Goal: Task Accomplishment & Management: Complete application form

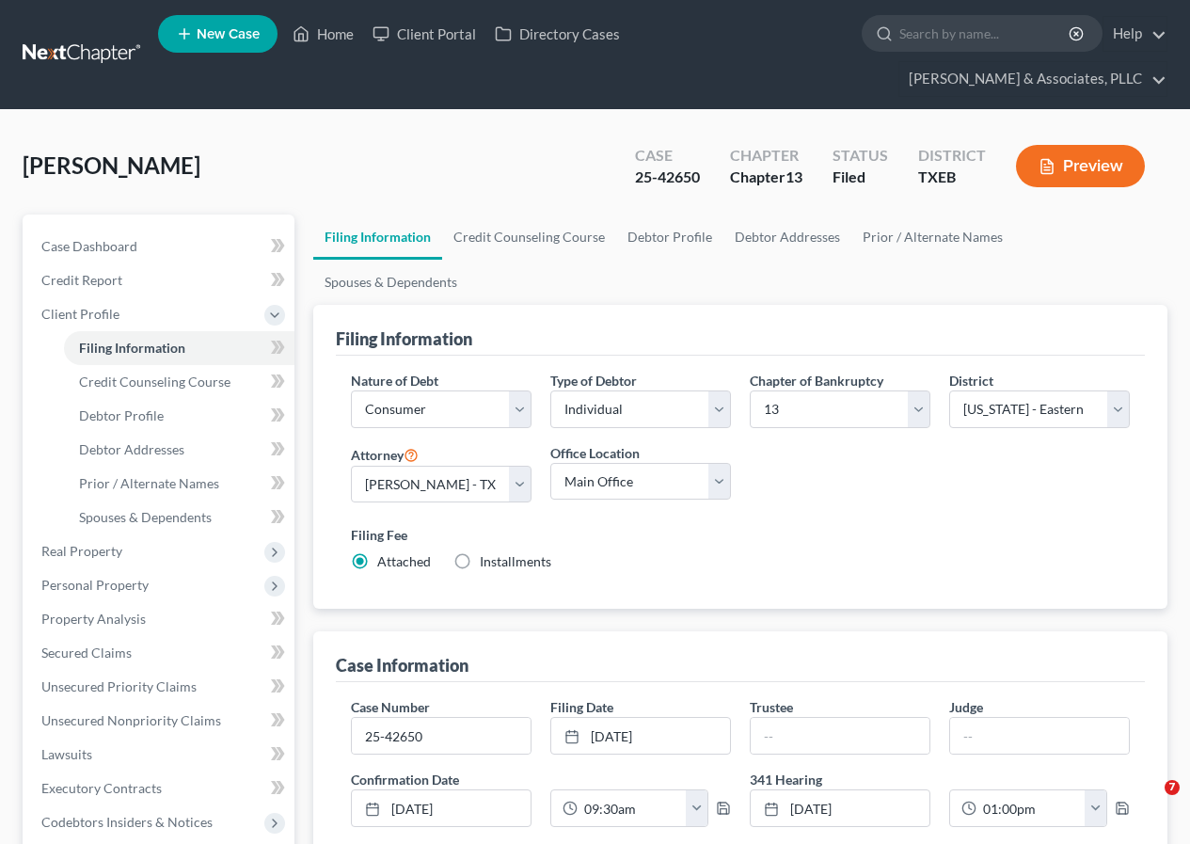
select select "1"
select select "0"
select select "3"
select select "77"
select select "0"
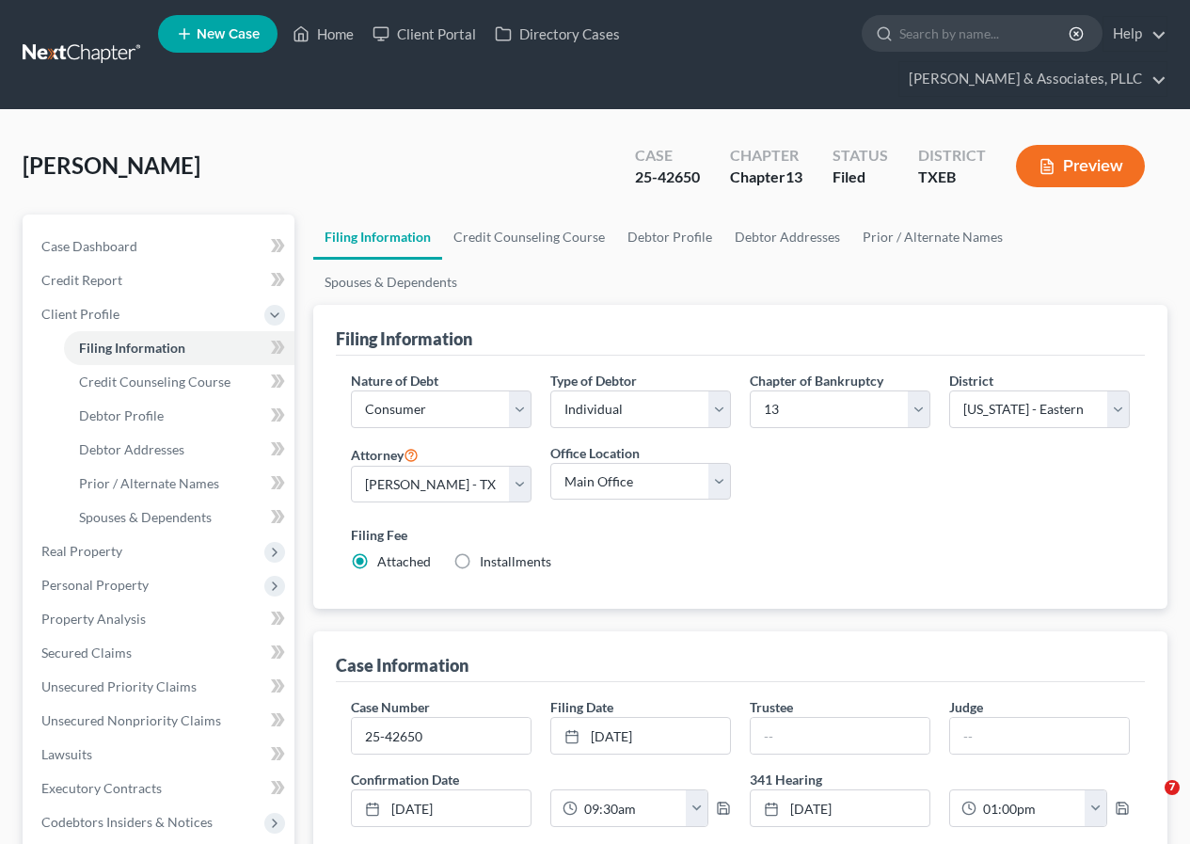
select select "45"
click at [337, 32] on link "Home" at bounding box center [323, 34] width 80 height 34
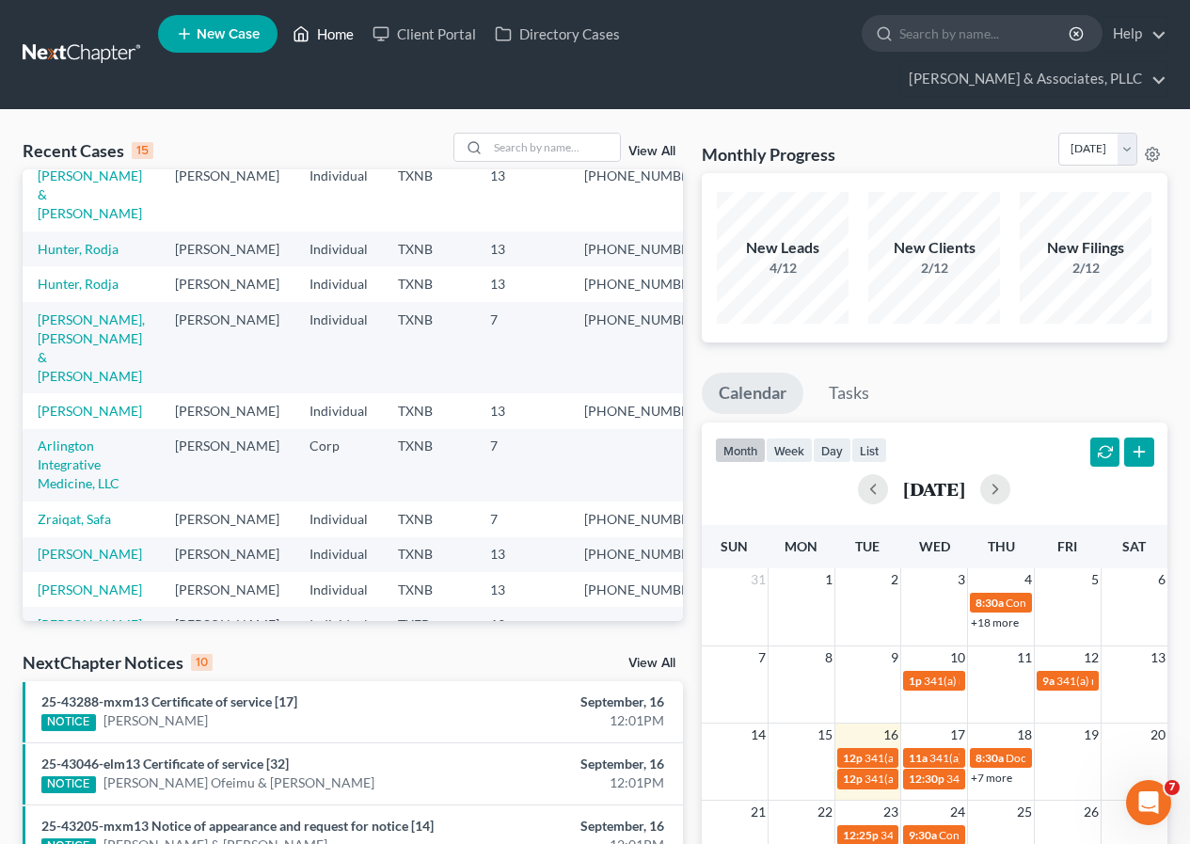
scroll to position [282, 0]
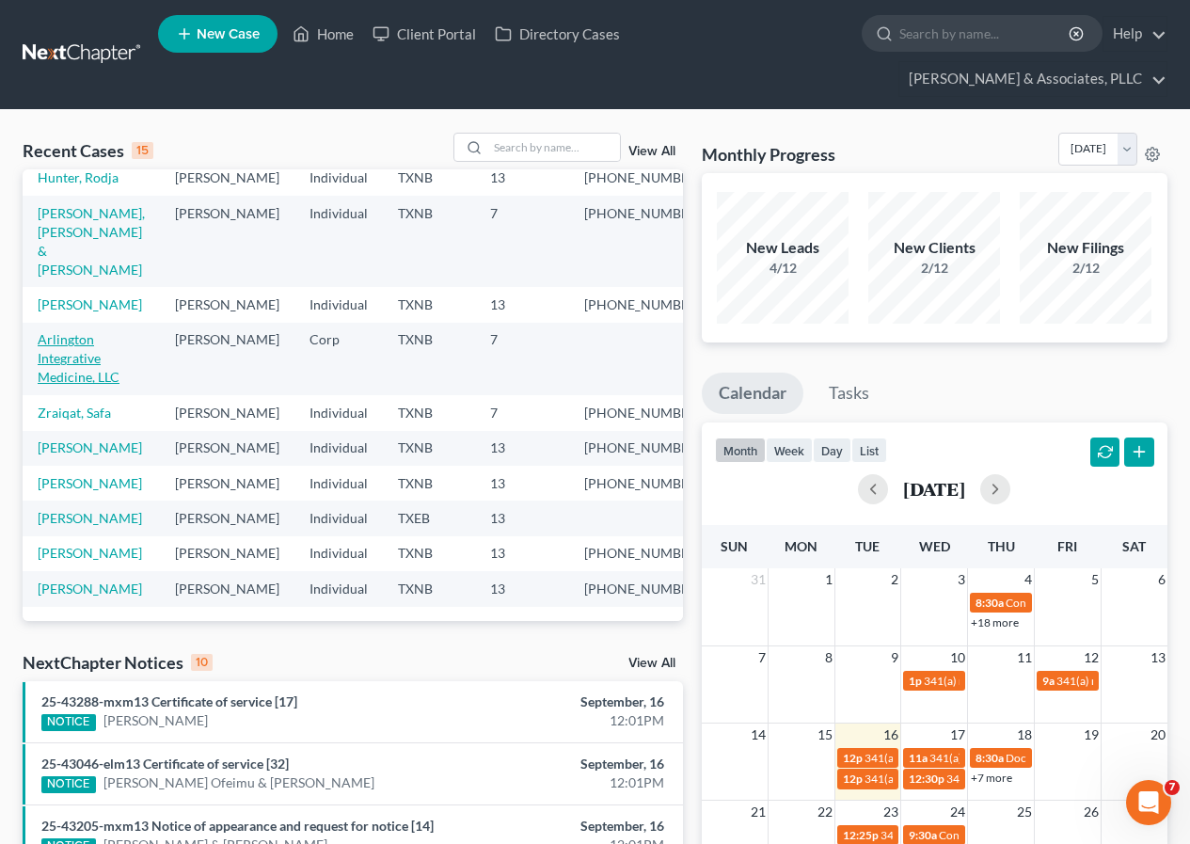
click at [74, 385] on link "Arlington Integrative Medicine, LLC" at bounding box center [79, 358] width 82 height 54
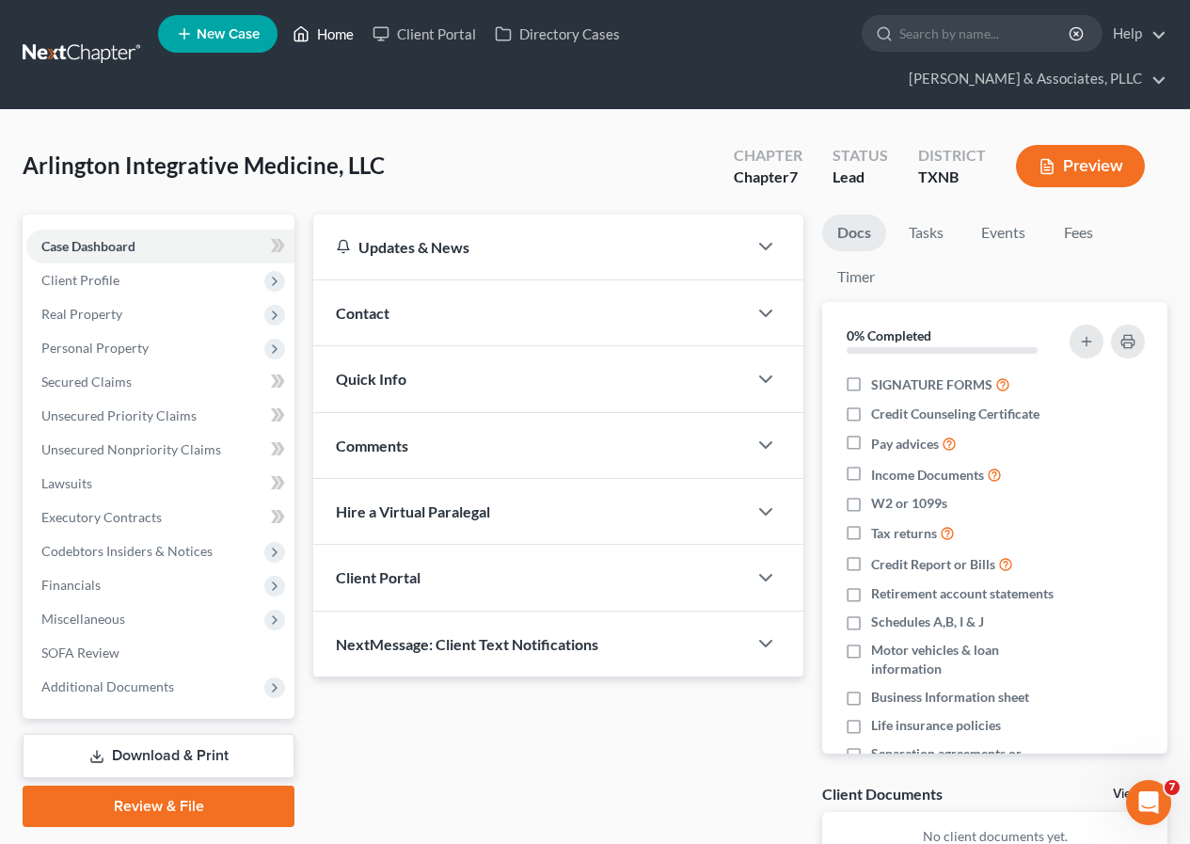
click at [329, 35] on link "Home" at bounding box center [323, 34] width 80 height 34
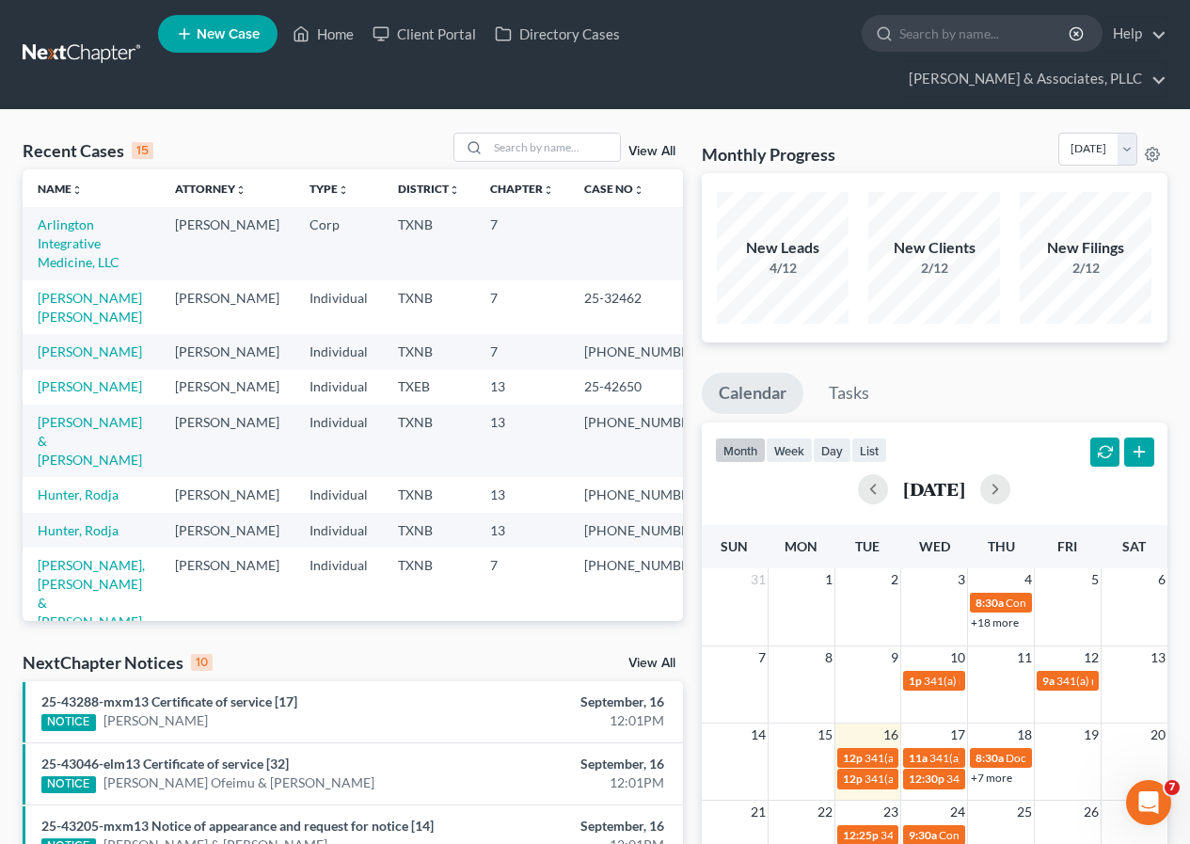
click at [82, 234] on td "Arlington Integrative Medicine, LLC" at bounding box center [91, 243] width 137 height 72
click at [75, 239] on link "Arlington Integrative Medicine, LLC" at bounding box center [79, 243] width 82 height 54
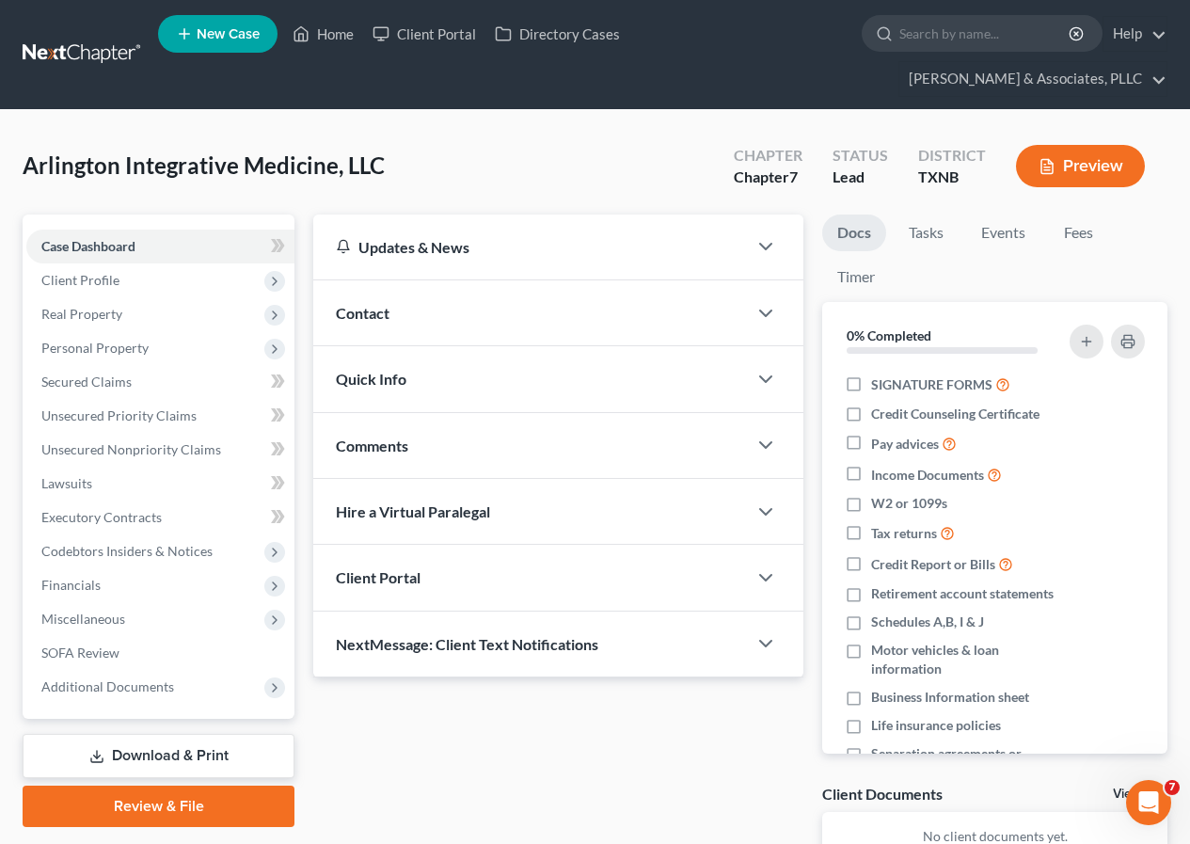
click at [190, 757] on link "Download & Print" at bounding box center [159, 756] width 272 height 44
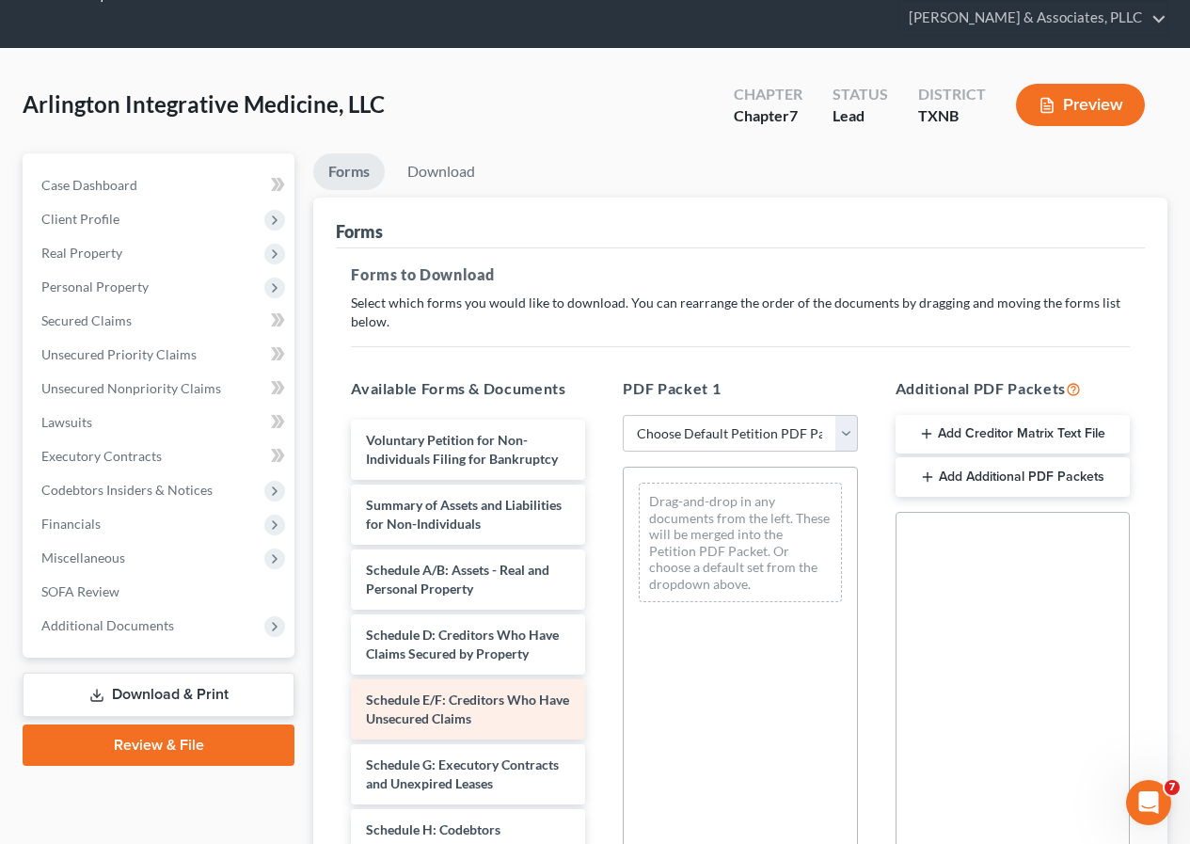
scroll to position [94, 0]
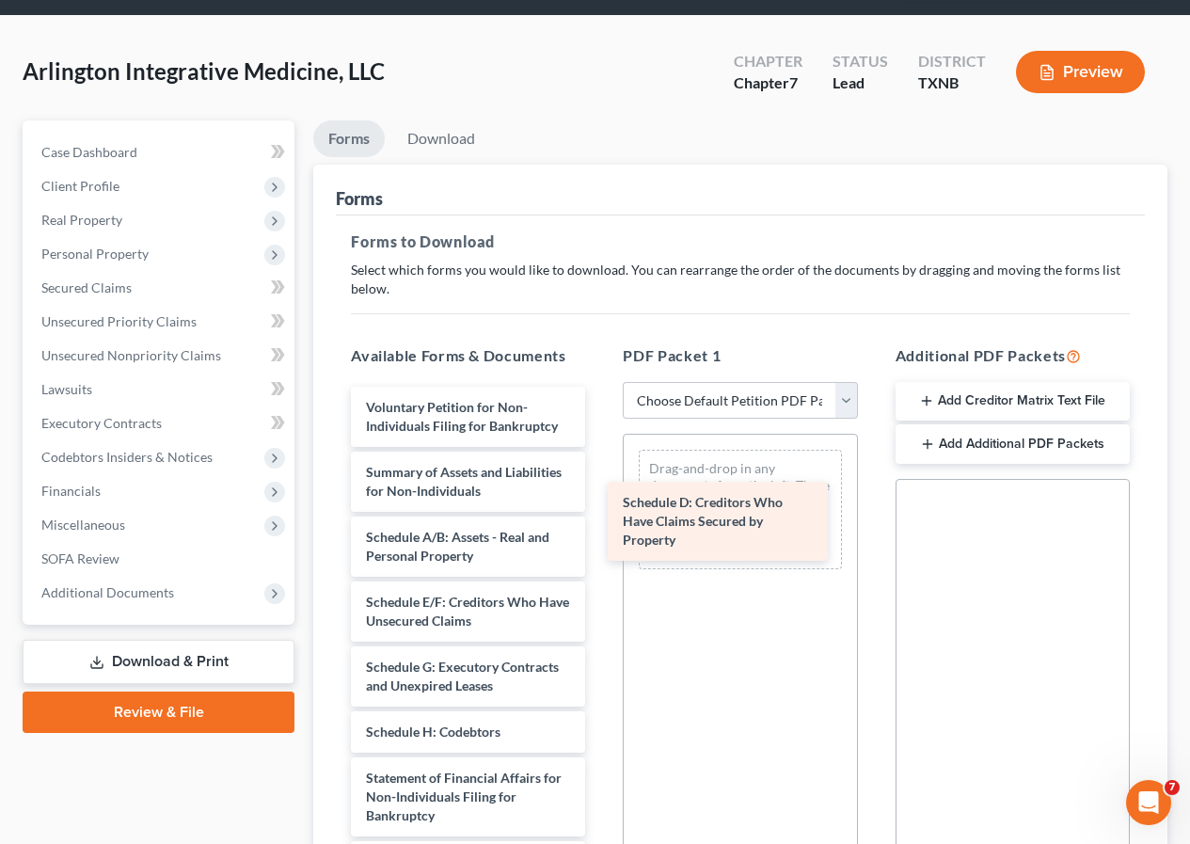
drag, startPoint x: 474, startPoint y: 643, endPoint x: 731, endPoint y: 524, distance: 282.9
click at [600, 524] on div "Schedule D: Creditors Who Have Claims Secured by Property Voluntary Petition fo…" at bounding box center [468, 755] width 264 height 737
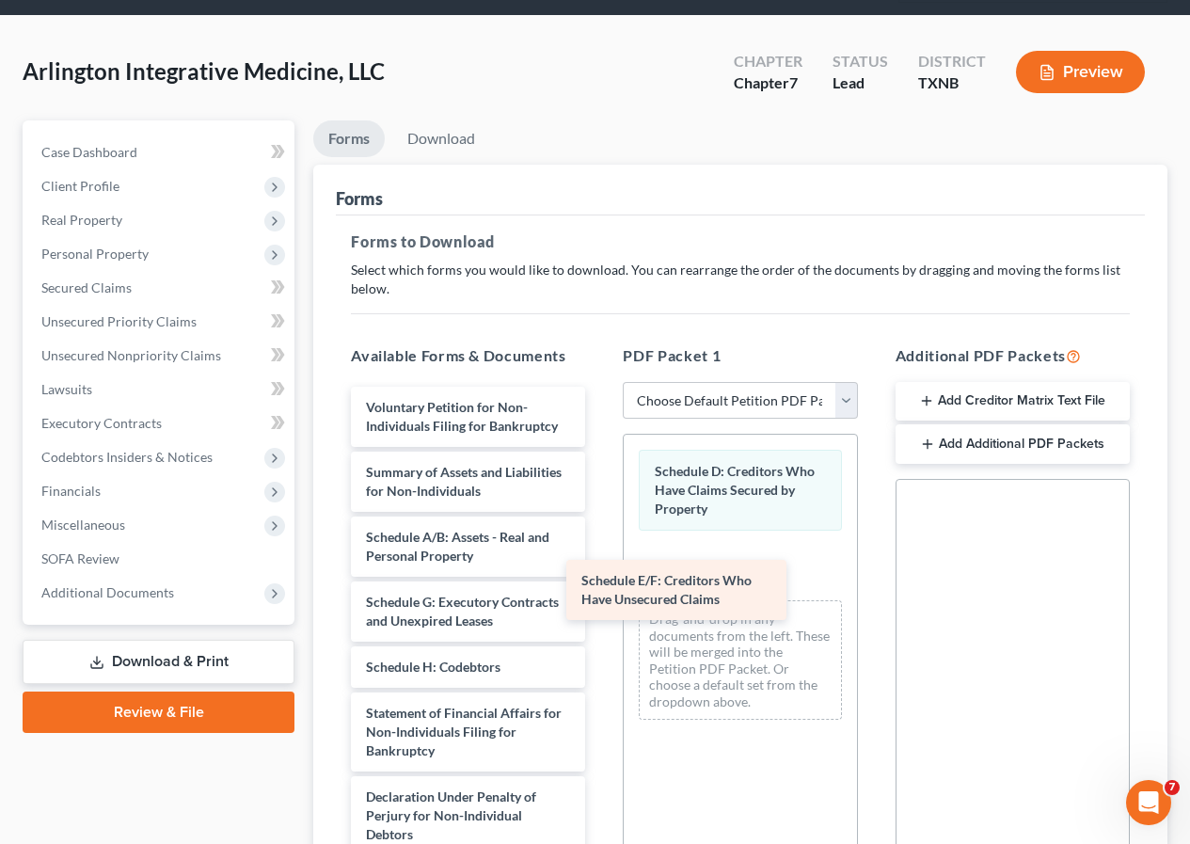
drag, startPoint x: 466, startPoint y: 642, endPoint x: 683, endPoint y: 601, distance: 221.0
click at [600, 601] on div "Schedule E/F: Creditors Who Have Unsecured Claims Voluntary Petition for Non-In…" at bounding box center [468, 723] width 264 height 672
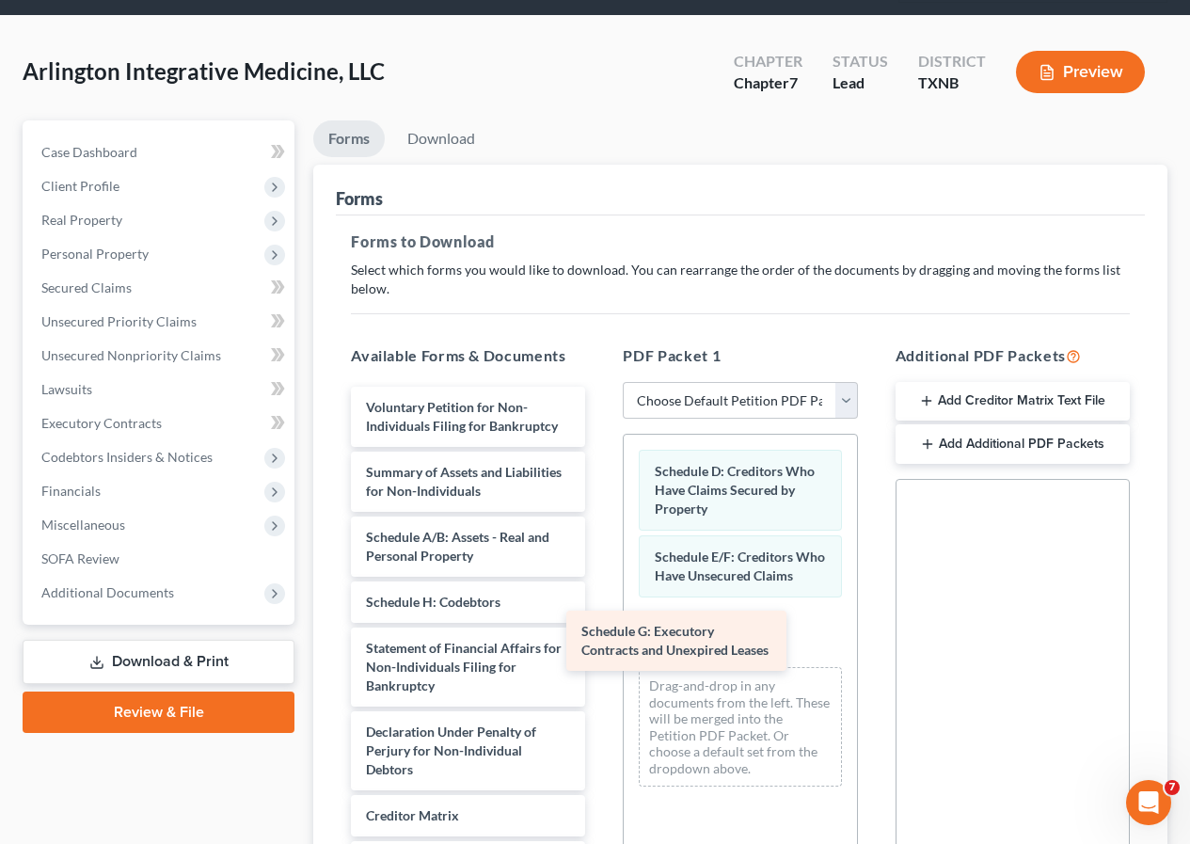
drag, startPoint x: 443, startPoint y: 640, endPoint x: 659, endPoint y: 650, distance: 215.7
click at [600, 650] on div "Schedule G: Executory Contracts and Unexpired Leases Voluntary Petition for Non…" at bounding box center [468, 690] width 264 height 607
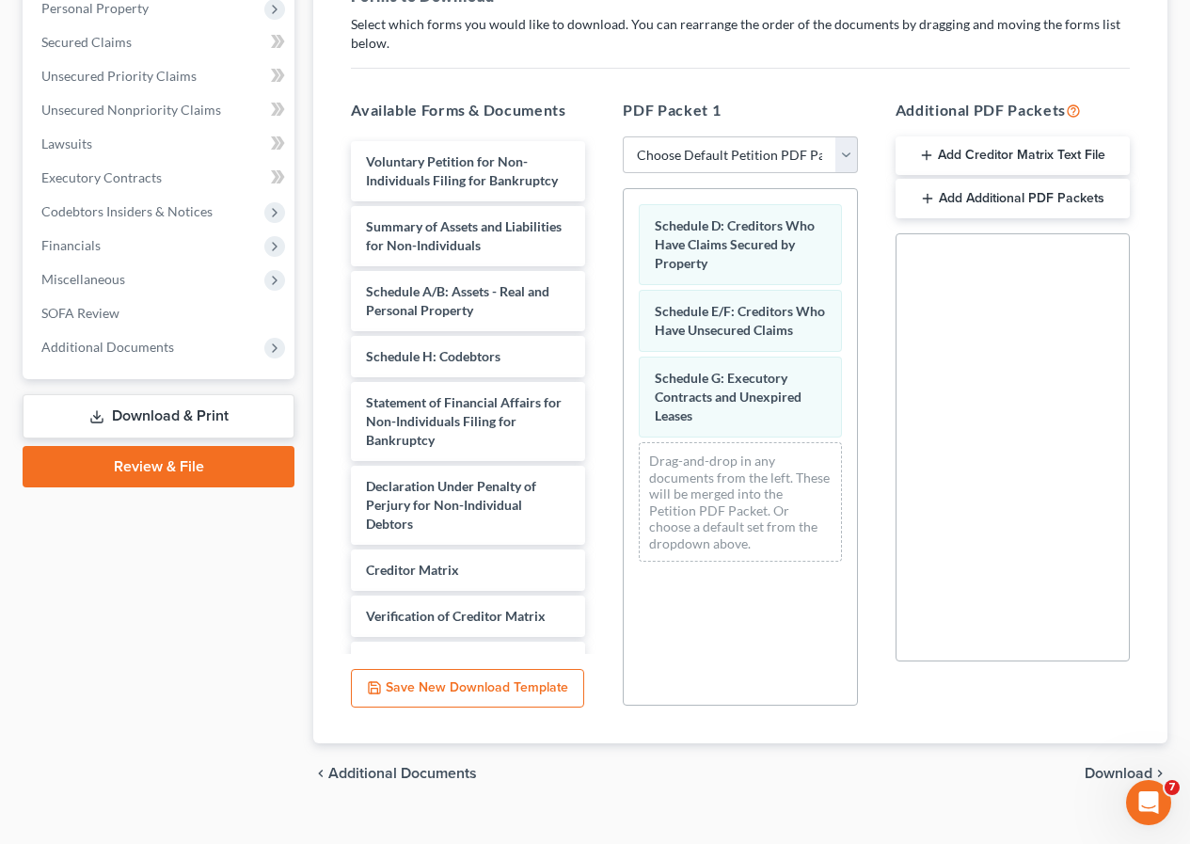
scroll to position [371, 0]
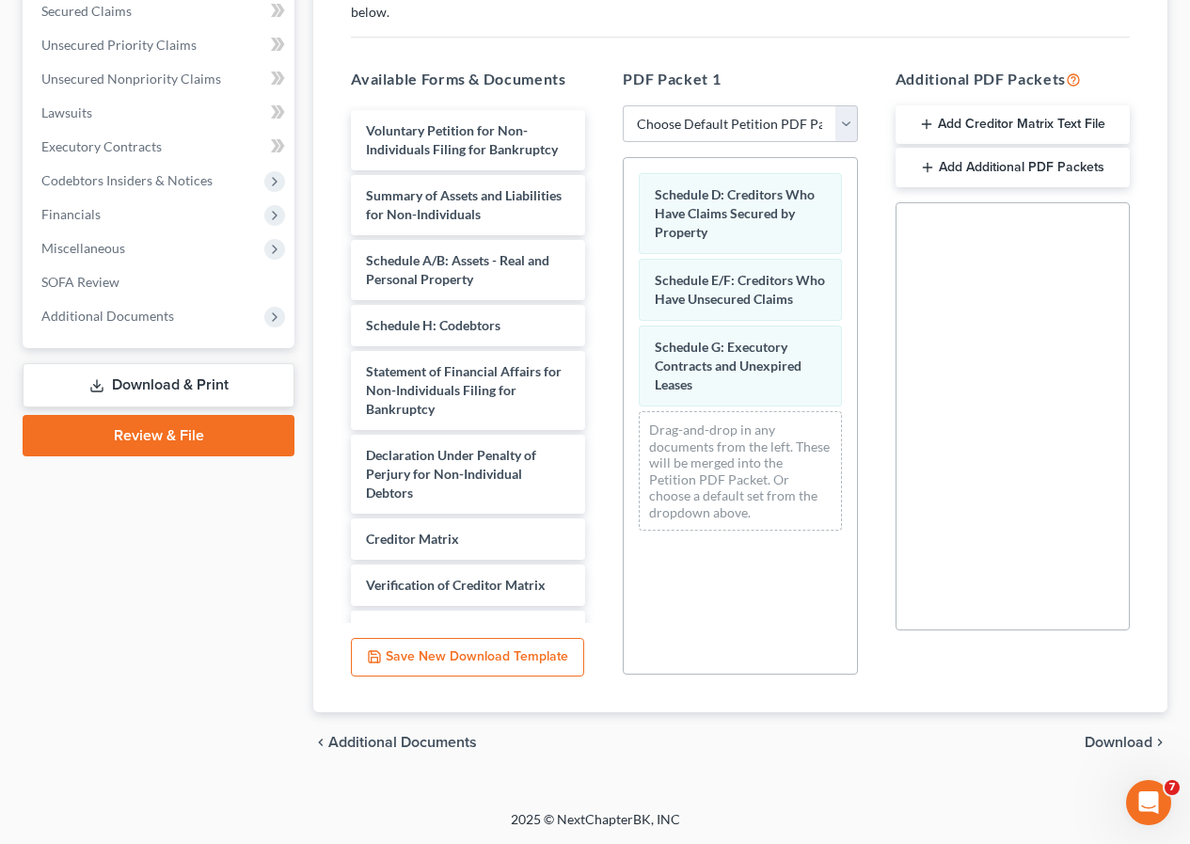
click at [1099, 741] on span "Download" at bounding box center [1119, 742] width 68 height 15
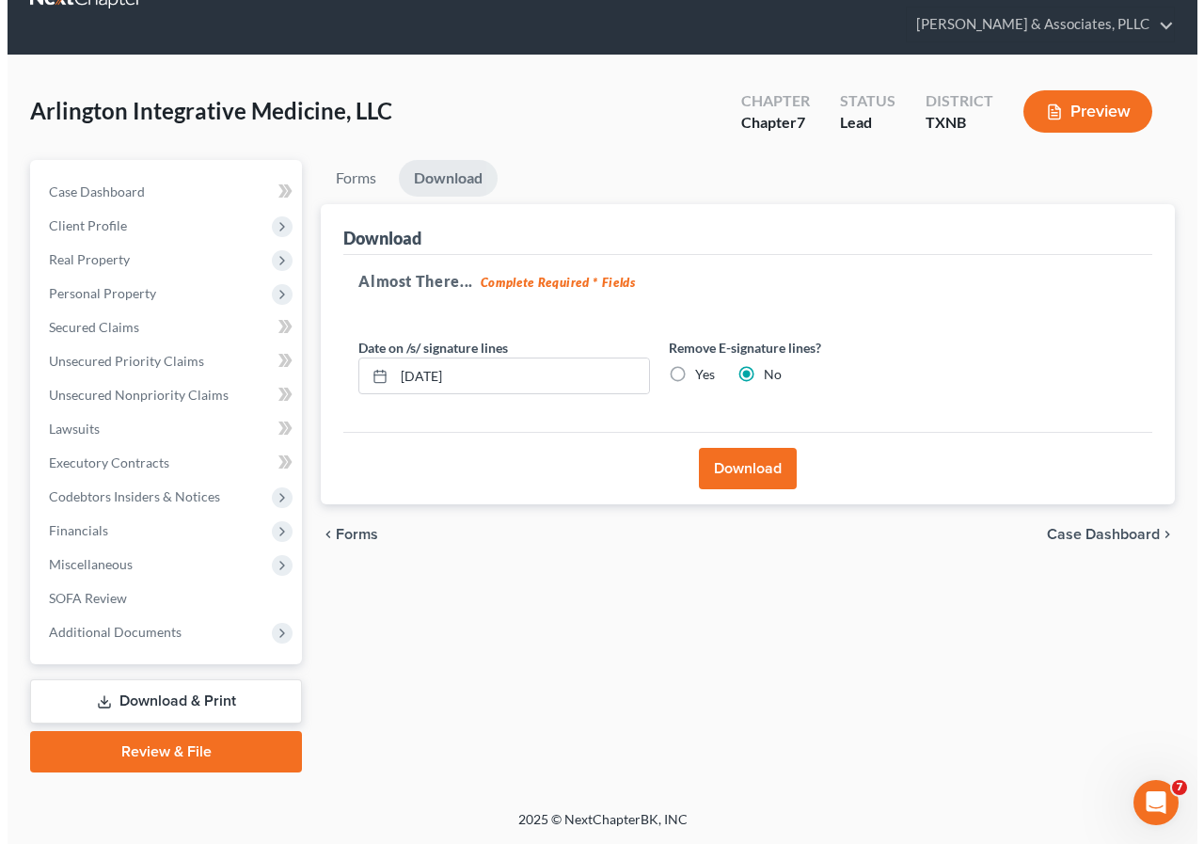
scroll to position [55, 0]
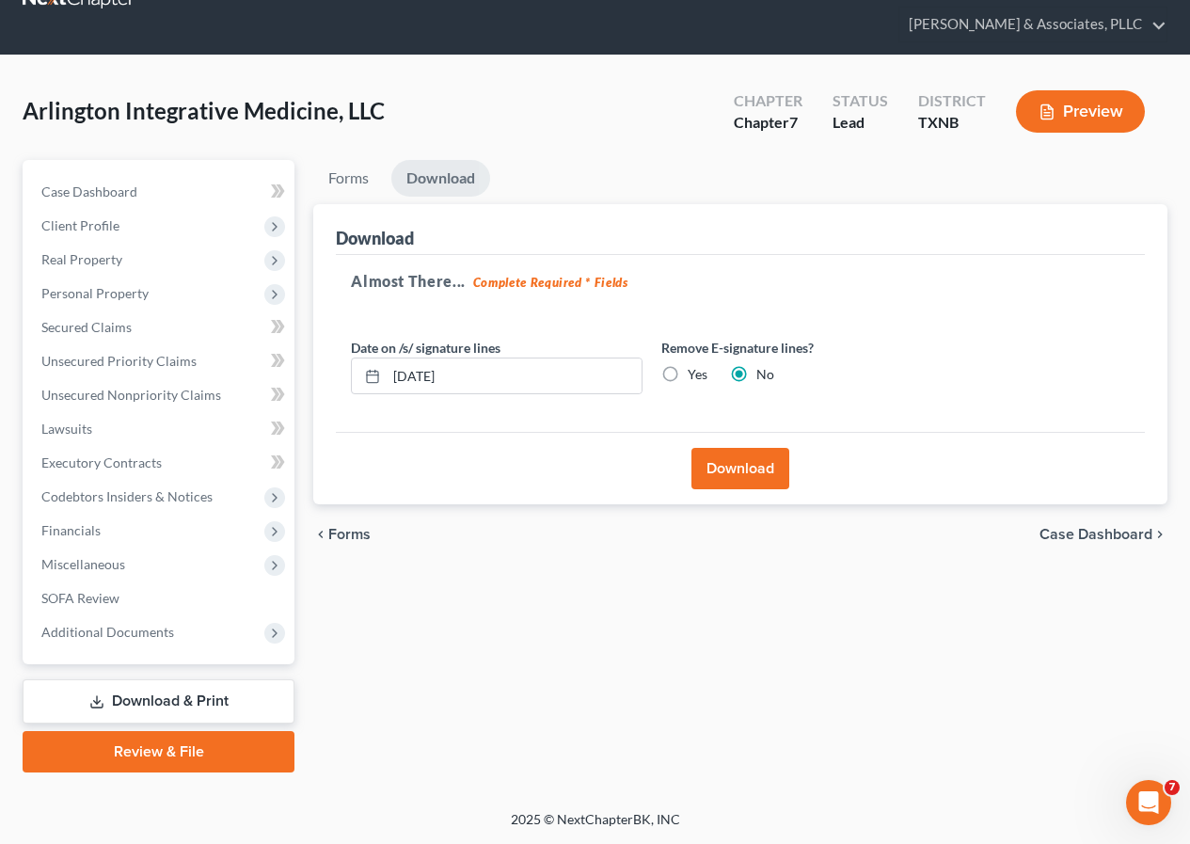
drag, startPoint x: 738, startPoint y: 476, endPoint x: 714, endPoint y: 519, distance: 49.3
click at [738, 476] on button "Download" at bounding box center [740, 468] width 98 height 41
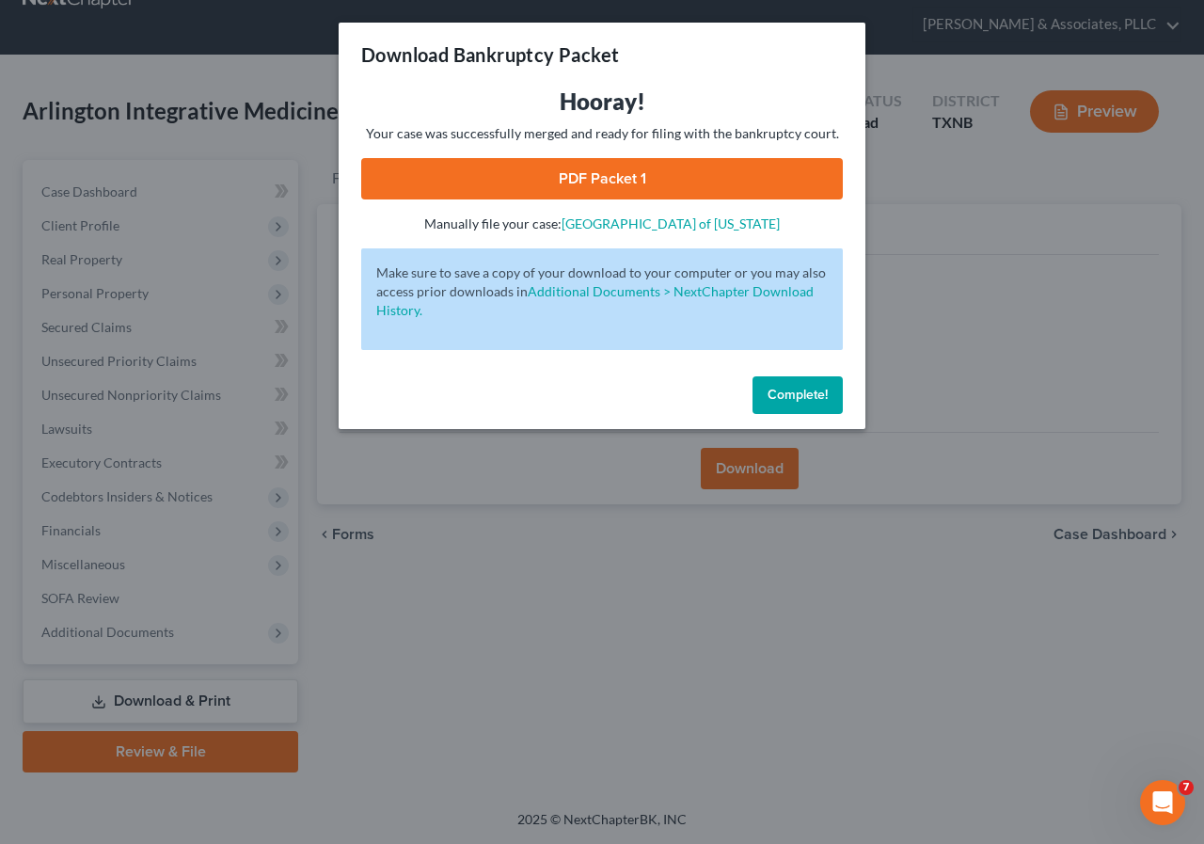
click at [526, 183] on link "PDF Packet 1" at bounding box center [602, 178] width 482 height 41
click at [796, 391] on span "Complete!" at bounding box center [798, 395] width 60 height 16
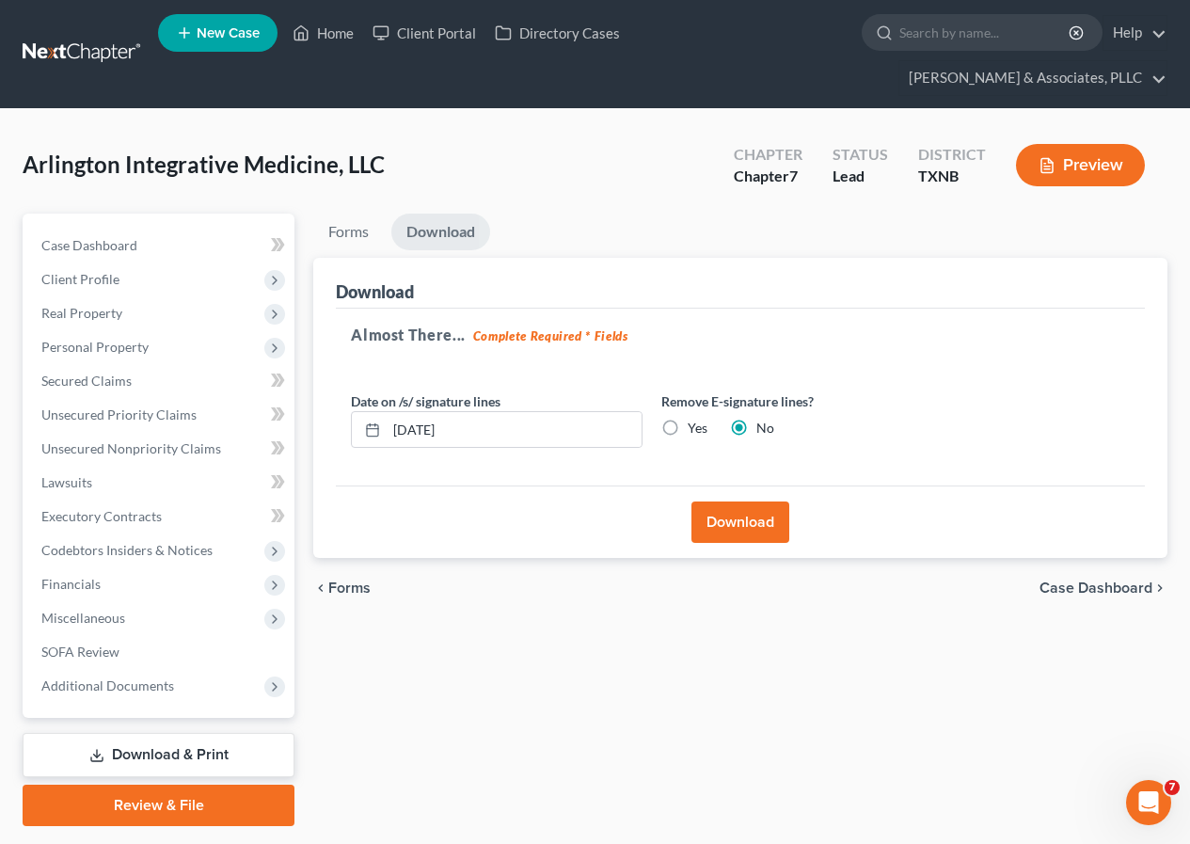
scroll to position [0, 0]
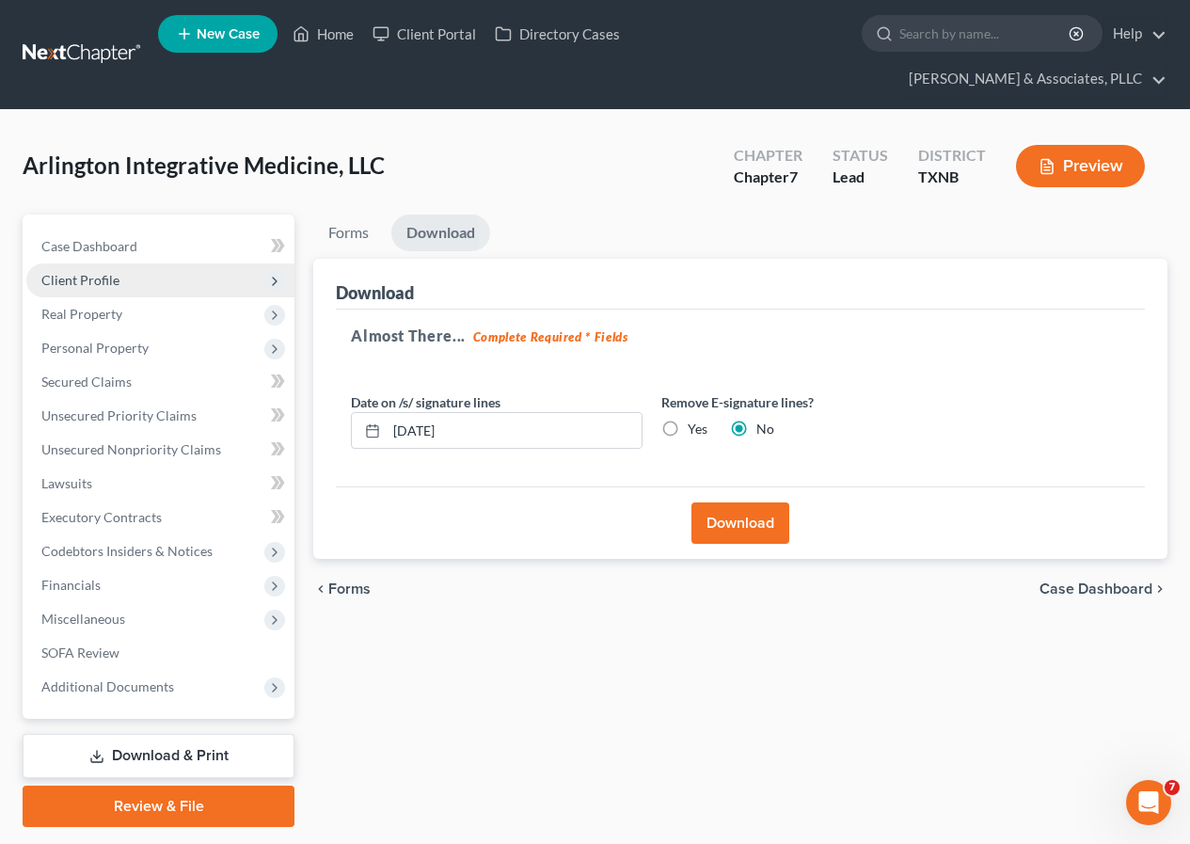
click at [115, 277] on span "Client Profile" at bounding box center [80, 280] width 78 height 16
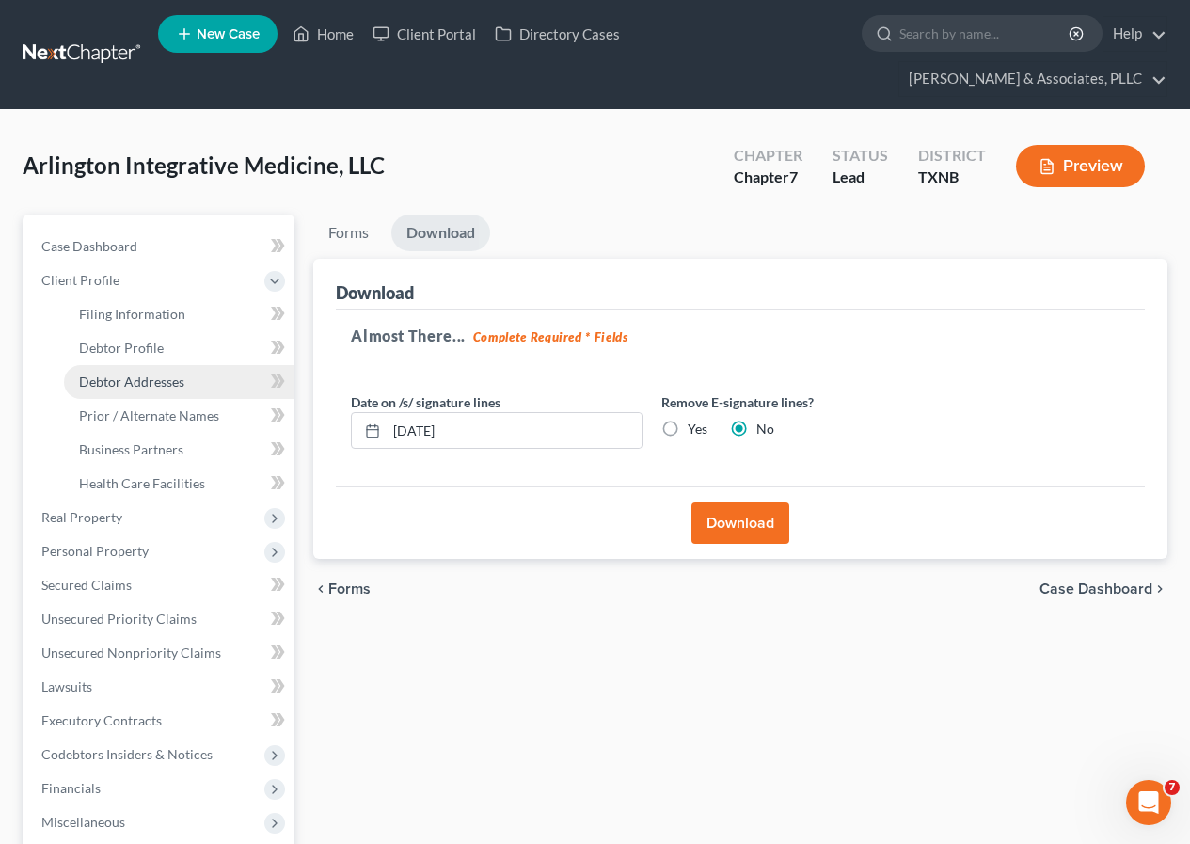
click at [149, 375] on span "Debtor Addresses" at bounding box center [131, 381] width 105 height 16
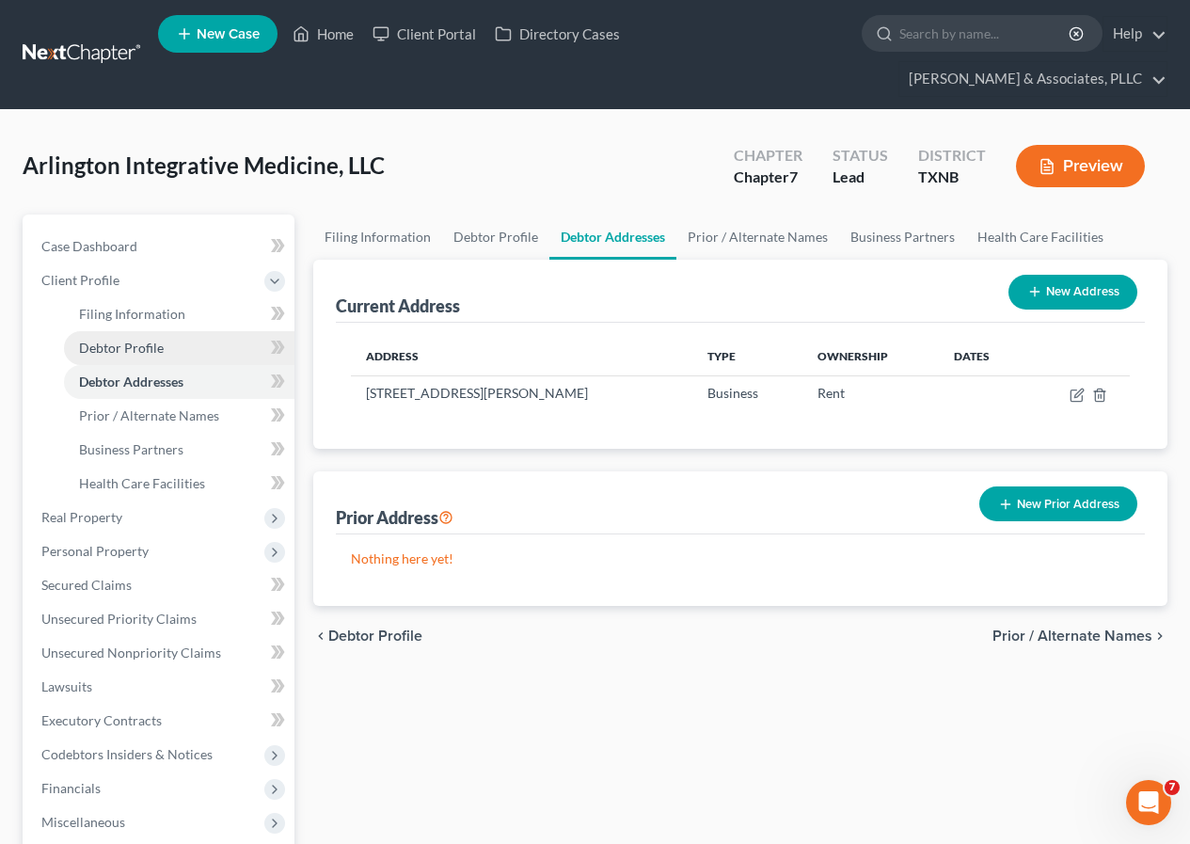
click at [148, 353] on span "Debtor Profile" at bounding box center [121, 348] width 85 height 16
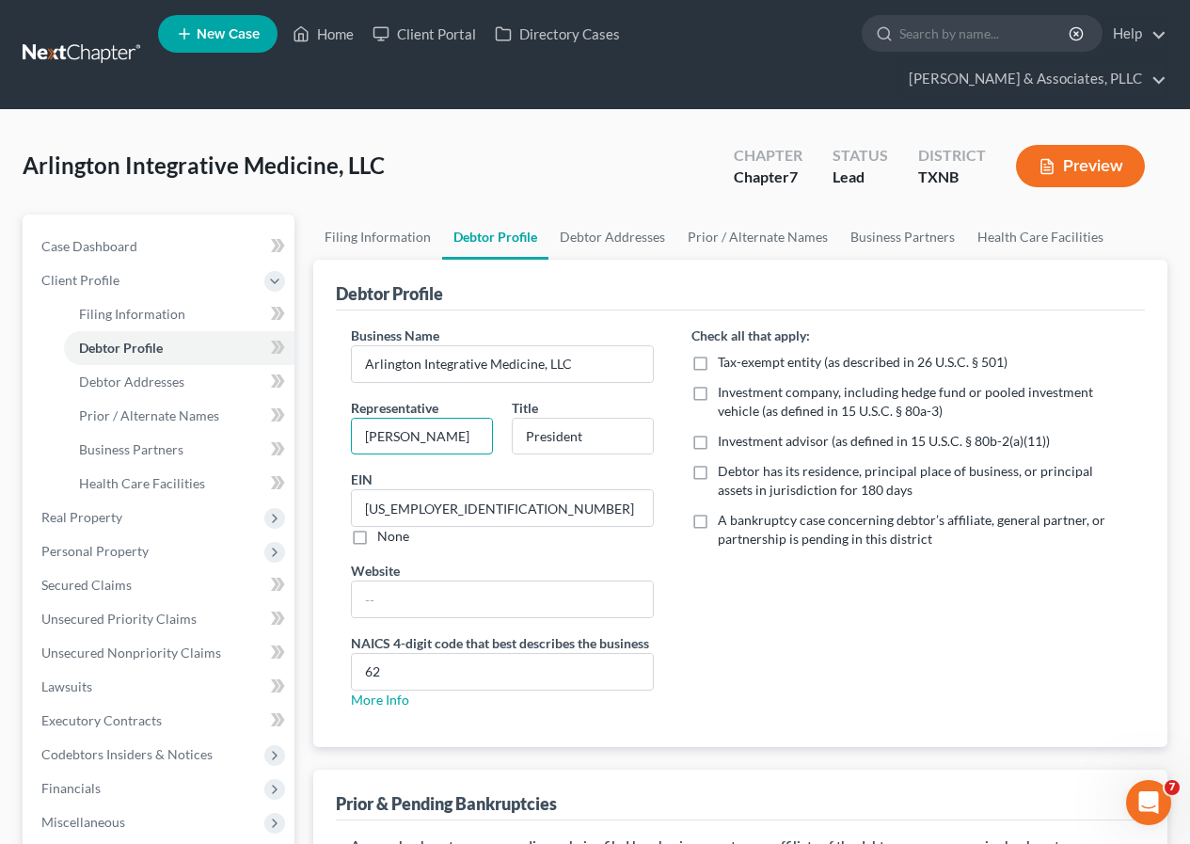
drag, startPoint x: 407, startPoint y: 435, endPoint x: 413, endPoint y: 468, distance: 34.3
click at [406, 435] on input "[PERSON_NAME]" at bounding box center [422, 437] width 140 height 36
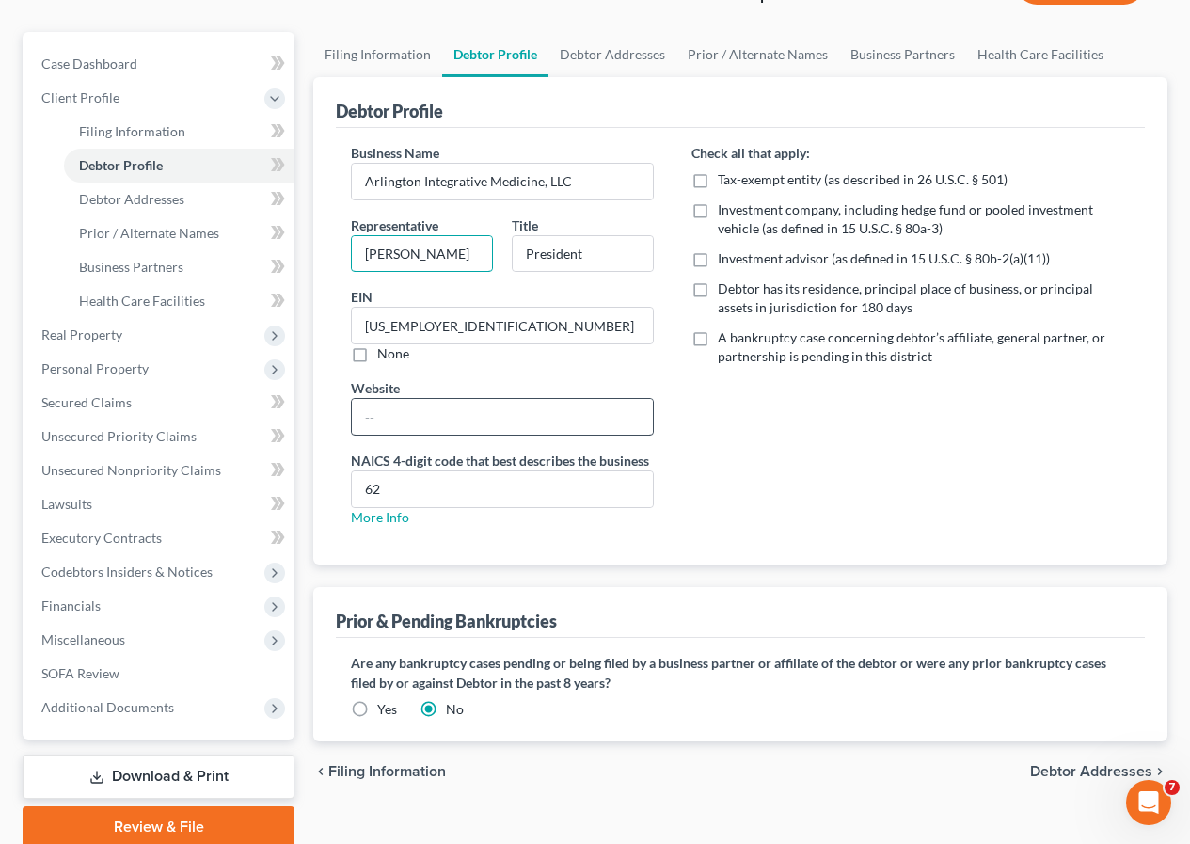
scroll to position [70, 0]
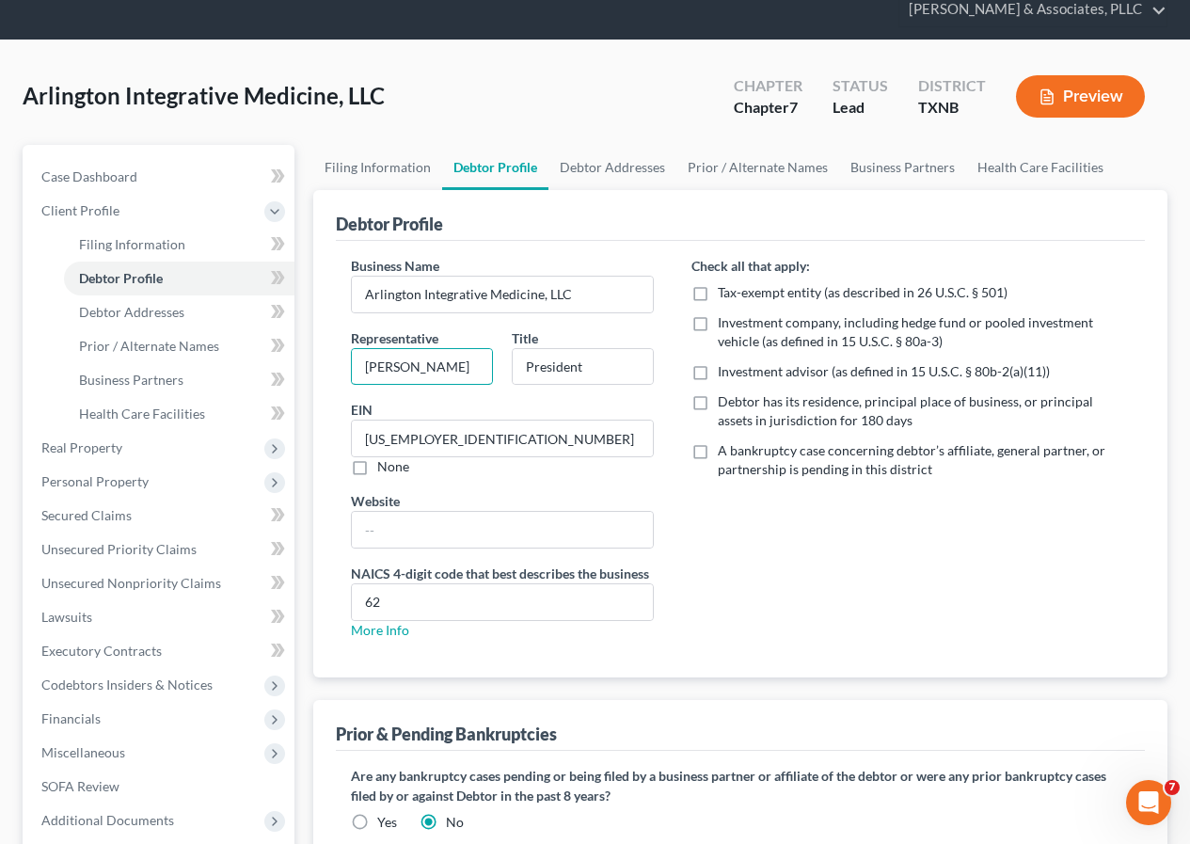
type input "[PERSON_NAME]"
click at [718, 402] on label "Debtor has its residence, principal place of business, or principal assets in j…" at bounding box center [924, 411] width 412 height 38
click at [725, 402] on input "Debtor has its residence, principal place of business, or principal assets in j…" at bounding box center [731, 398] width 12 height 12
checkbox input "true"
click at [371, 167] on link "Filing Information" at bounding box center [377, 167] width 129 height 45
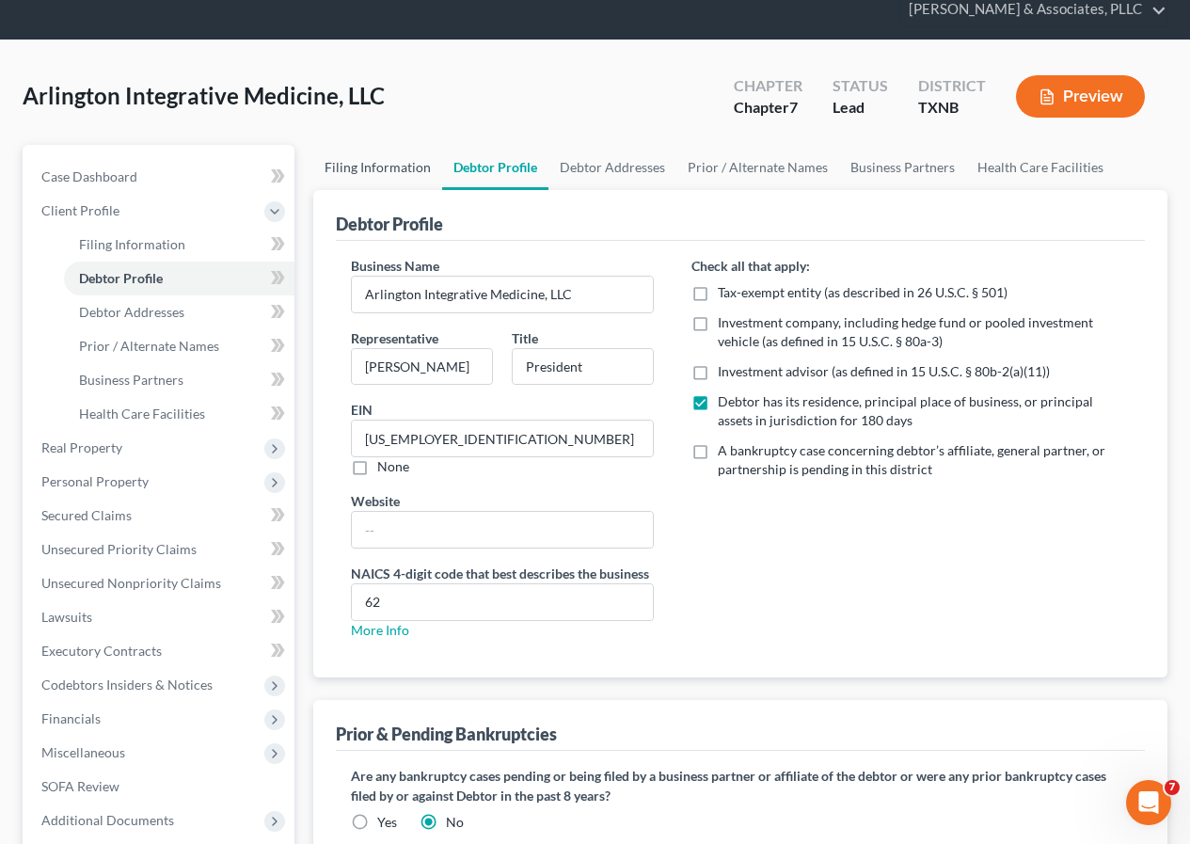
select select "2"
select select "1"
select select "0"
select select "78"
select select "0"
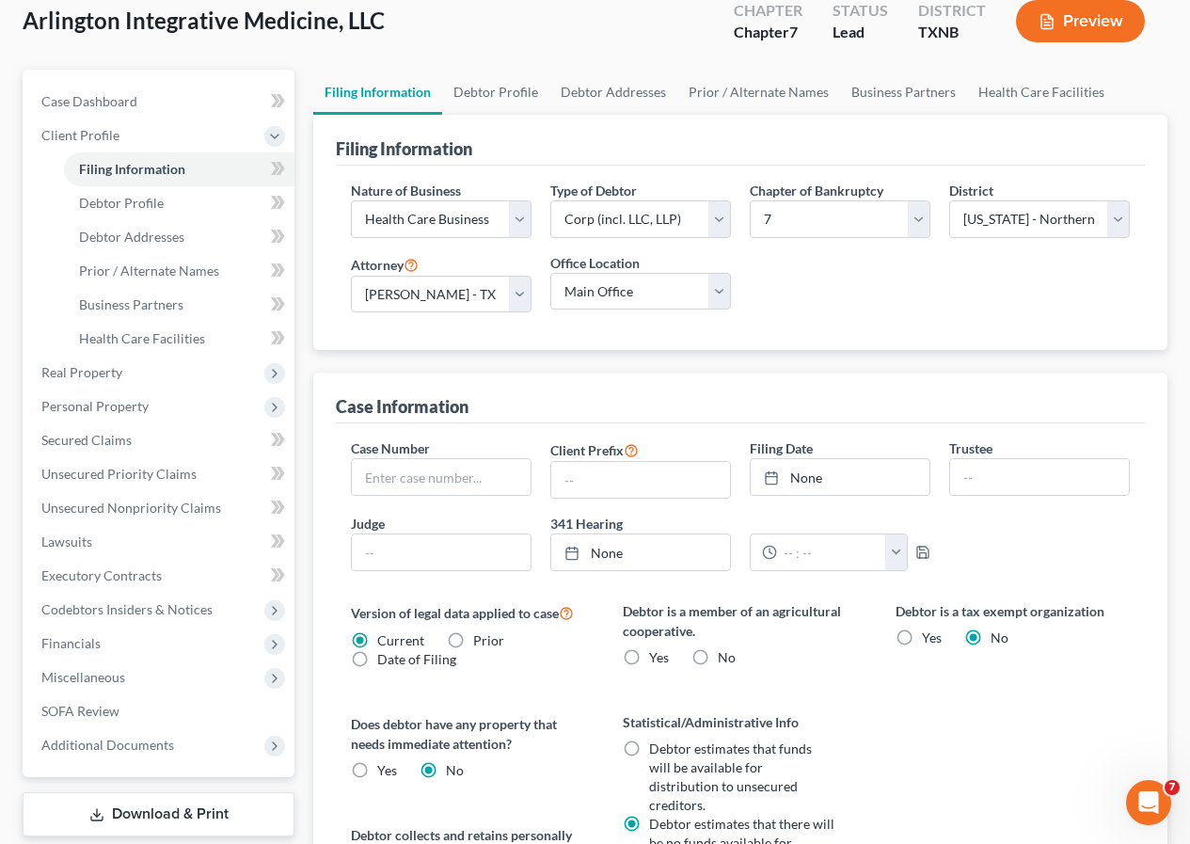
scroll to position [188, 0]
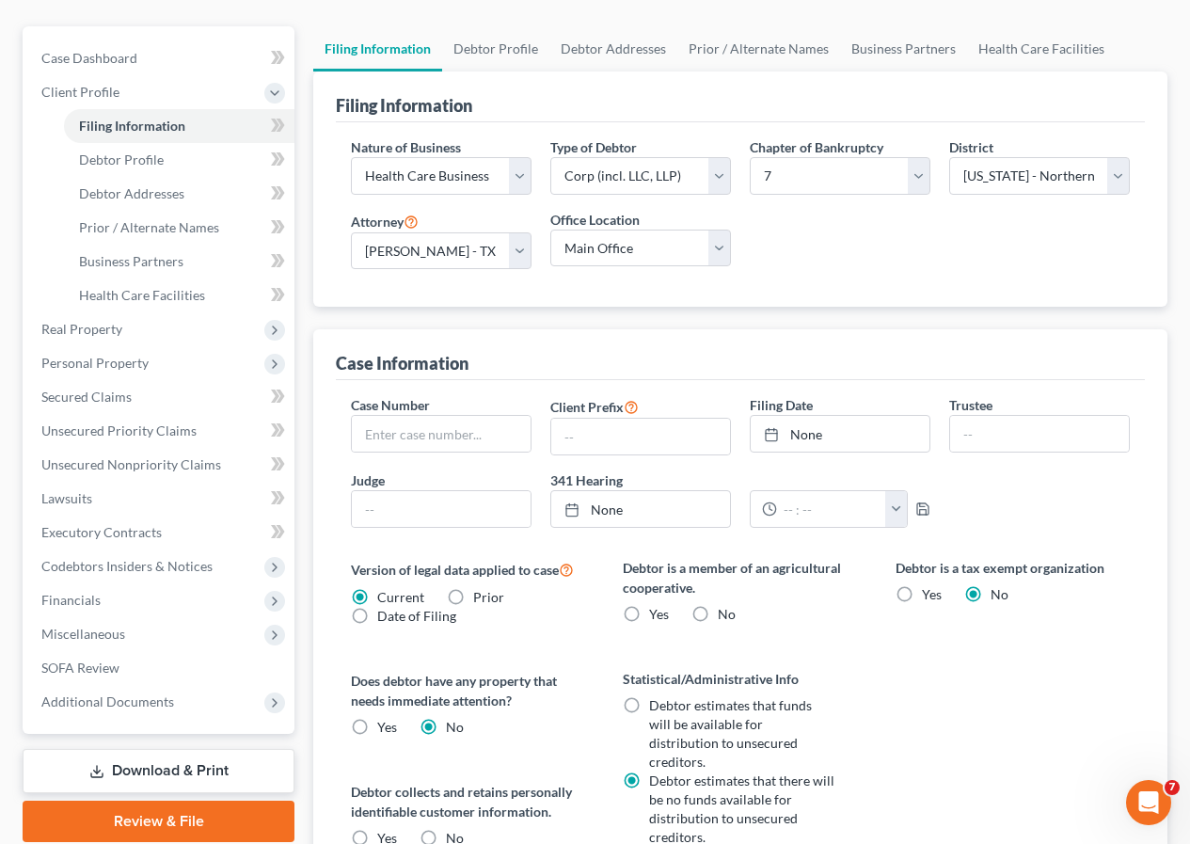
click at [718, 614] on label "No" at bounding box center [727, 614] width 18 height 19
click at [725, 614] on input "No" at bounding box center [731, 611] width 12 height 12
radio input "true"
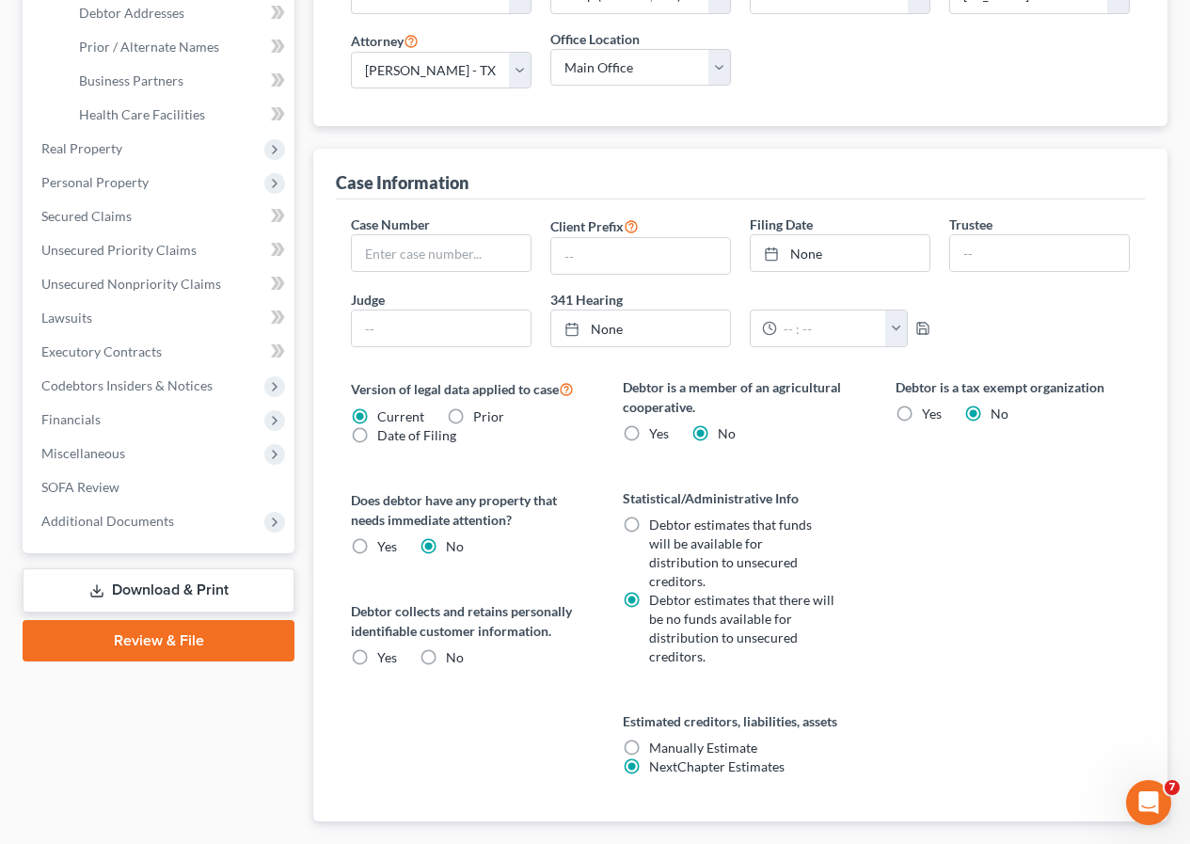
scroll to position [376, 0]
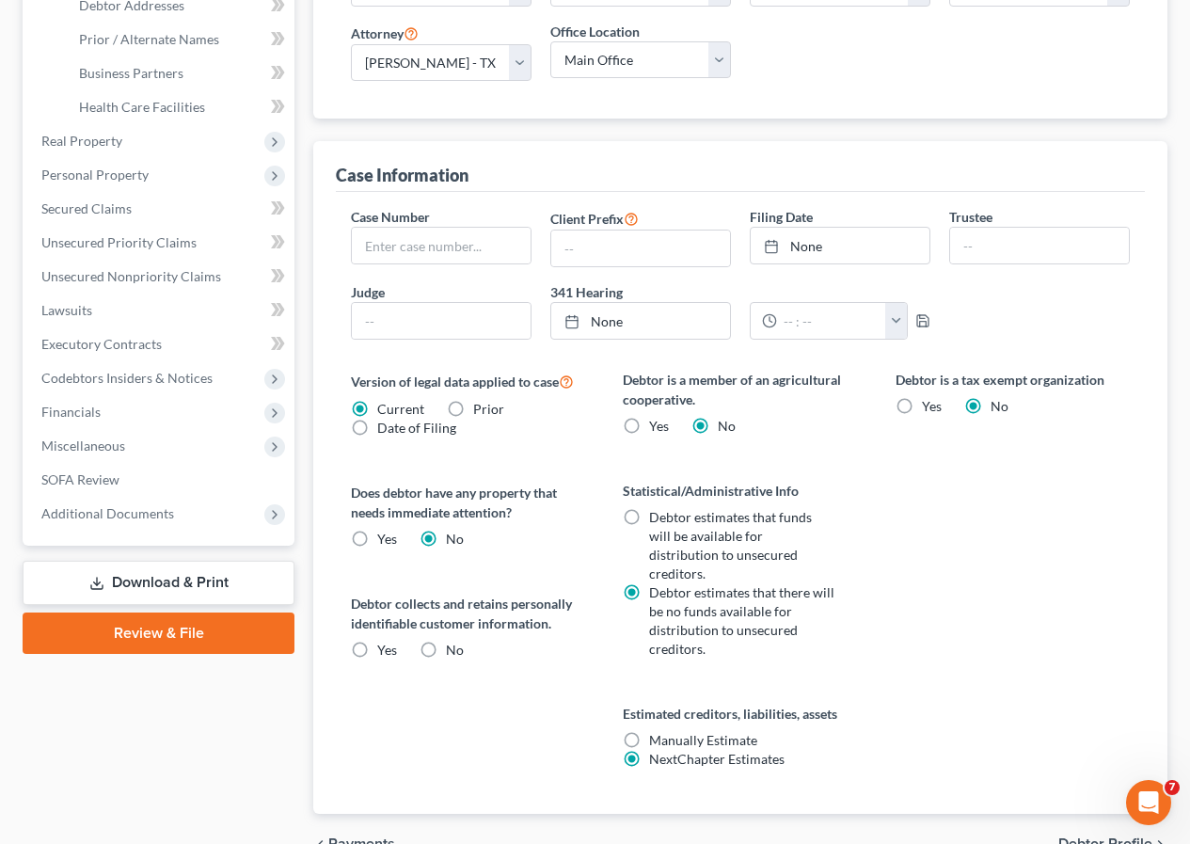
click at [377, 644] on label "Yes" at bounding box center [387, 650] width 20 height 19
click at [385, 644] on input "Yes" at bounding box center [391, 647] width 12 height 12
radio input "true"
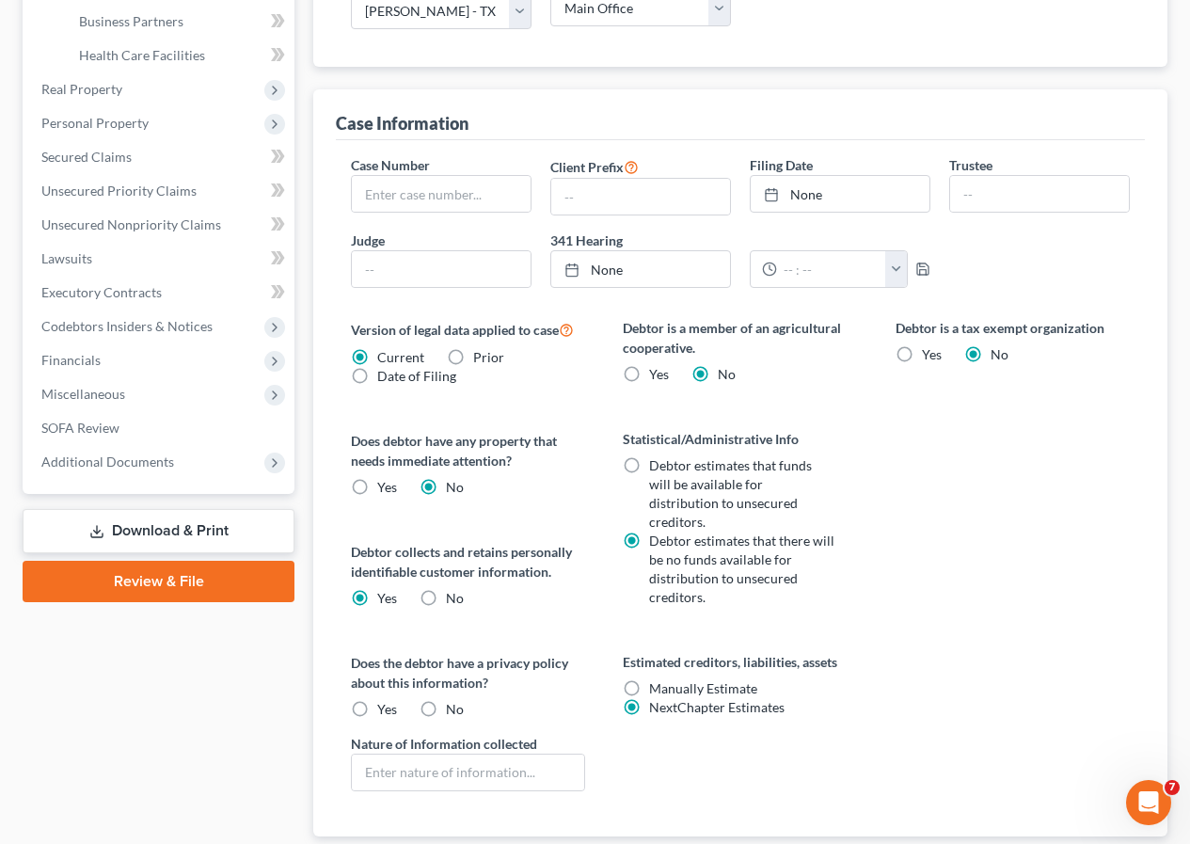
scroll to position [470, 0]
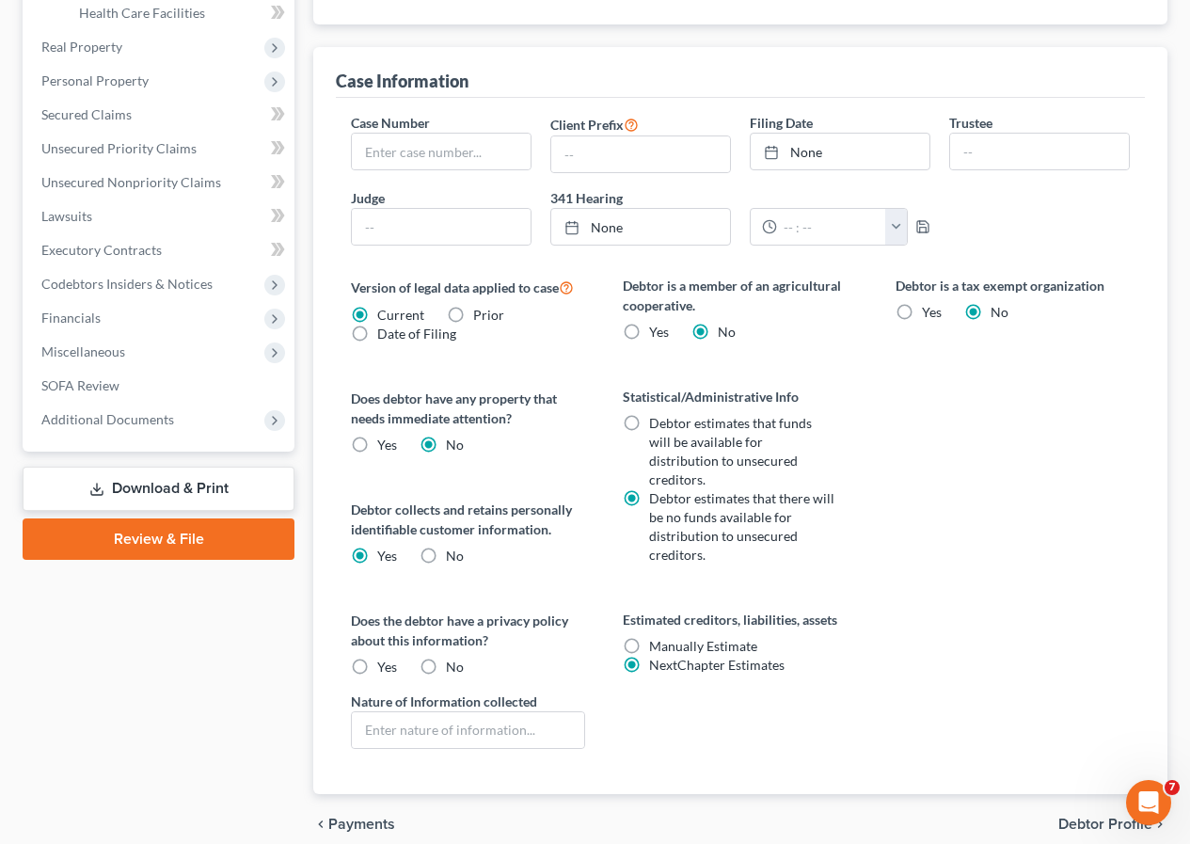
click at [377, 664] on label "Yes" at bounding box center [387, 667] width 20 height 19
click at [385, 664] on input "Yes" at bounding box center [391, 664] width 12 height 12
radio input "true"
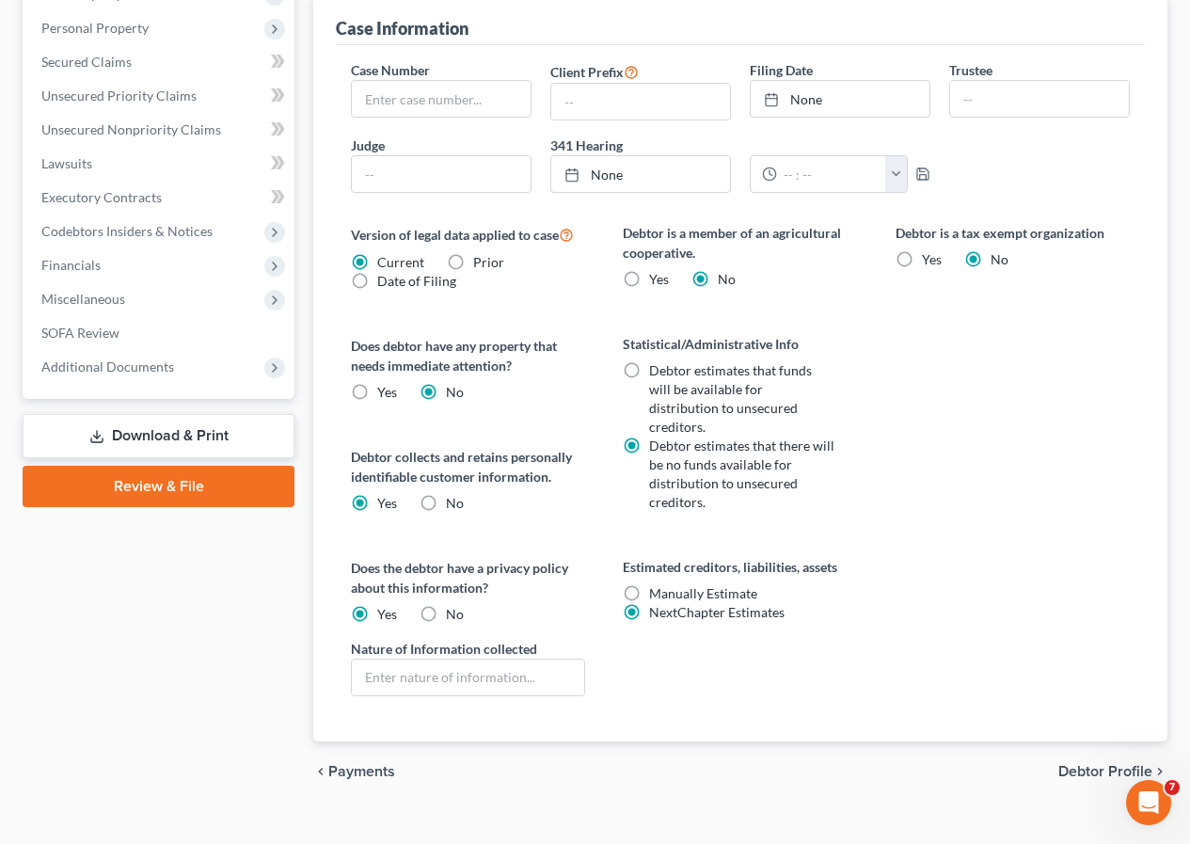
scroll to position [552, 0]
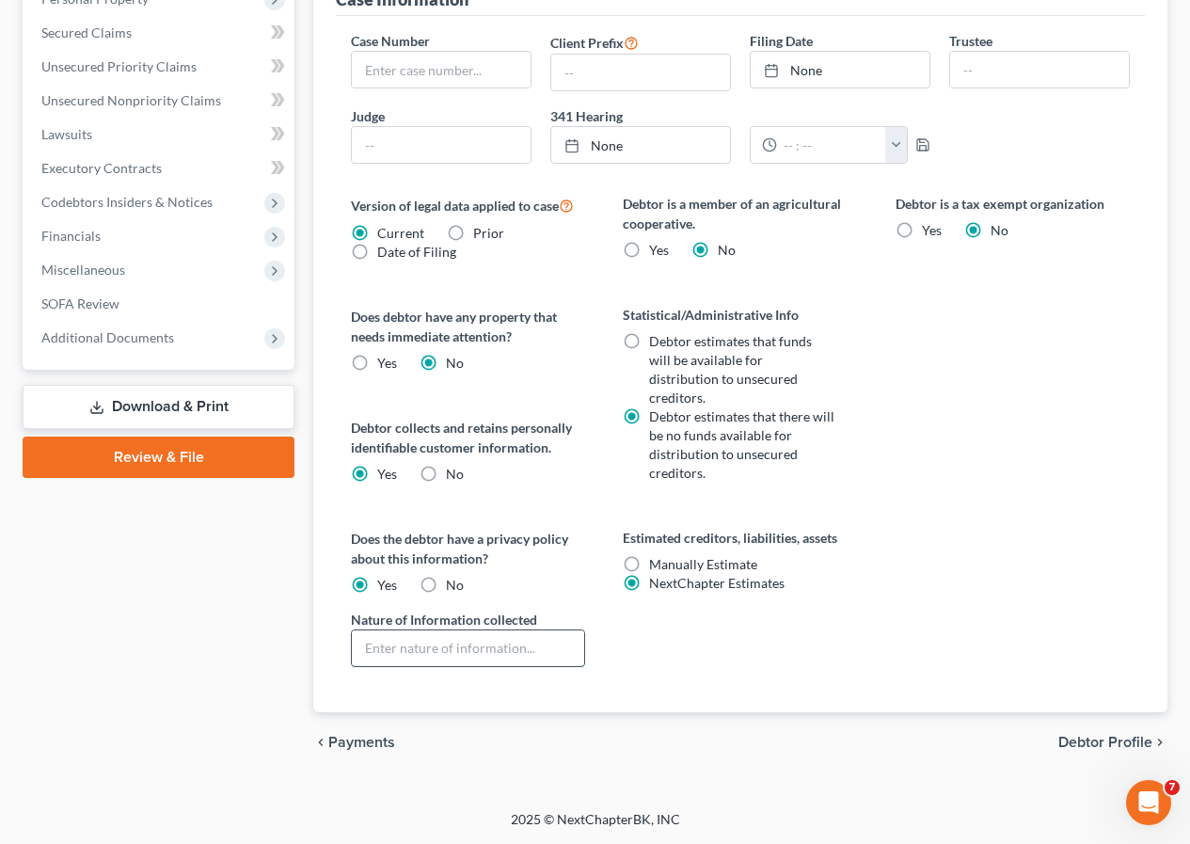
click at [376, 645] on input "text" at bounding box center [468, 648] width 232 height 36
type input "HIPPA"
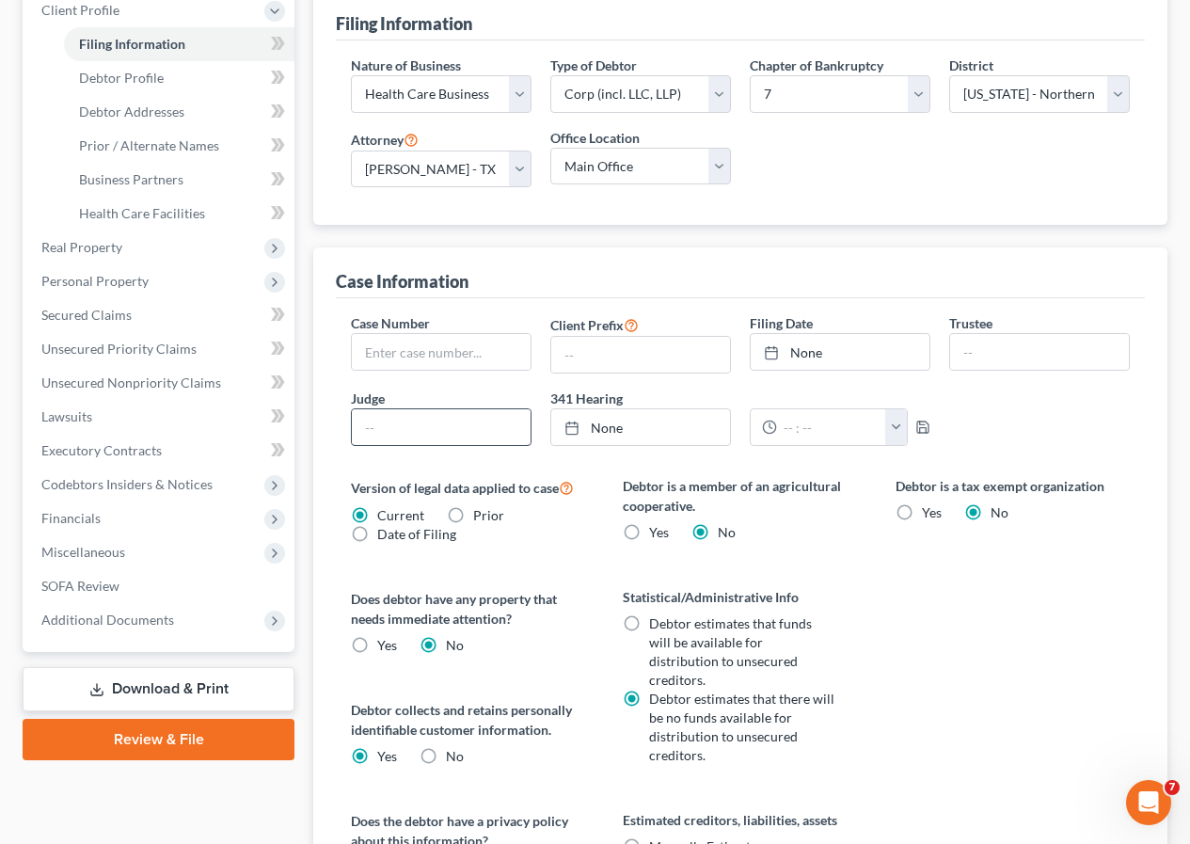
scroll to position [0, 0]
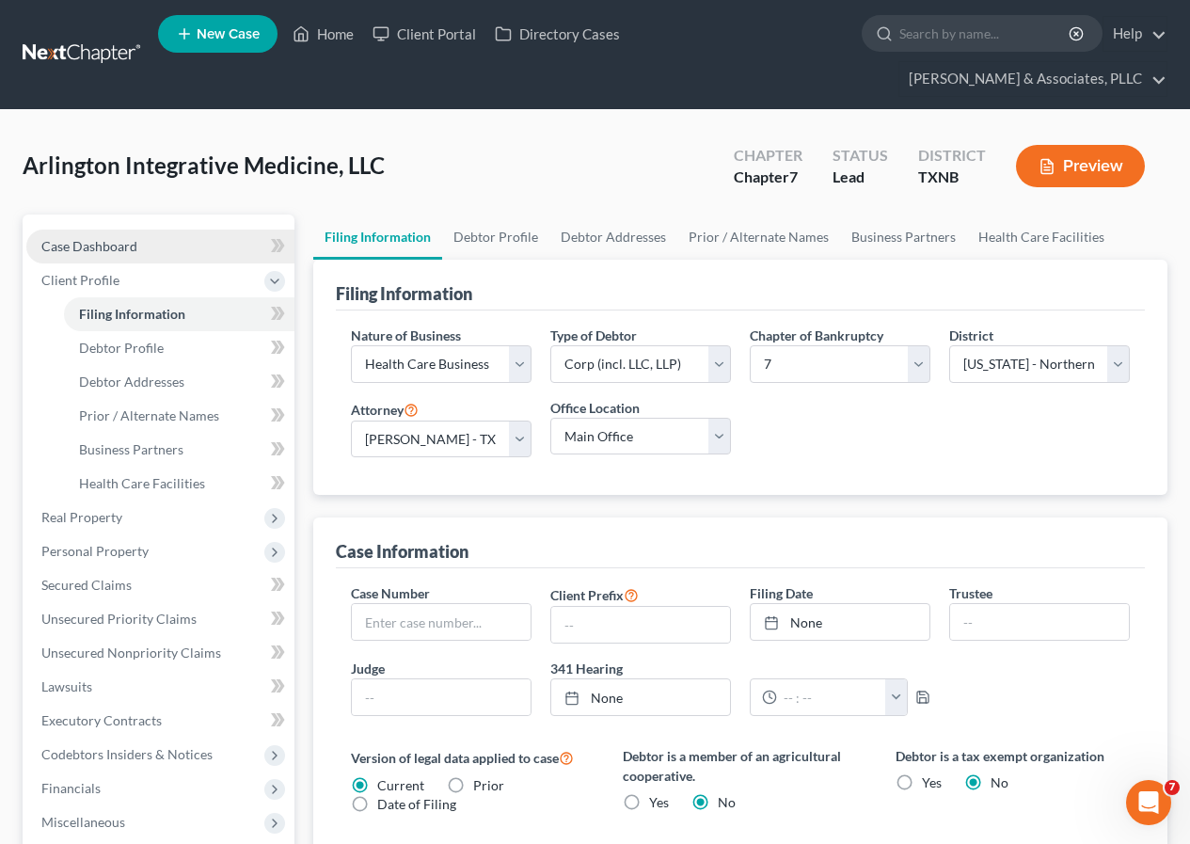
click at [105, 250] on span "Case Dashboard" at bounding box center [89, 246] width 96 height 16
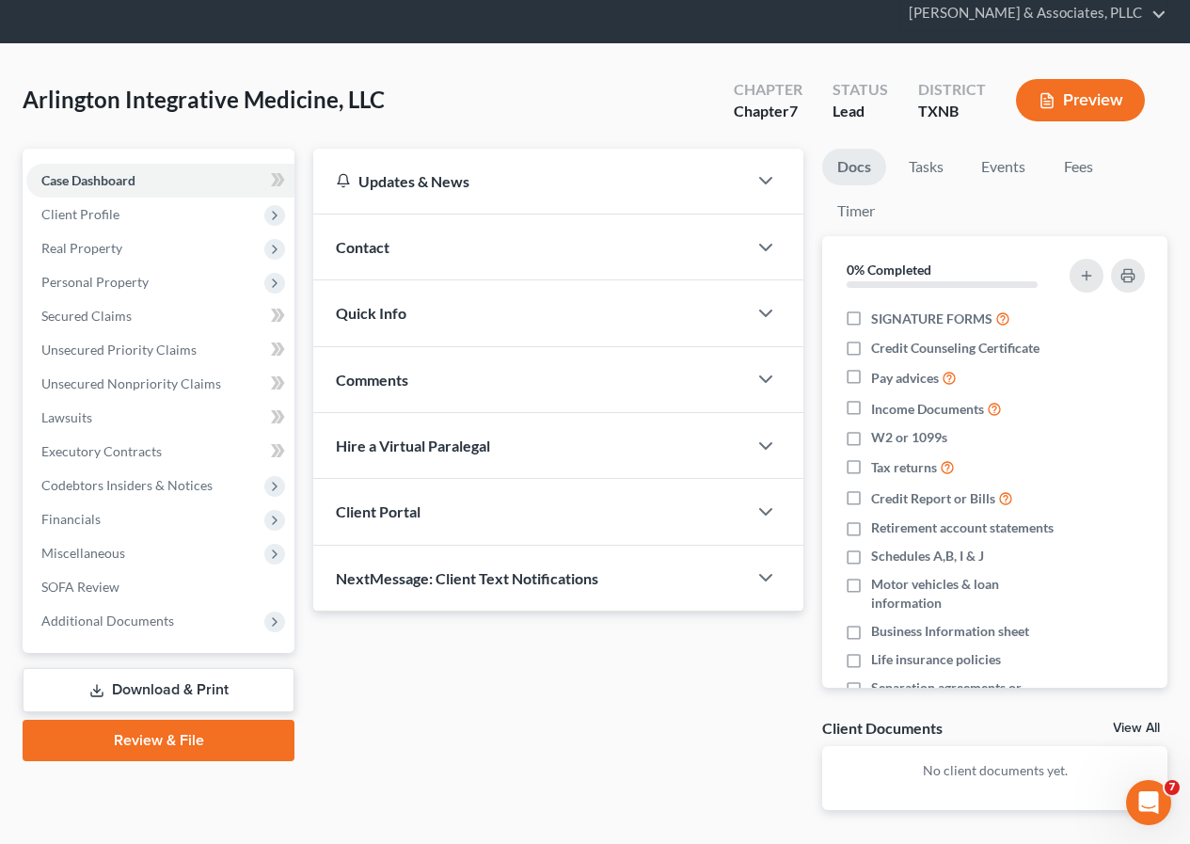
scroll to position [134, 0]
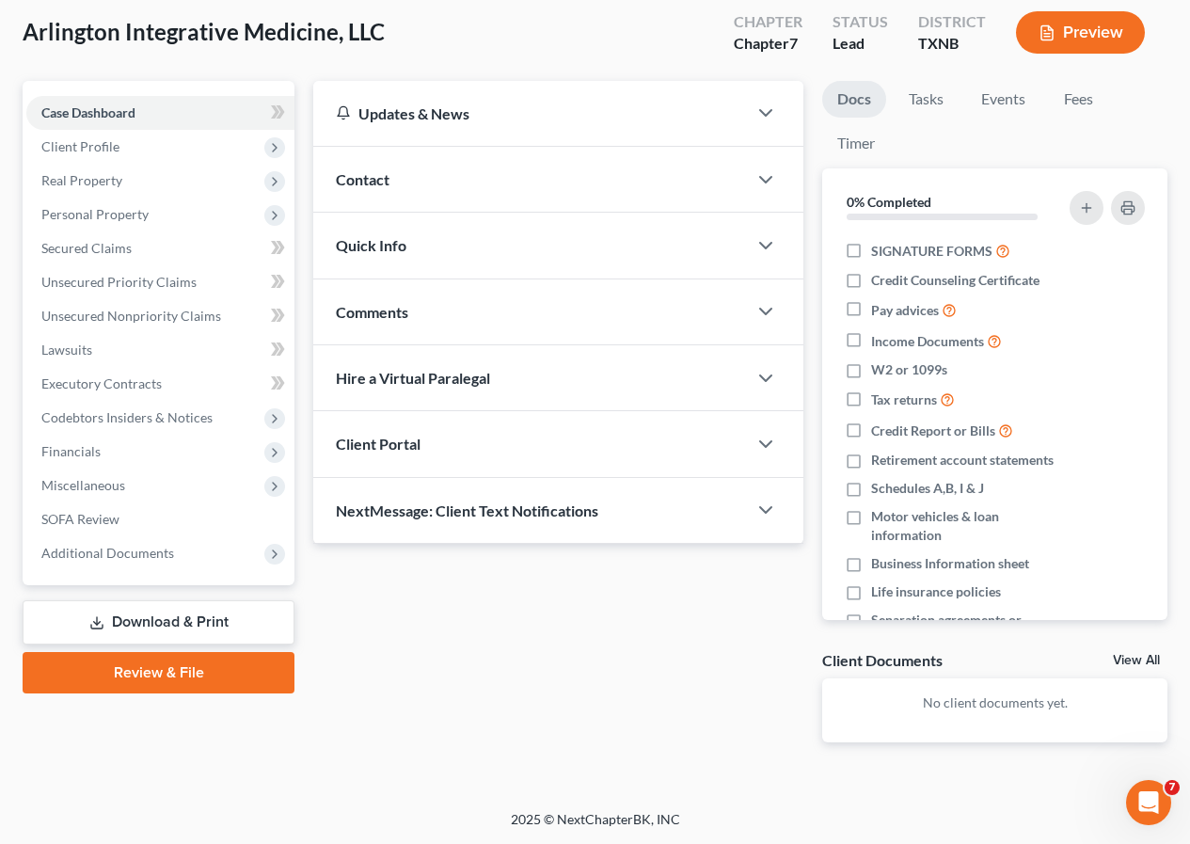
click at [1062, 42] on button "Preview" at bounding box center [1080, 32] width 129 height 42
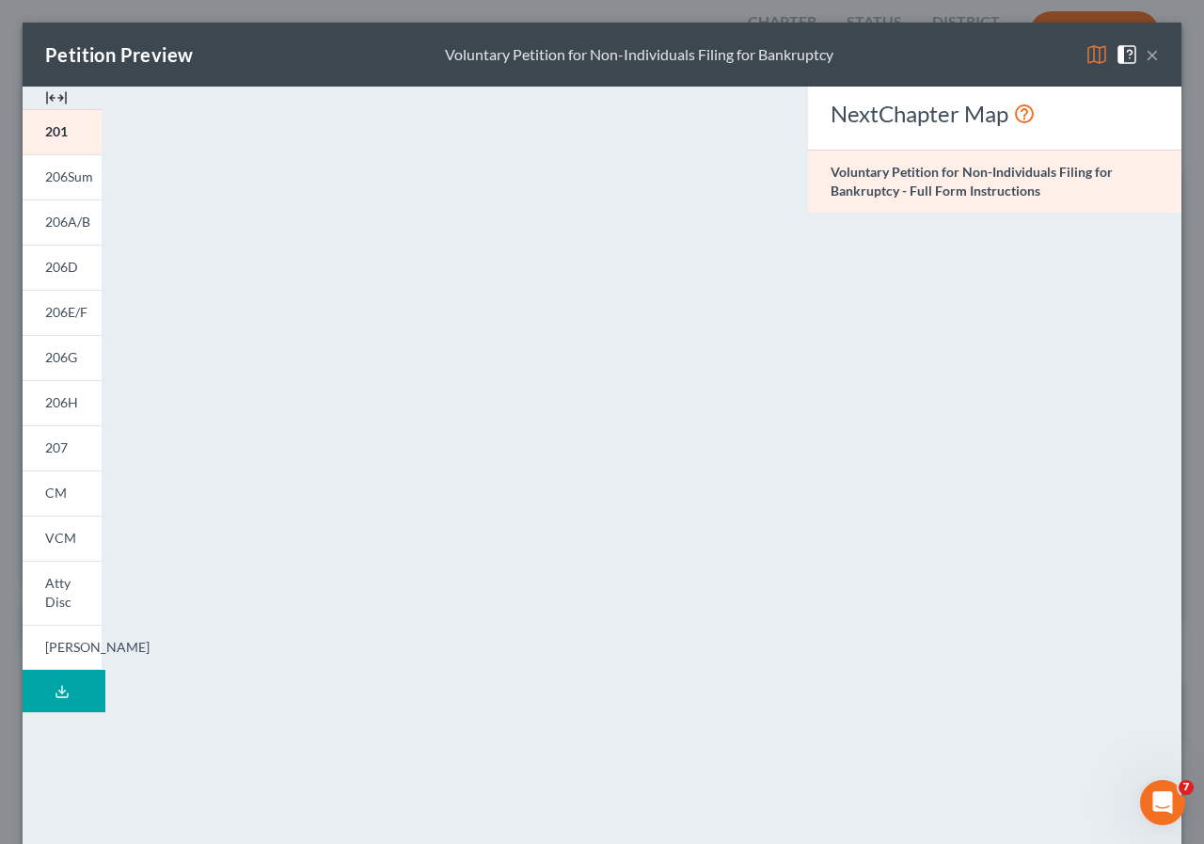
drag, startPoint x: 1139, startPoint y: 49, endPoint x: 761, endPoint y: 230, distance: 419.1
click at [1146, 49] on button "×" at bounding box center [1152, 54] width 13 height 23
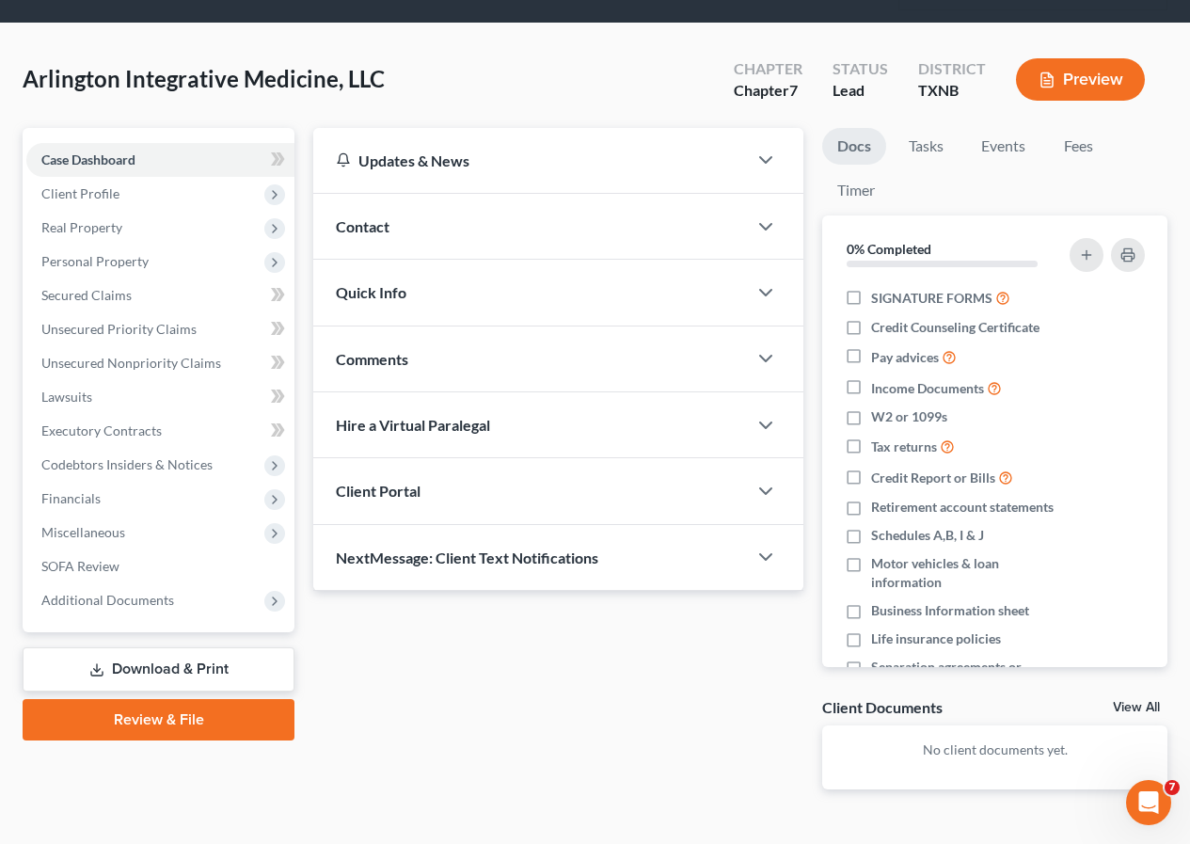
scroll to position [0, 0]
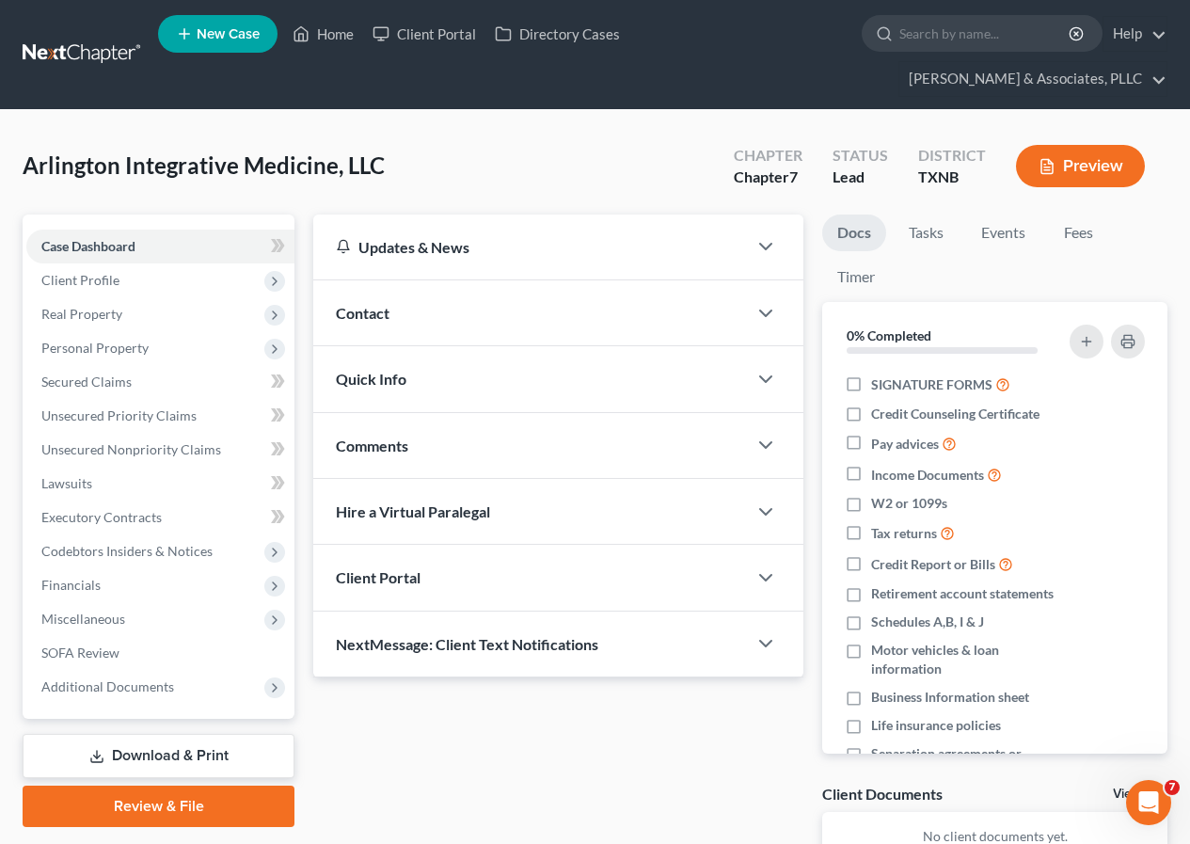
click at [164, 808] on link "Review & File" at bounding box center [159, 806] width 272 height 41
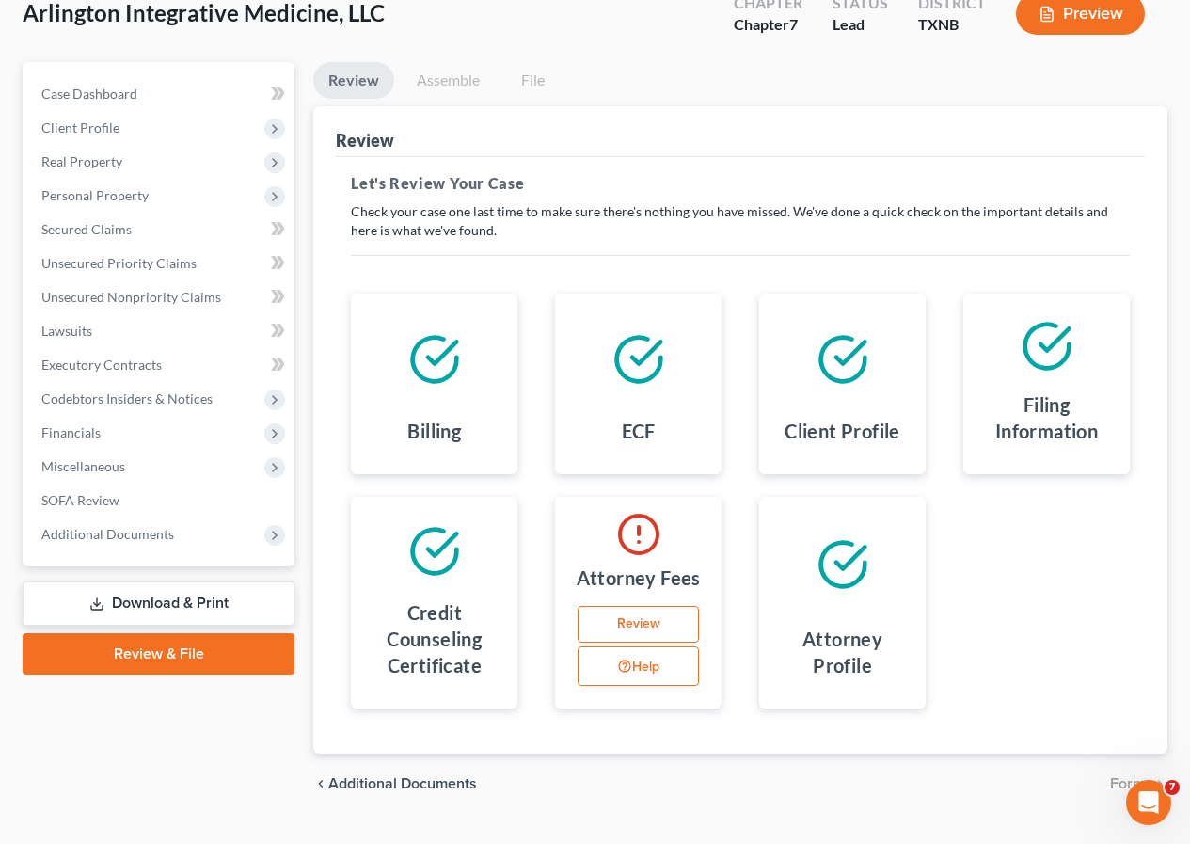
scroll to position [194, 0]
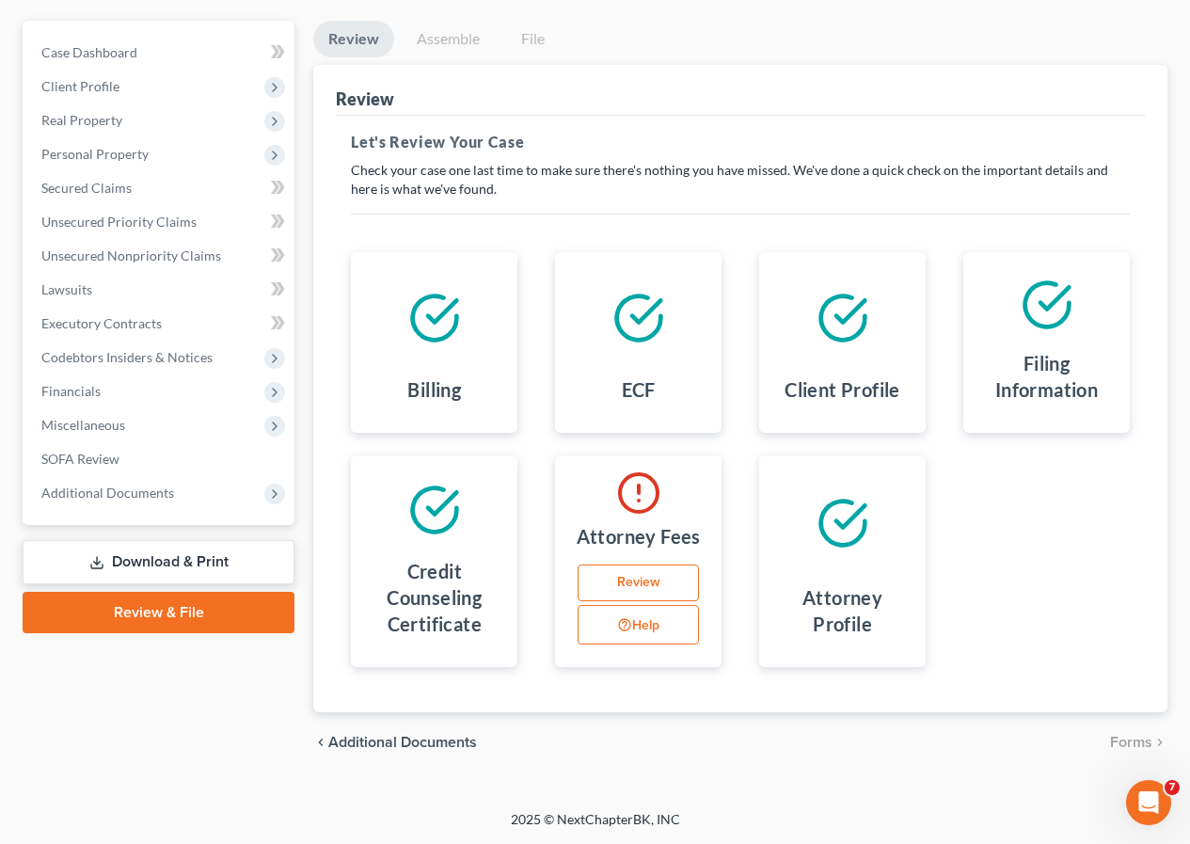
click at [627, 579] on link "Review" at bounding box center [638, 583] width 121 height 38
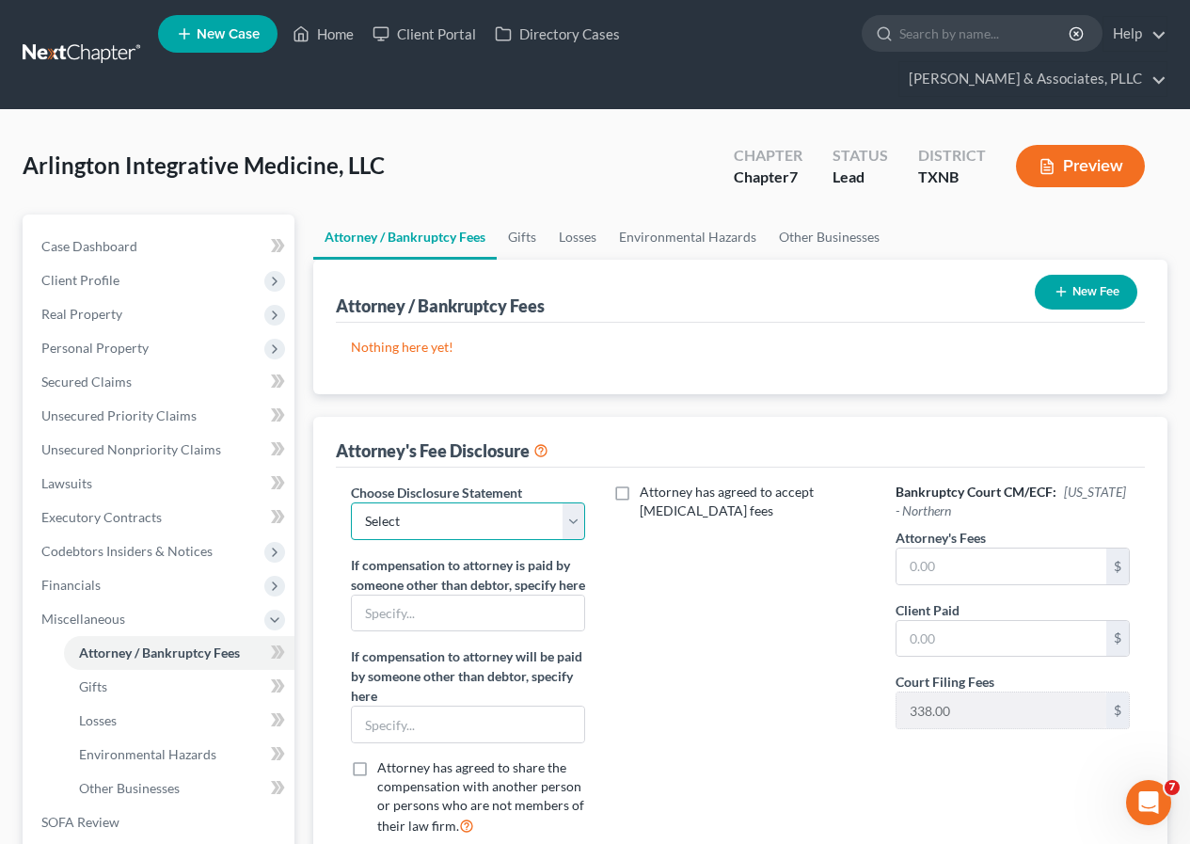
click at [571, 530] on select "Select Disclosure" at bounding box center [468, 521] width 234 height 38
select select "0"
click at [351, 502] on select "Select Disclosure" at bounding box center [468, 521] width 234 height 38
click at [901, 563] on input "text" at bounding box center [1002, 566] width 210 height 36
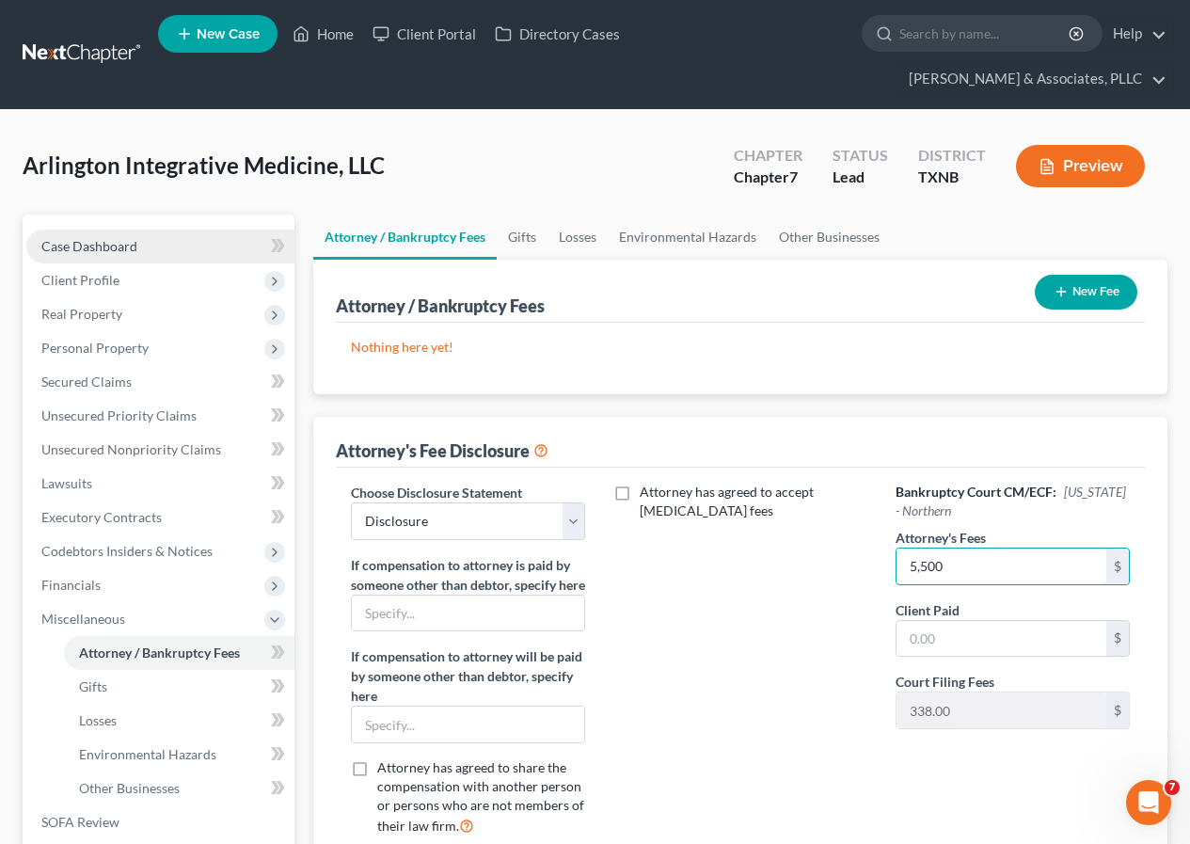
type input "5,500"
click at [112, 246] on span "Case Dashboard" at bounding box center [89, 246] width 96 height 16
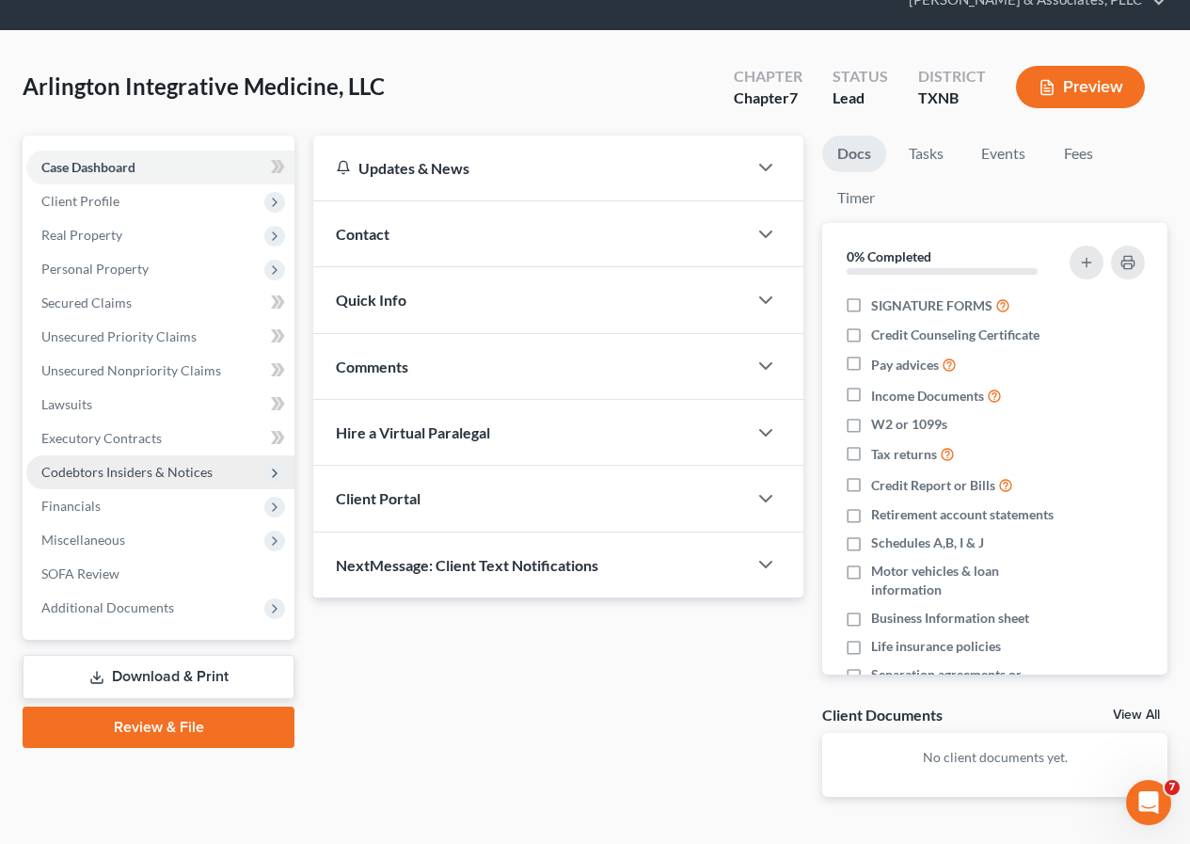
scroll to position [134, 0]
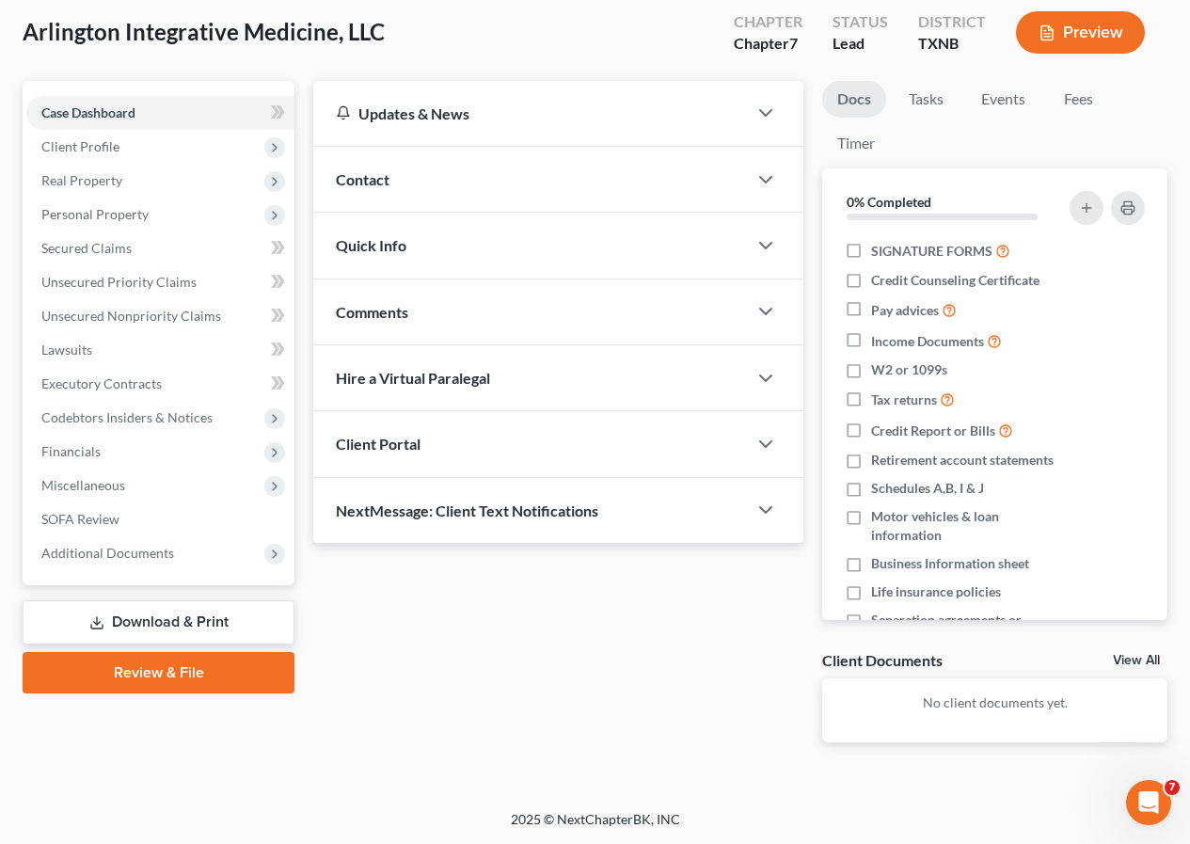
click at [152, 680] on link "Review & File" at bounding box center [159, 672] width 272 height 41
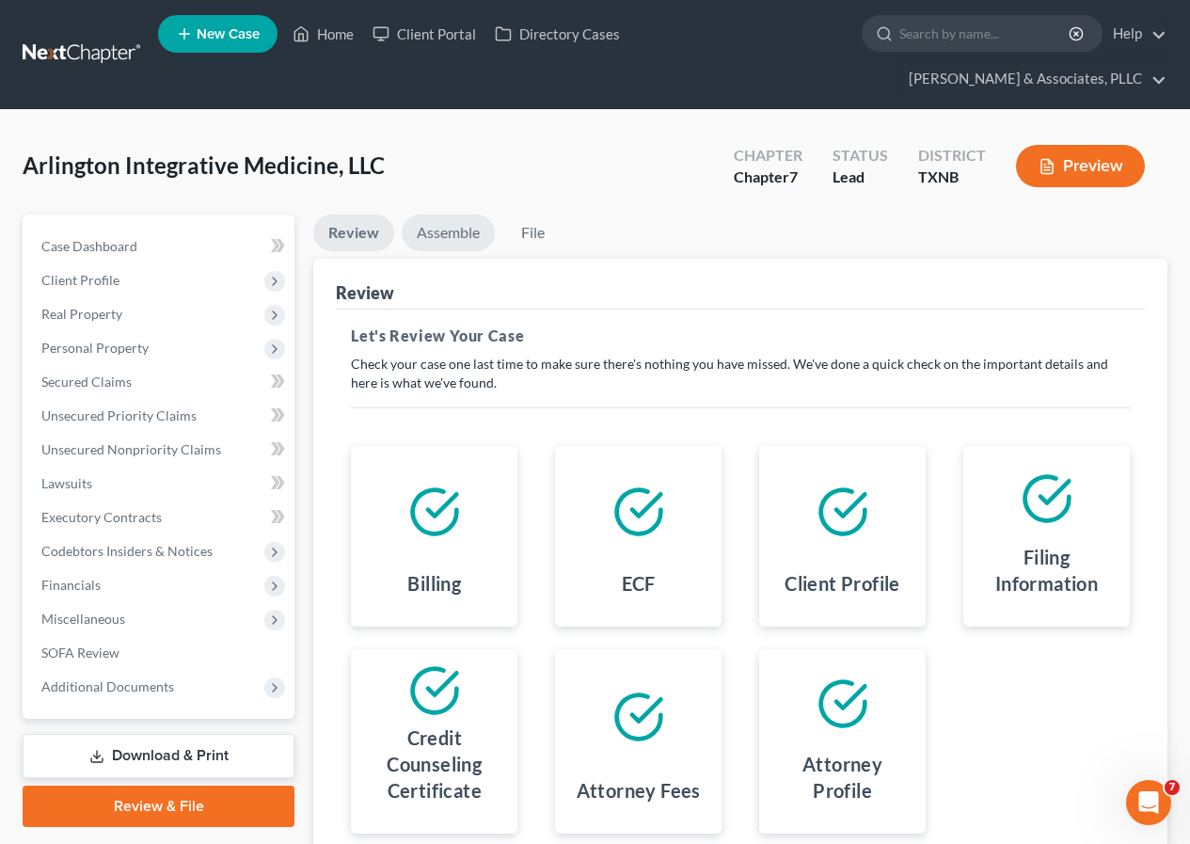
click at [438, 233] on link "Assemble" at bounding box center [448, 232] width 93 height 37
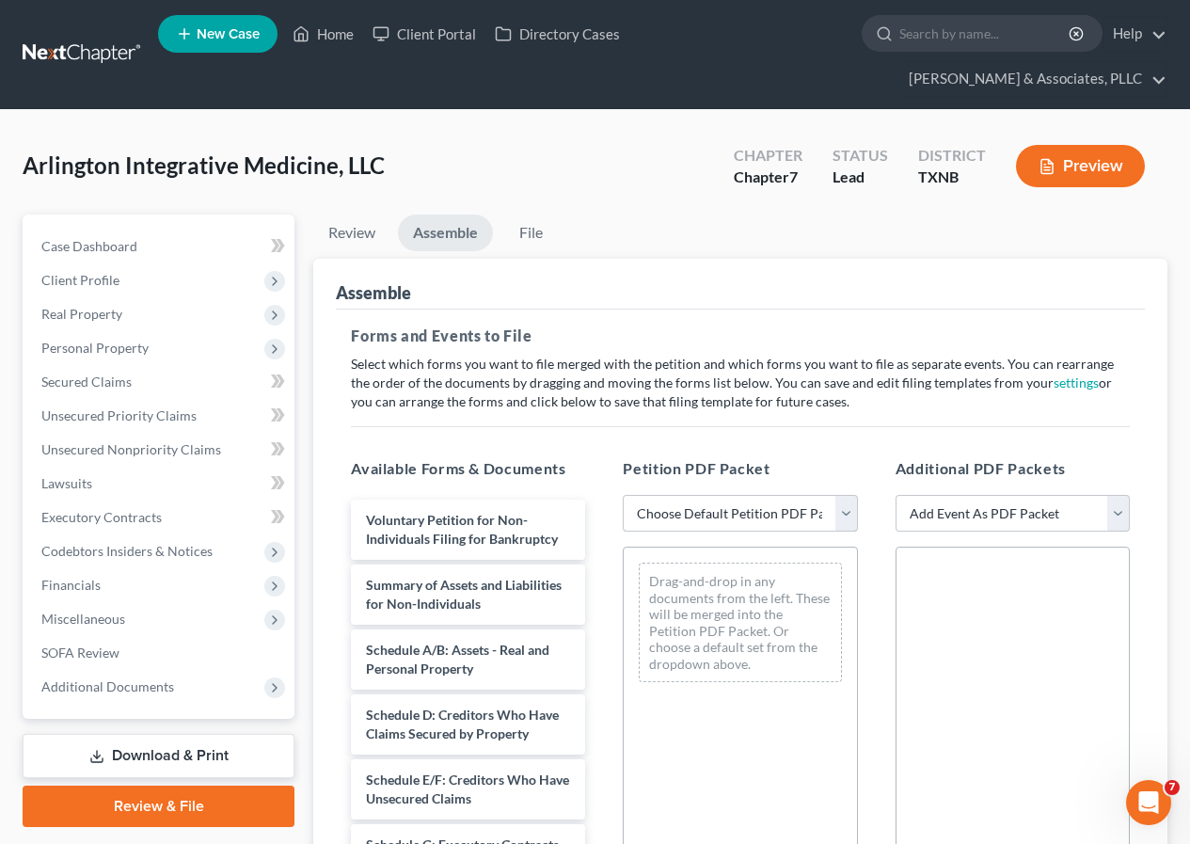
click at [848, 516] on select "Choose Default Petition PDF Packet Complete Bankruptcy Petition (all forms and …" at bounding box center [740, 514] width 234 height 38
select select "1"
click at [623, 495] on select "Choose Default Petition PDF Packet Complete Bankruptcy Petition (all forms and …" at bounding box center [740, 514] width 234 height 38
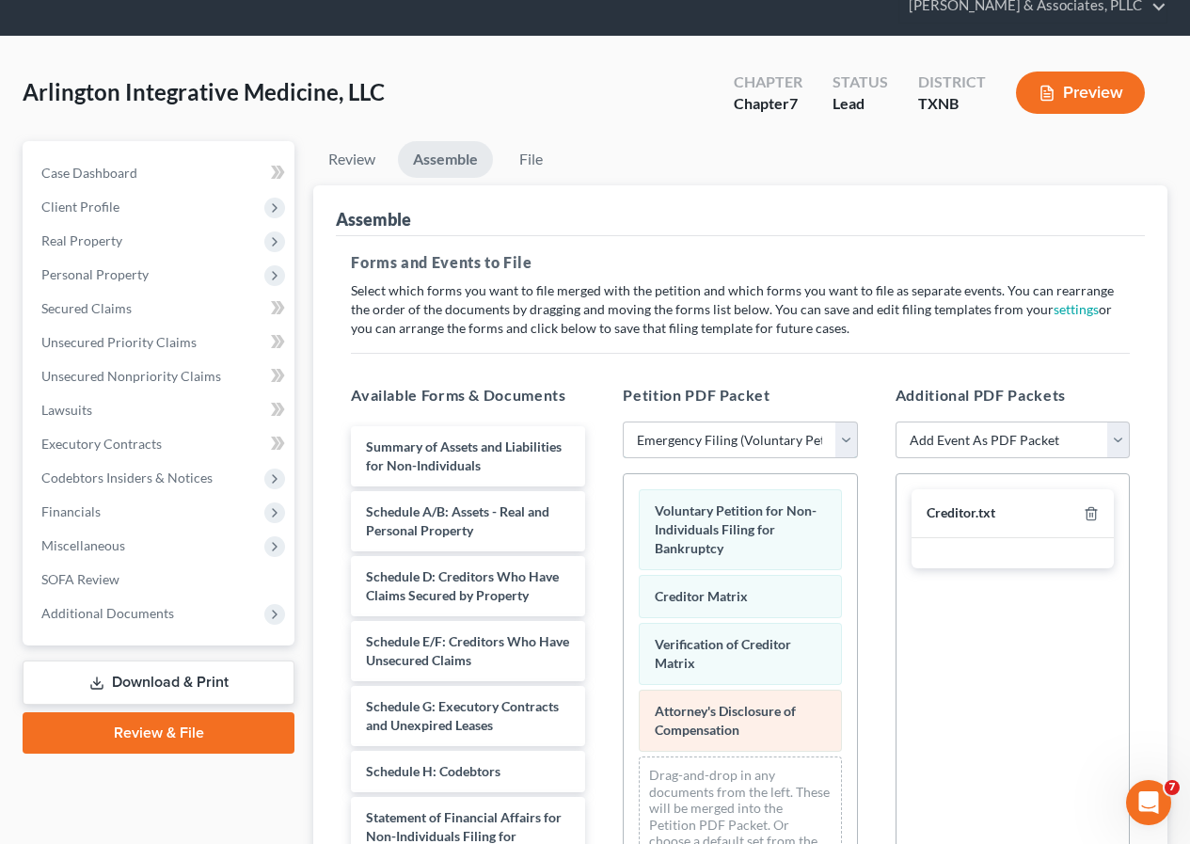
scroll to position [188, 0]
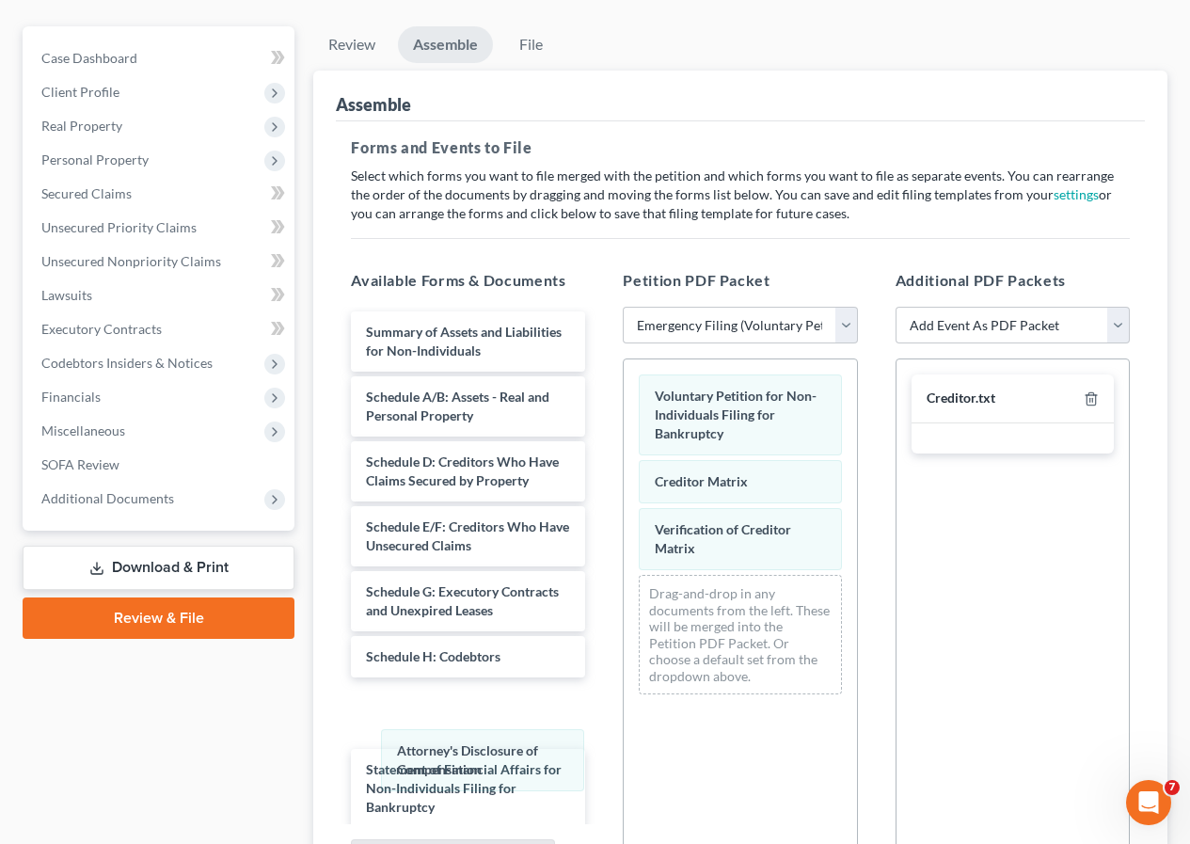
drag, startPoint x: 724, startPoint y: 600, endPoint x: 465, endPoint y: 711, distance: 282.4
click at [624, 709] on div "Attorney's Disclosure of Compensation Voluntary Petition for Non-Individuals Fi…" at bounding box center [740, 534] width 232 height 350
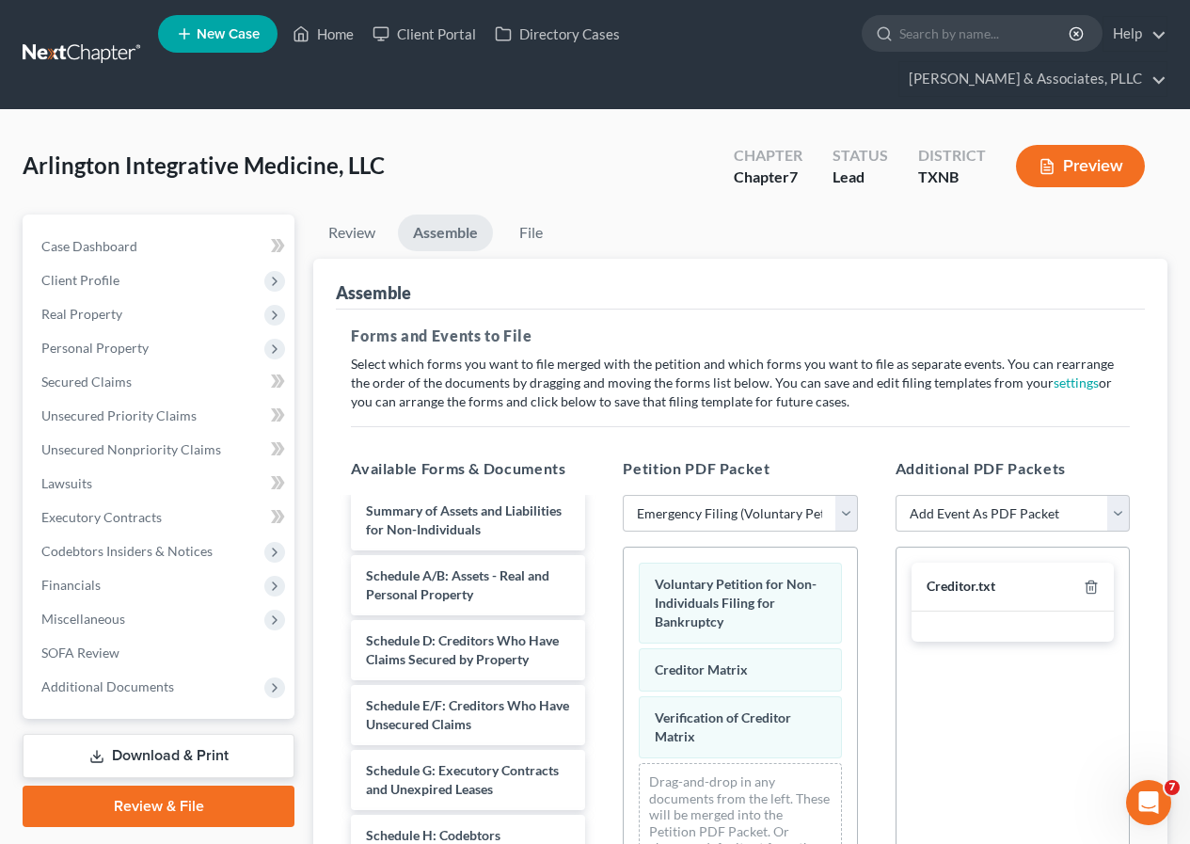
scroll to position [0, 0]
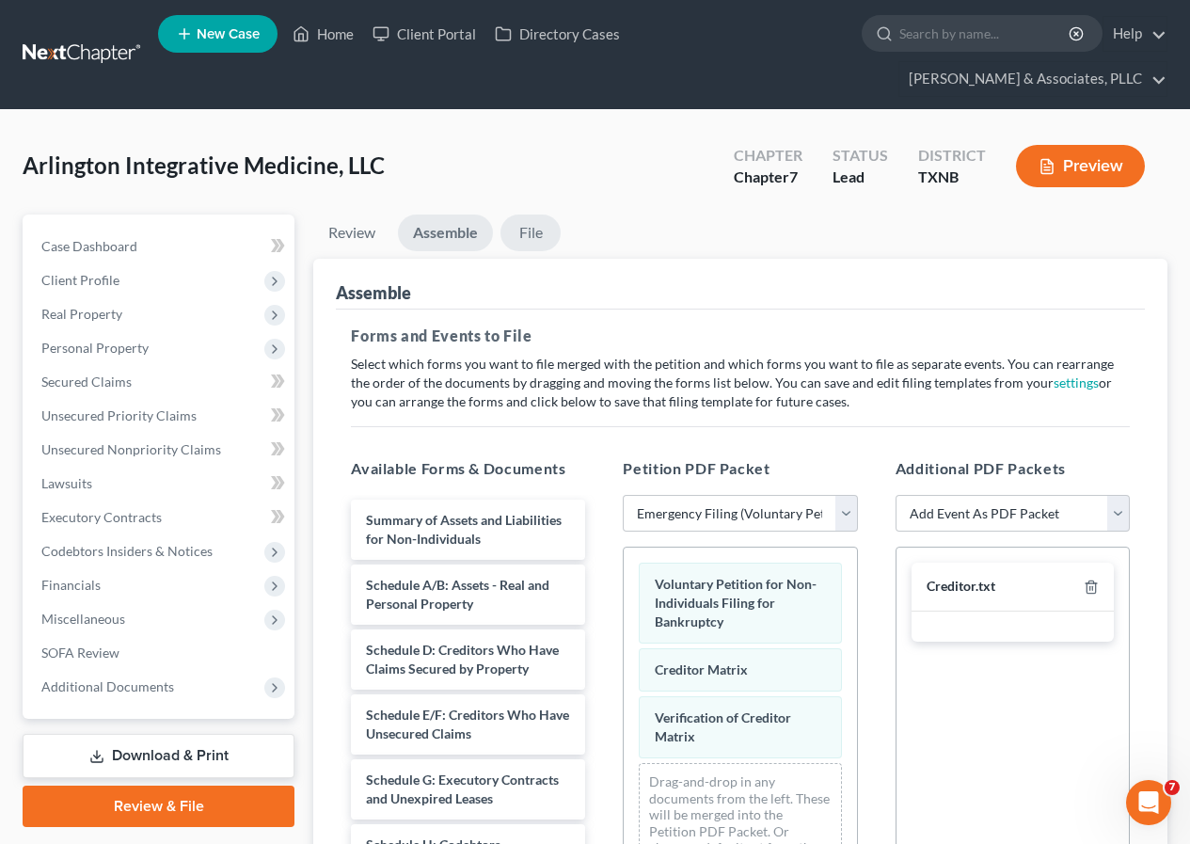
click at [530, 235] on link "File" at bounding box center [530, 232] width 60 height 37
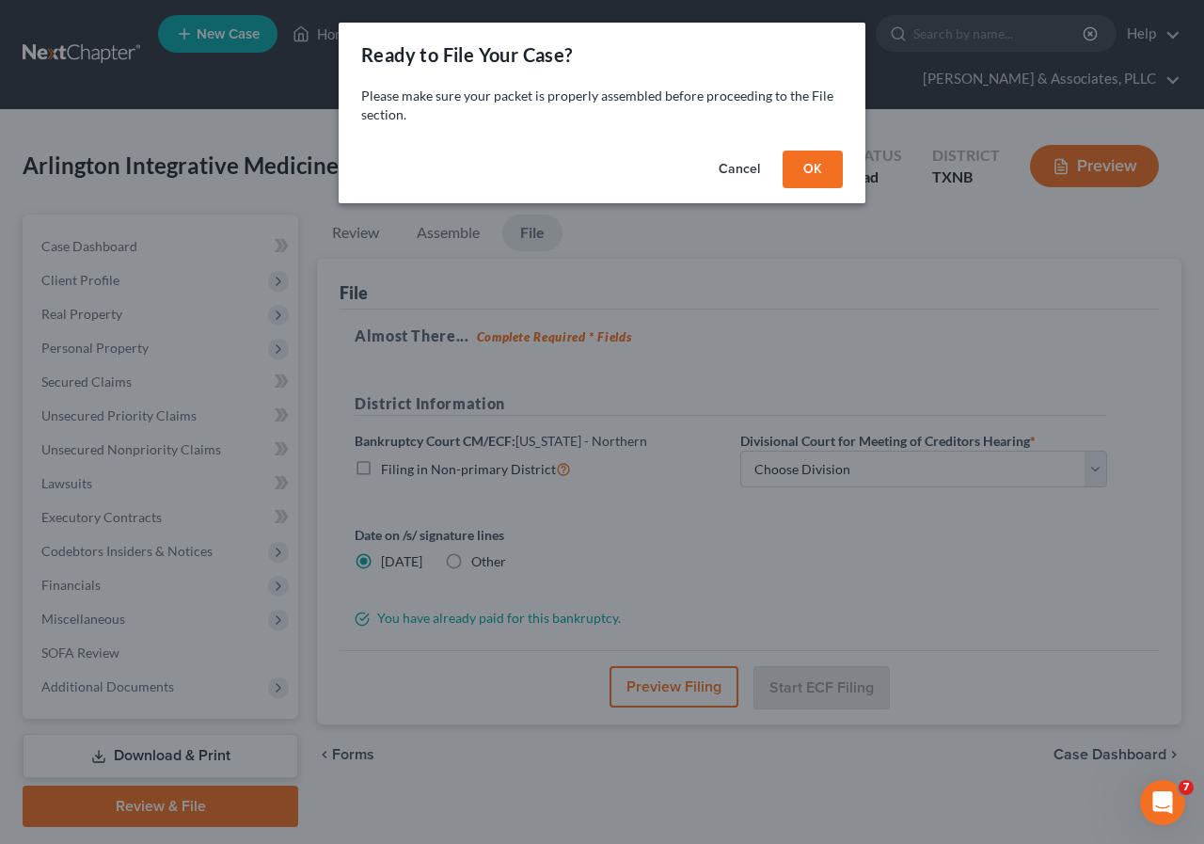
click at [806, 170] on button "OK" at bounding box center [813, 170] width 60 height 38
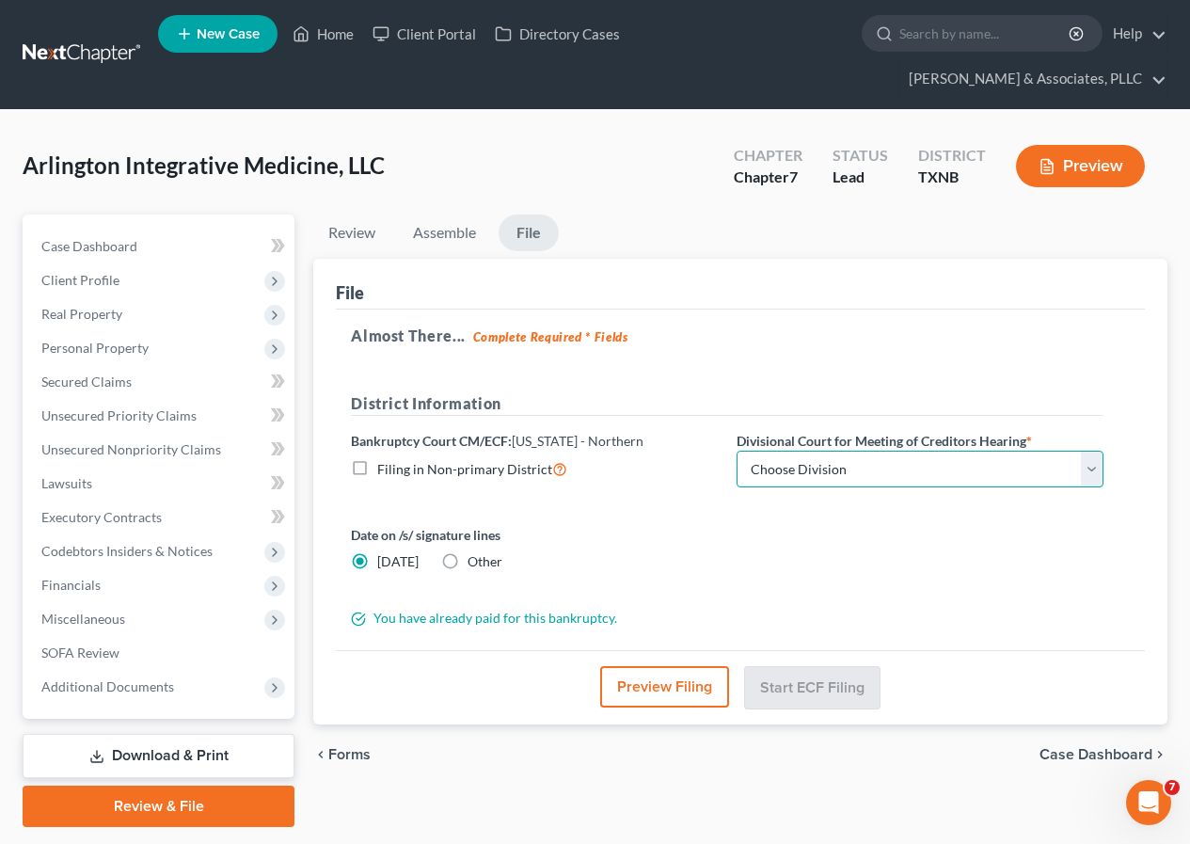
click at [1090, 477] on select "Choose Division [PERSON_NAME] [GEOGRAPHIC_DATA] [GEOGRAPHIC_DATA] [GEOGRAPHIC_D…" at bounding box center [920, 470] width 367 height 38
select select "2"
click at [737, 451] on select "Choose Division [PERSON_NAME] [GEOGRAPHIC_DATA] [GEOGRAPHIC_DATA] [GEOGRAPHIC_D…" at bounding box center [920, 470] width 367 height 38
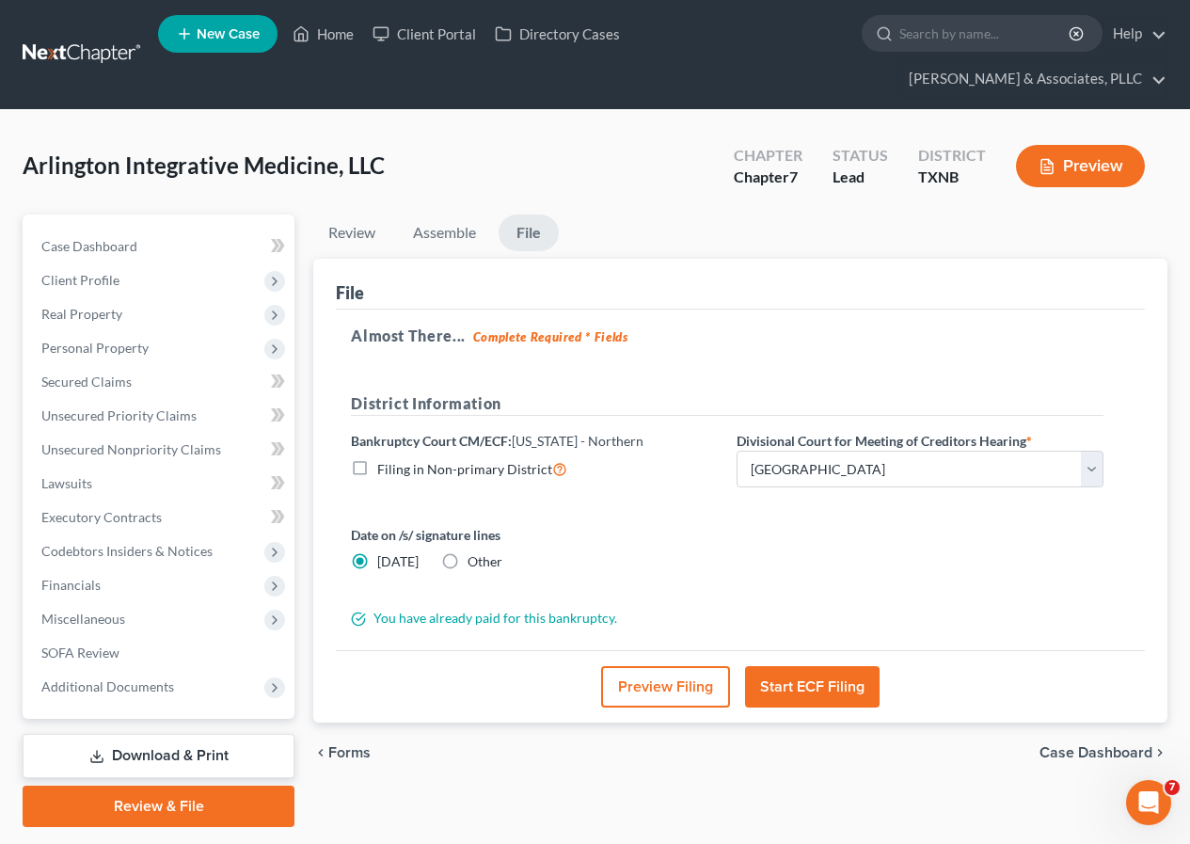
click at [802, 690] on button "Start ECF Filing" at bounding box center [812, 686] width 135 height 41
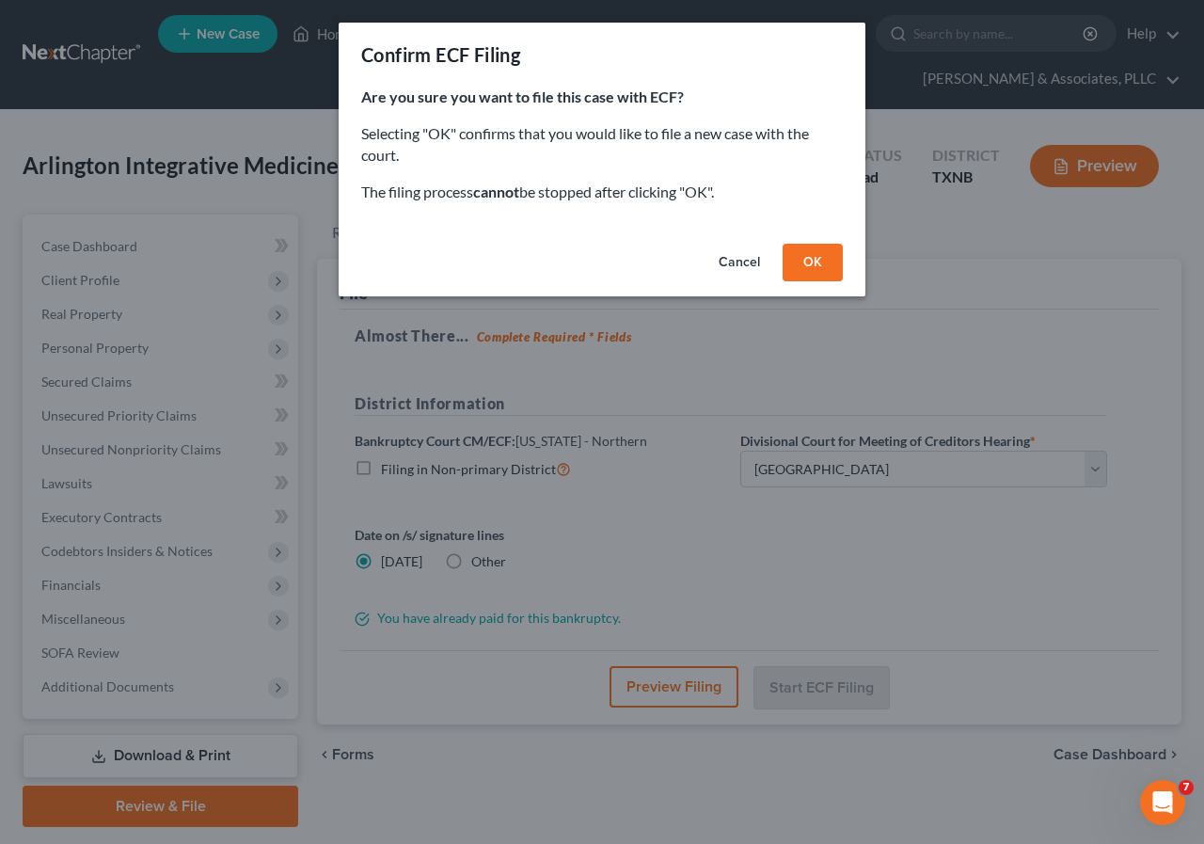
click at [813, 262] on button "OK" at bounding box center [813, 263] width 60 height 38
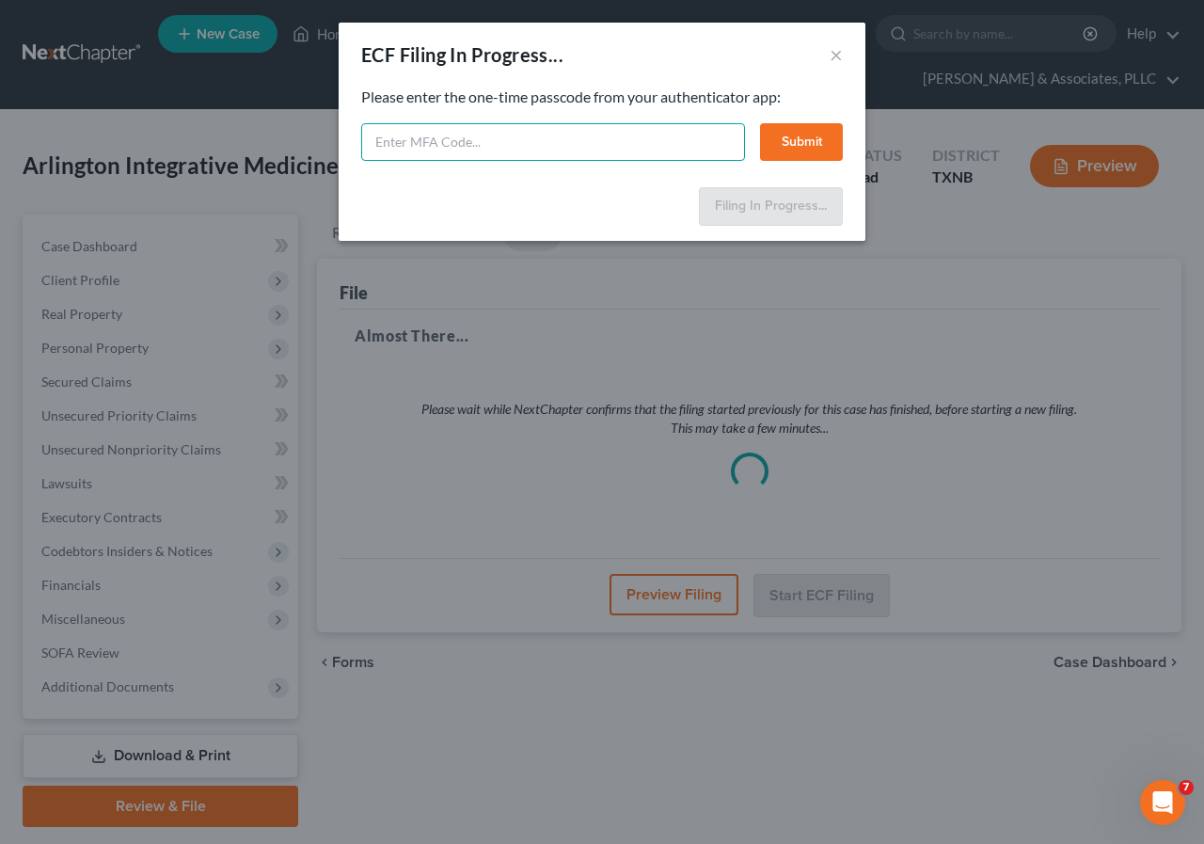
click at [569, 154] on input "text" at bounding box center [553, 142] width 384 height 38
type input "393054"
click at [794, 132] on button "Submit" at bounding box center [801, 142] width 83 height 38
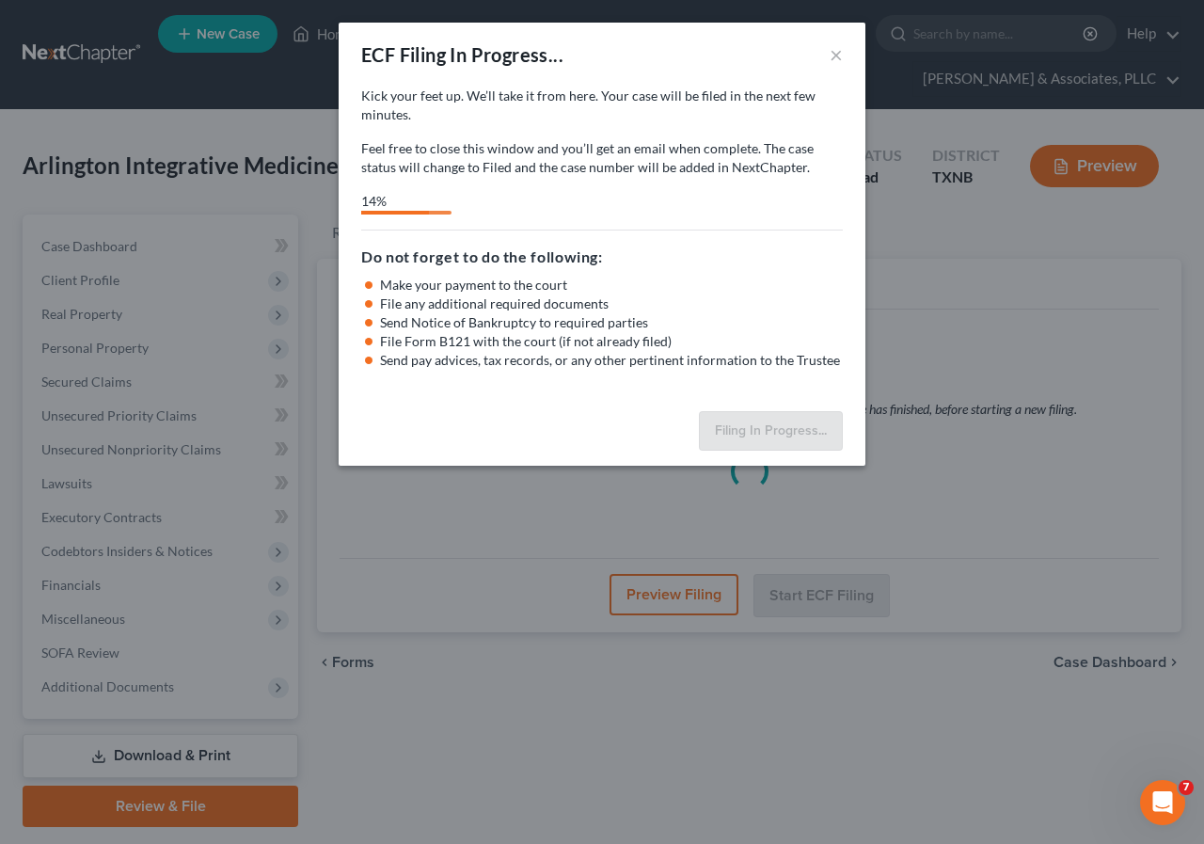
select select "2"
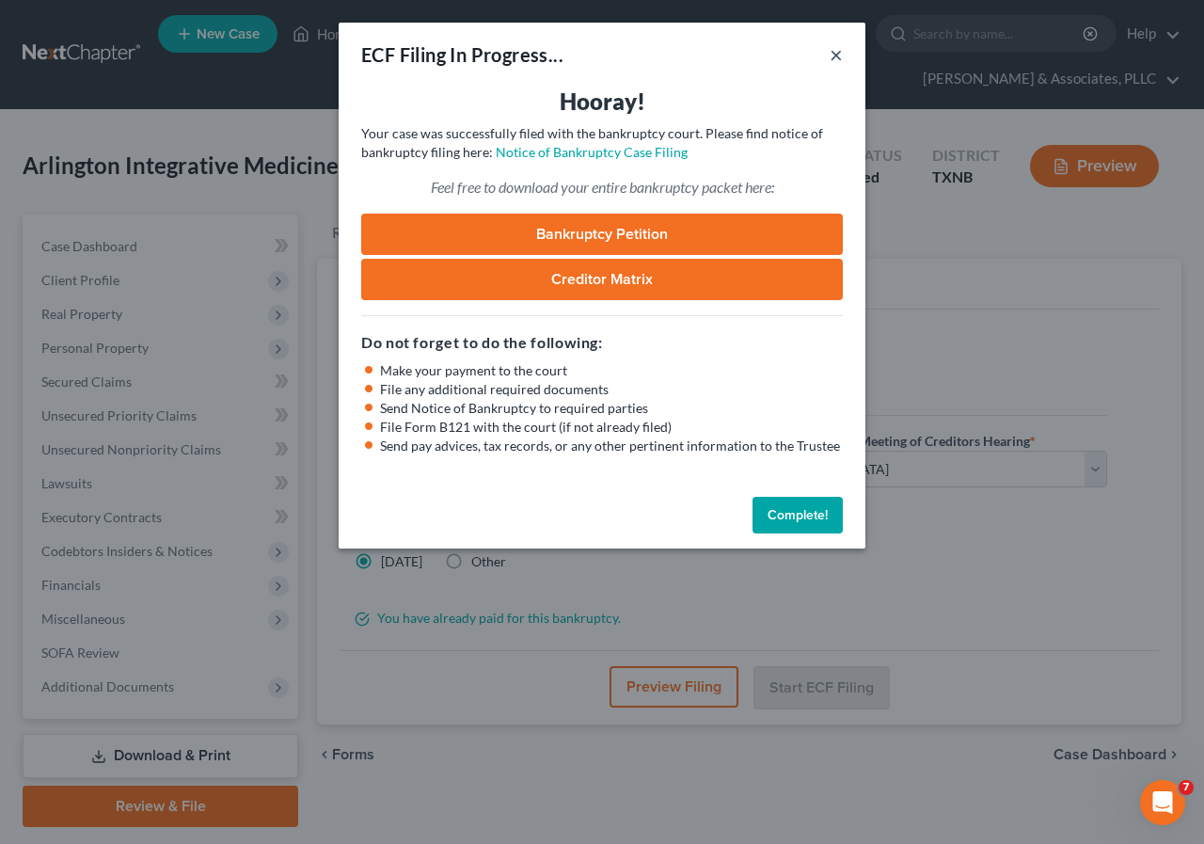
click at [833, 57] on button "×" at bounding box center [836, 54] width 13 height 23
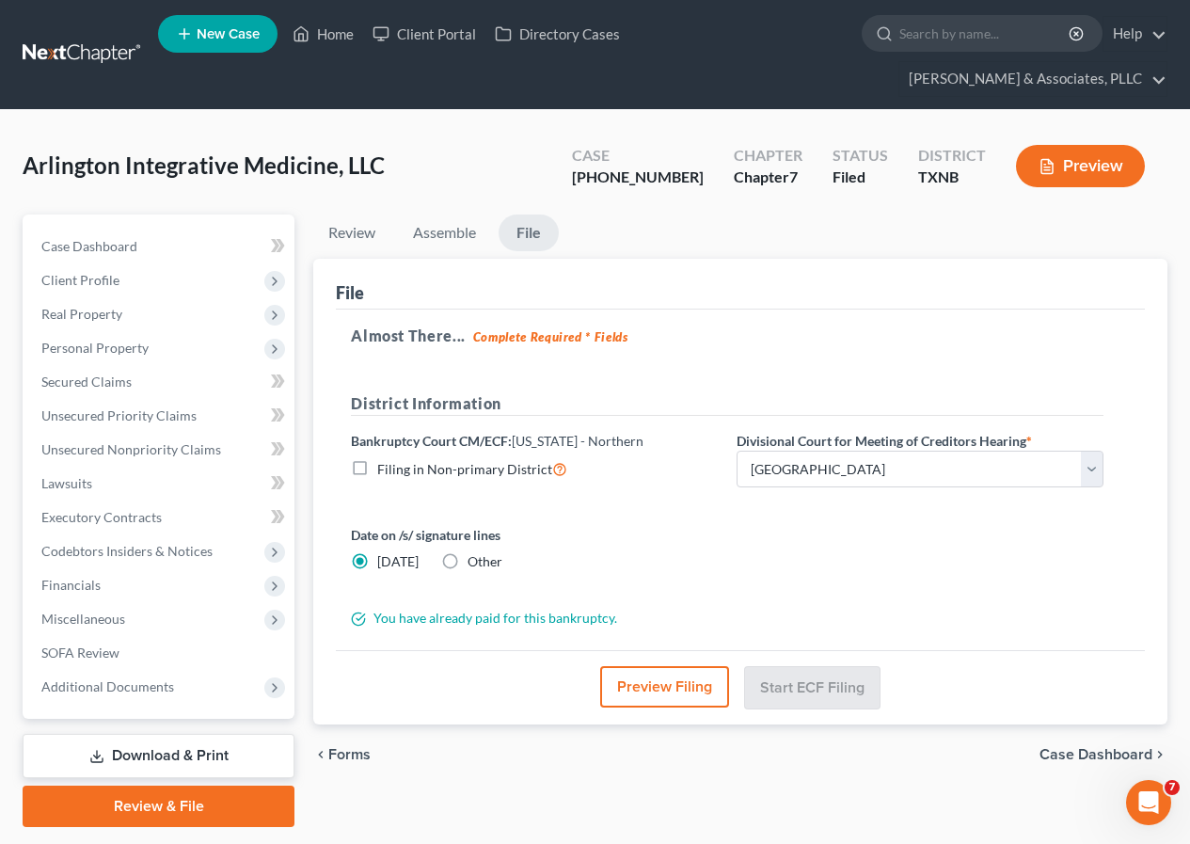
click at [1105, 165] on button "Preview" at bounding box center [1080, 166] width 129 height 42
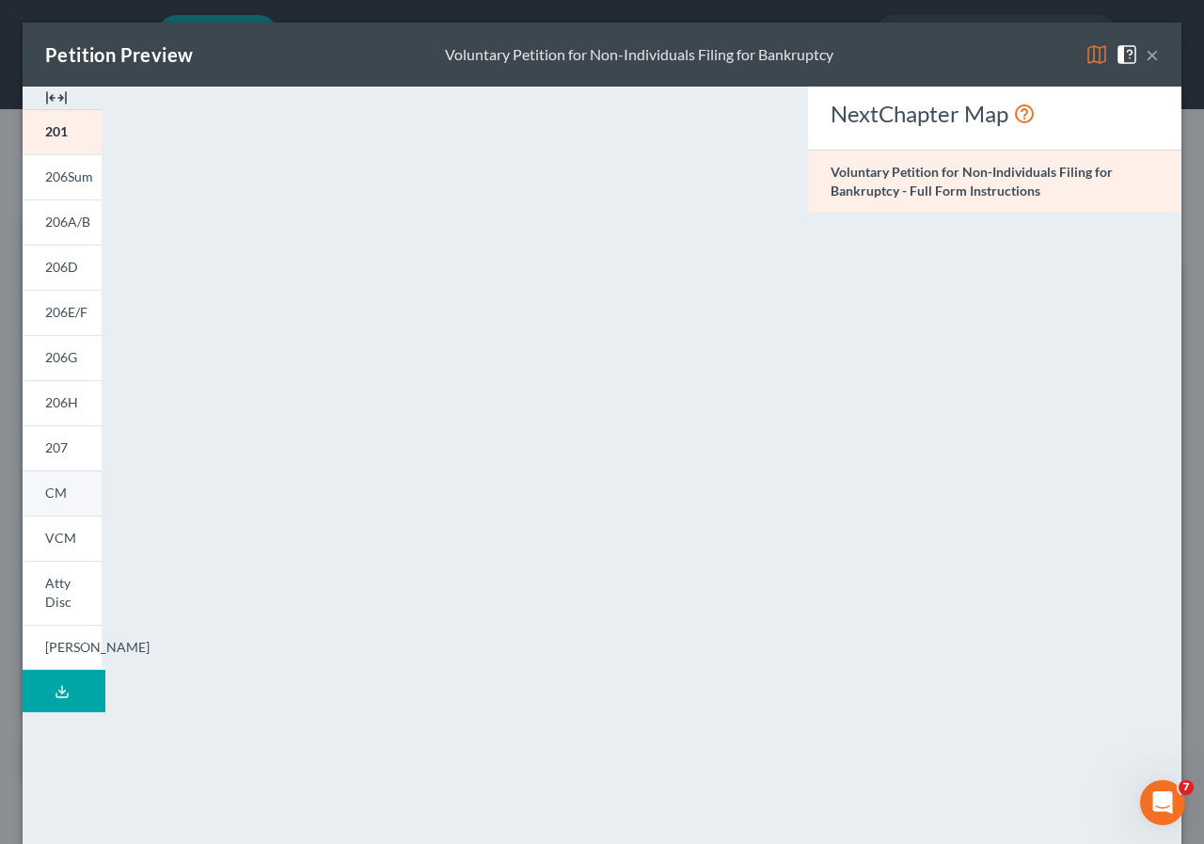
click at [67, 498] on link "CM" at bounding box center [62, 492] width 79 height 45
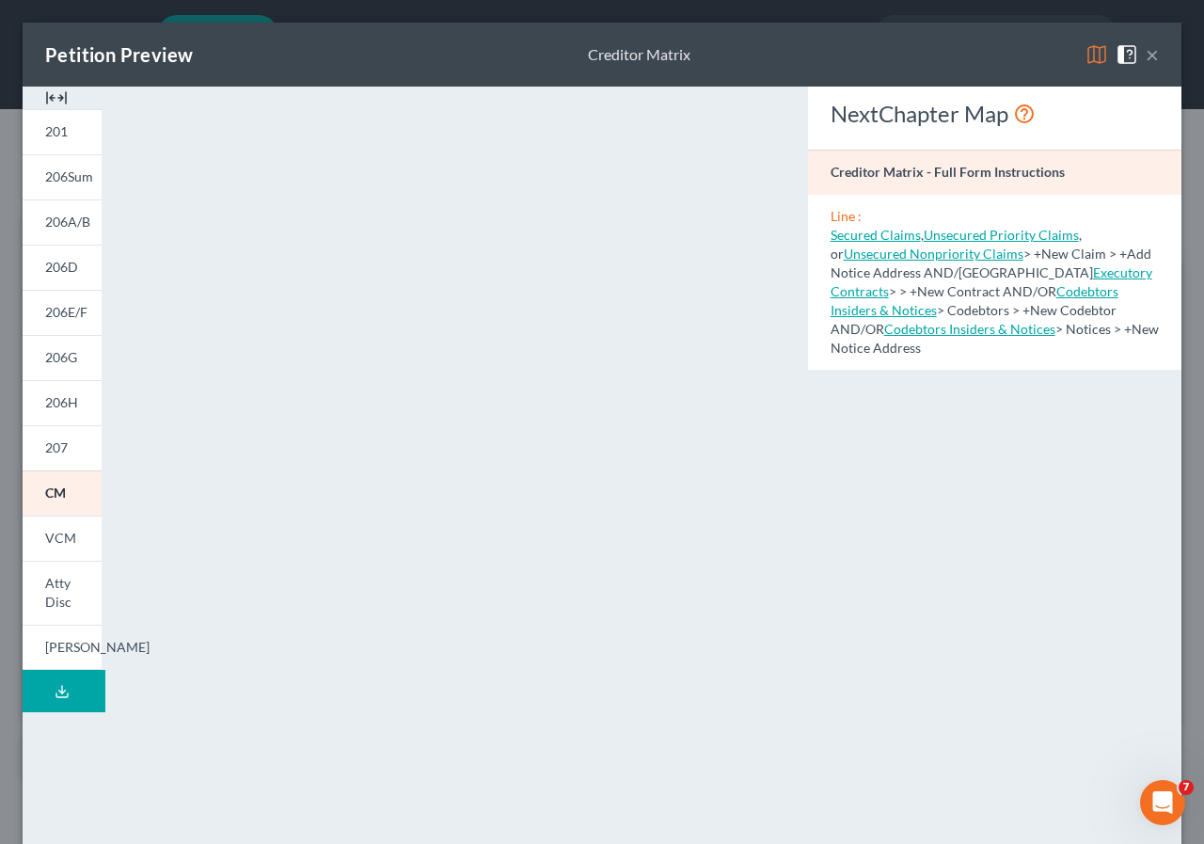
click at [1146, 51] on button "×" at bounding box center [1152, 54] width 13 height 23
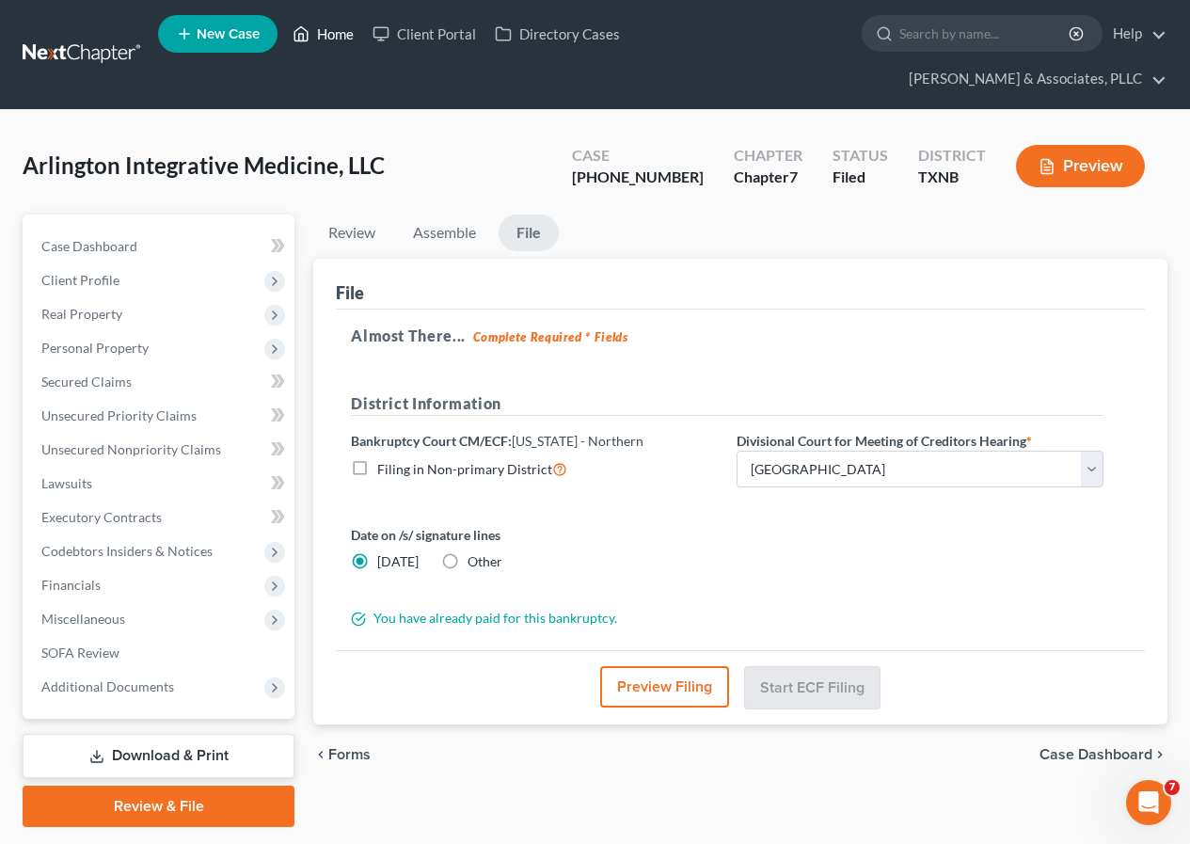
click at [331, 34] on link "Home" at bounding box center [323, 34] width 80 height 34
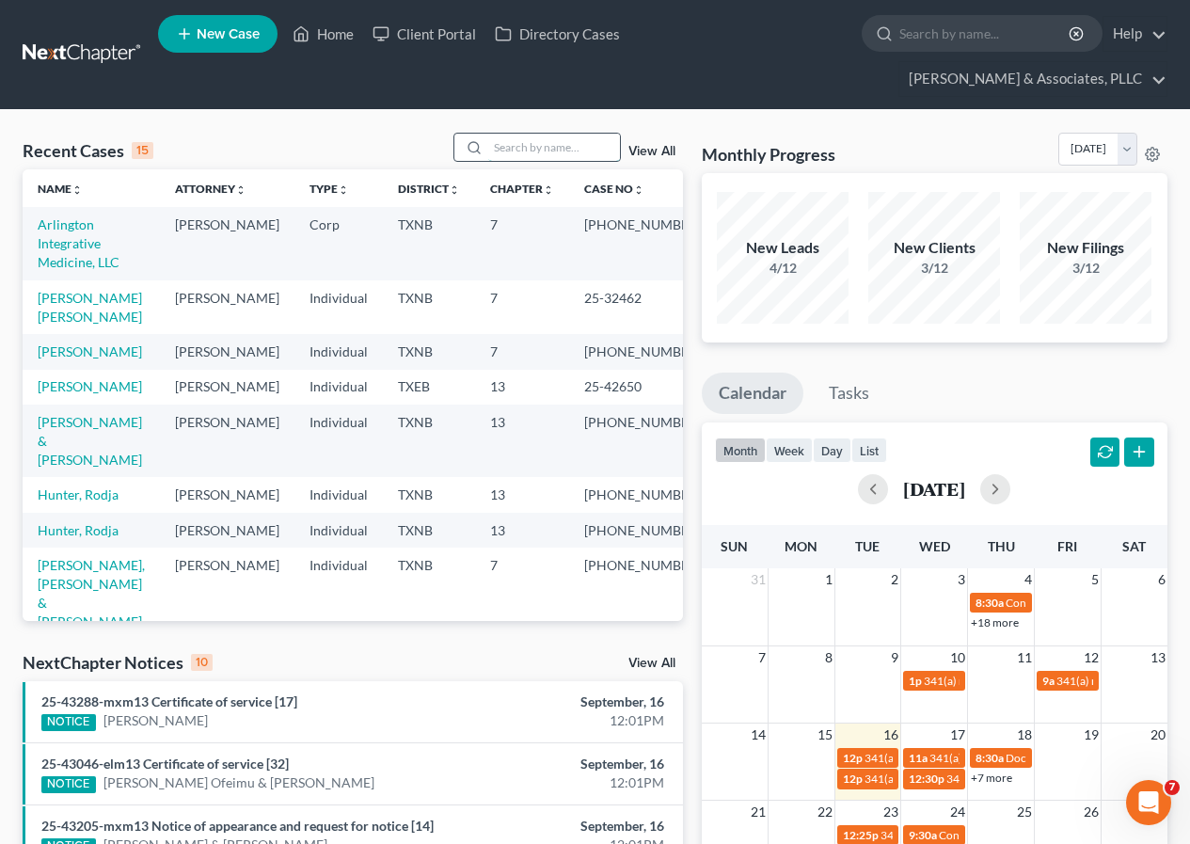
click at [510, 147] on input "search" at bounding box center [554, 147] width 132 height 27
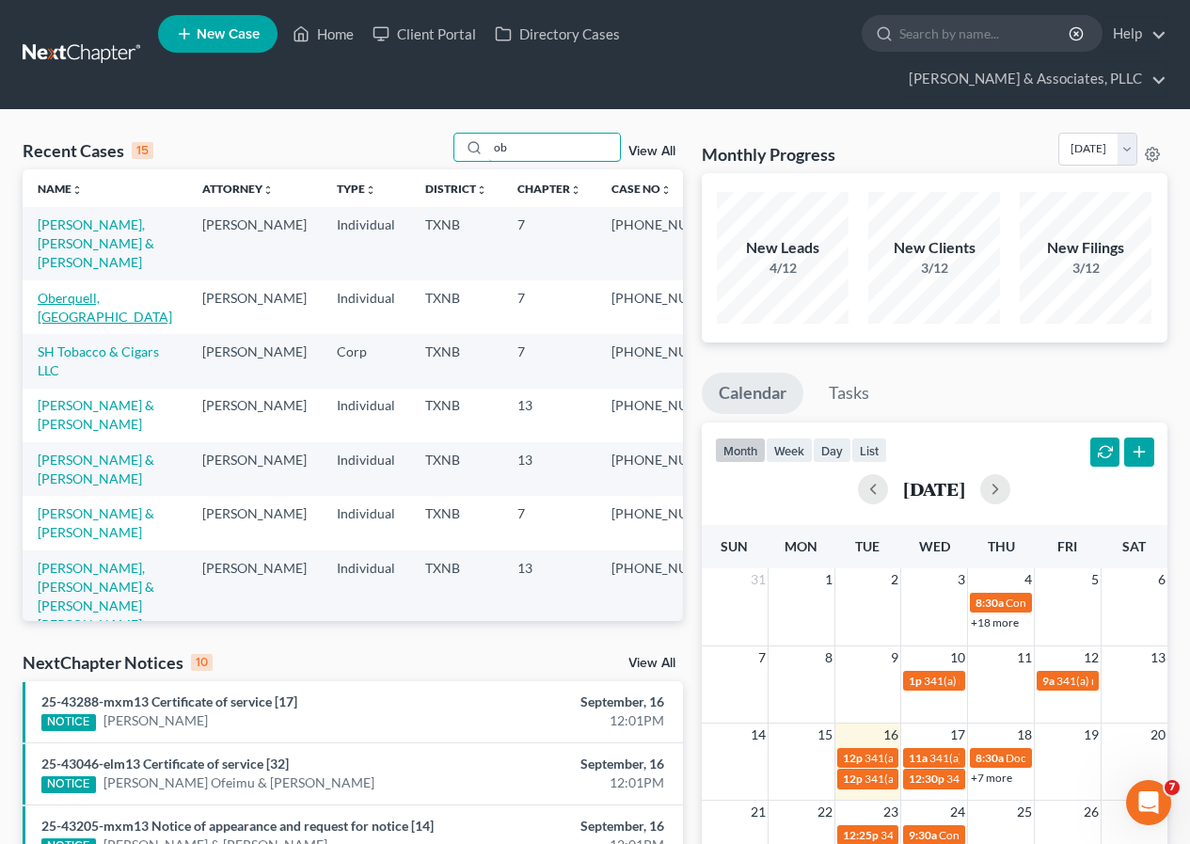
type input "ob"
click at [74, 298] on link "Oberquell, [GEOGRAPHIC_DATA]" at bounding box center [105, 307] width 135 height 35
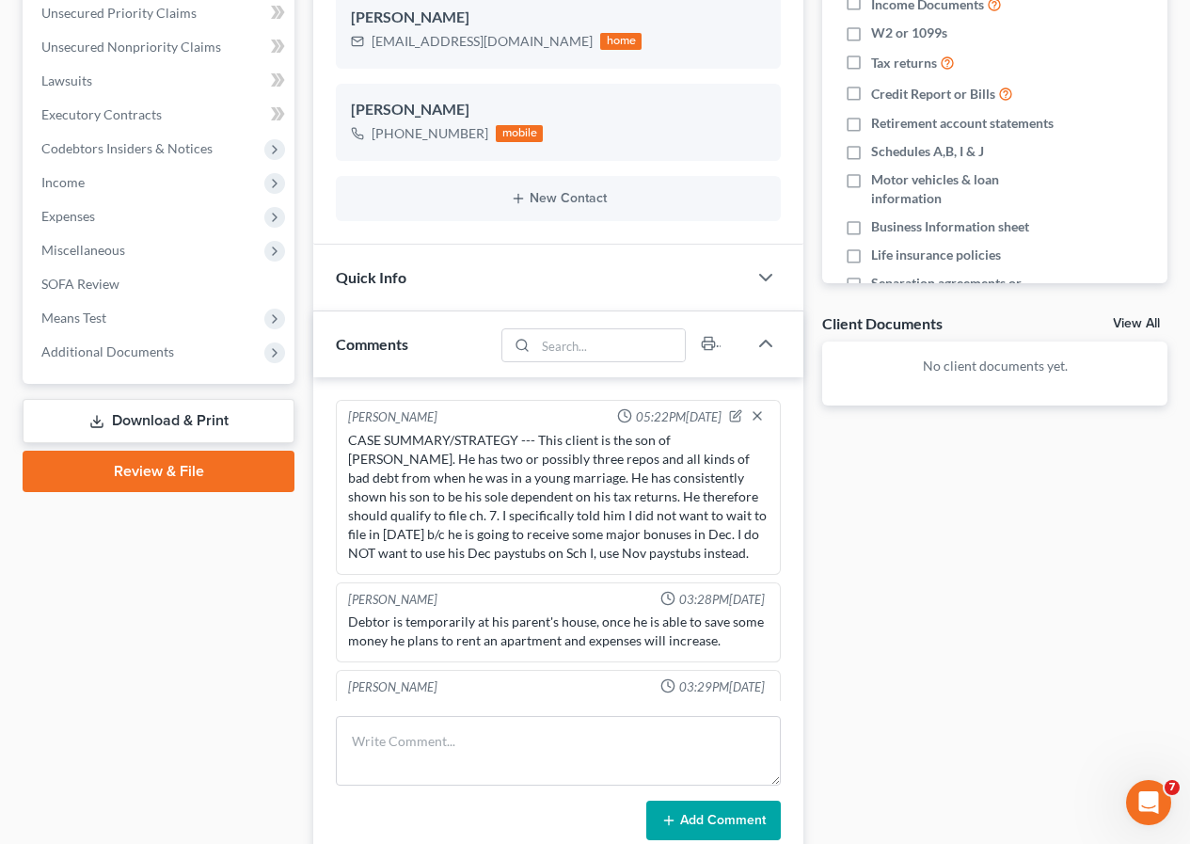
scroll to position [174, 0]
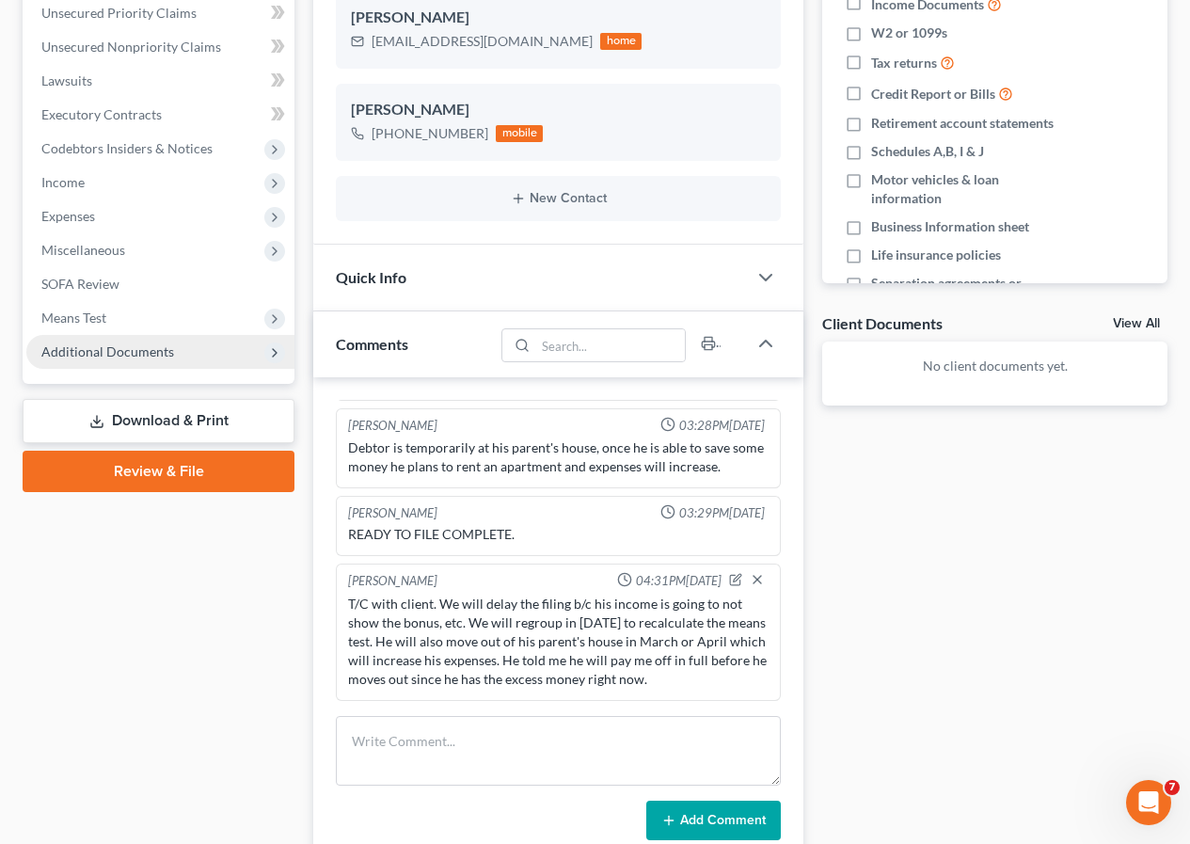
click at [122, 351] on span "Additional Documents" at bounding box center [107, 351] width 133 height 16
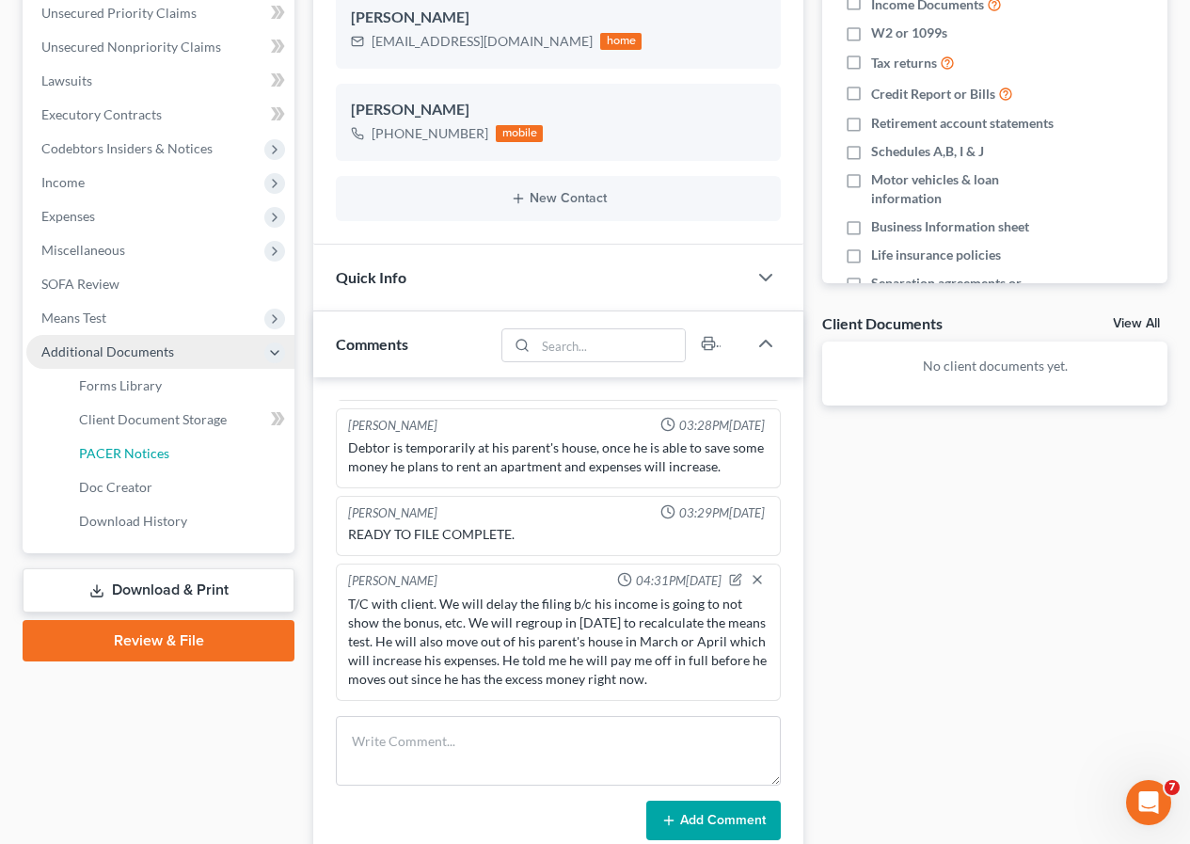
click at [138, 452] on span "PACER Notices" at bounding box center [124, 453] width 90 height 16
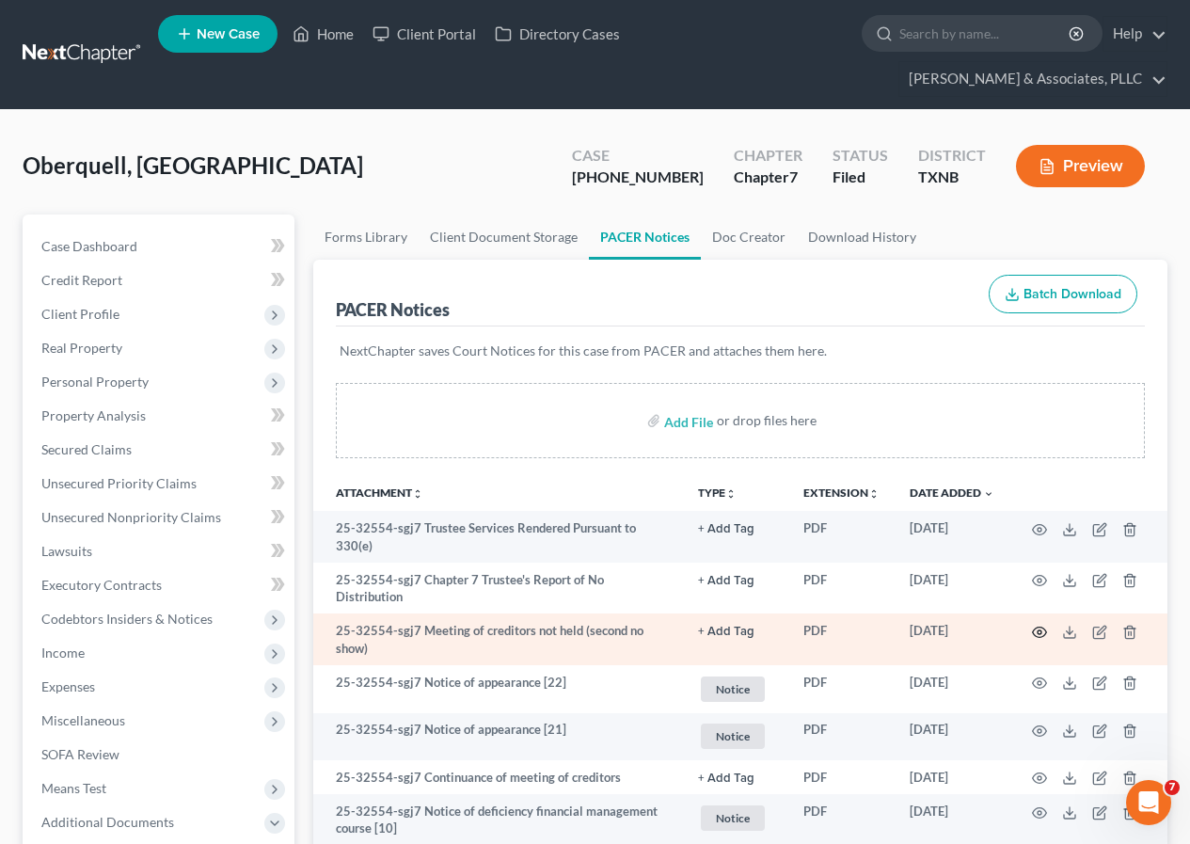
click at [1039, 625] on icon "button" at bounding box center [1039, 632] width 15 height 15
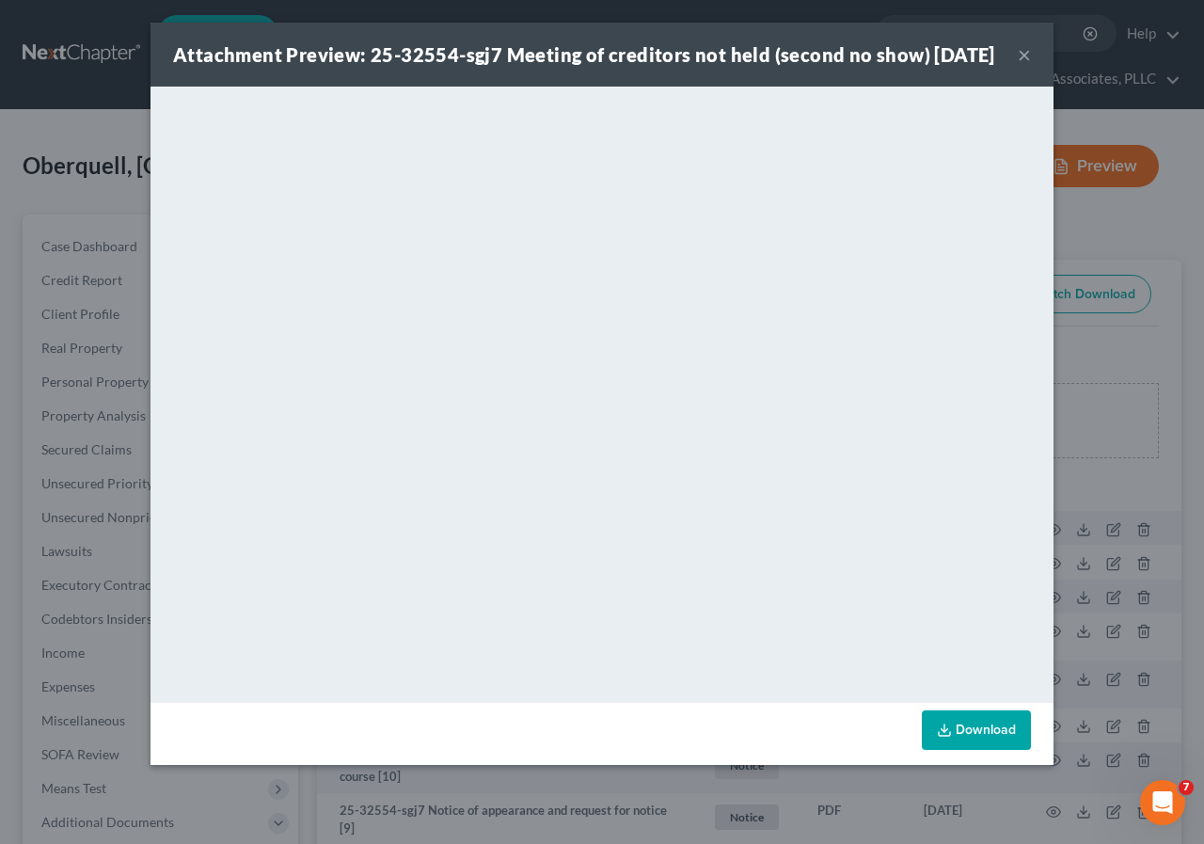
click at [1023, 64] on button "×" at bounding box center [1024, 54] width 13 height 23
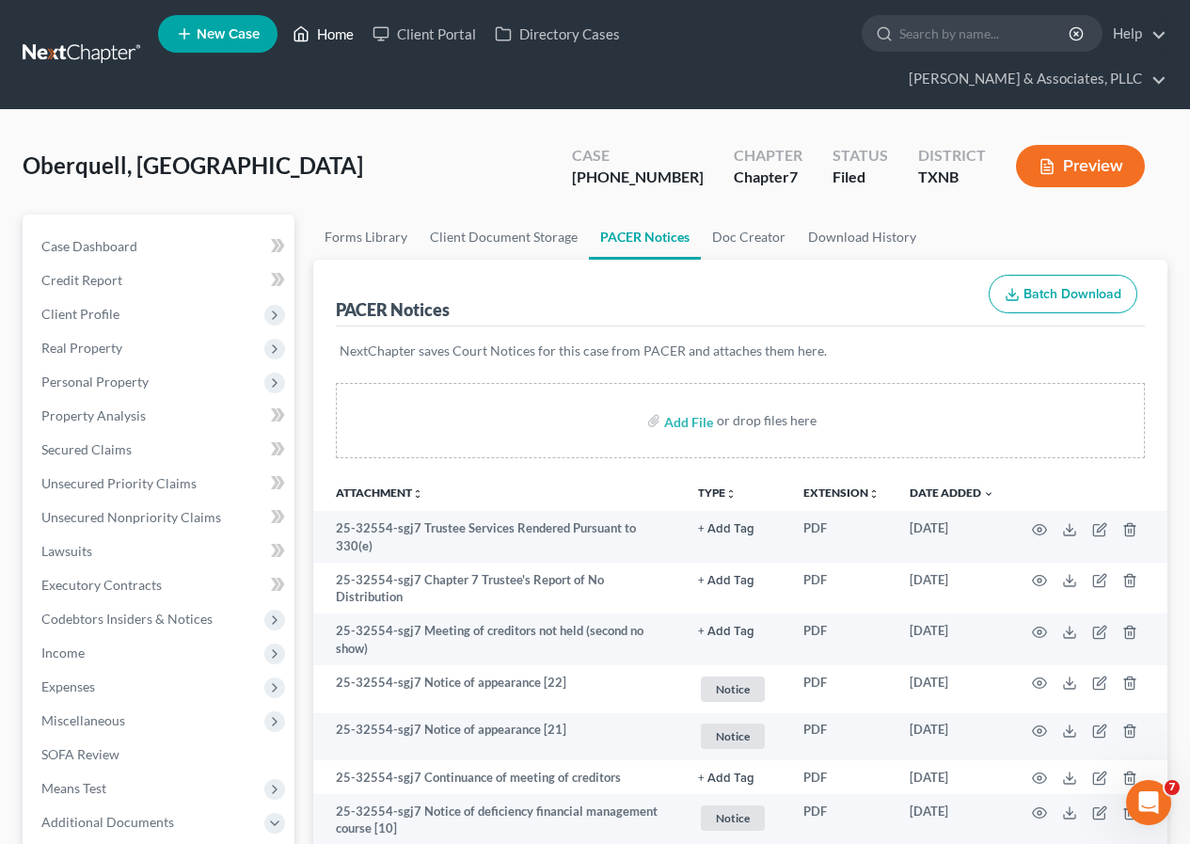
click at [337, 37] on link "Home" at bounding box center [323, 34] width 80 height 34
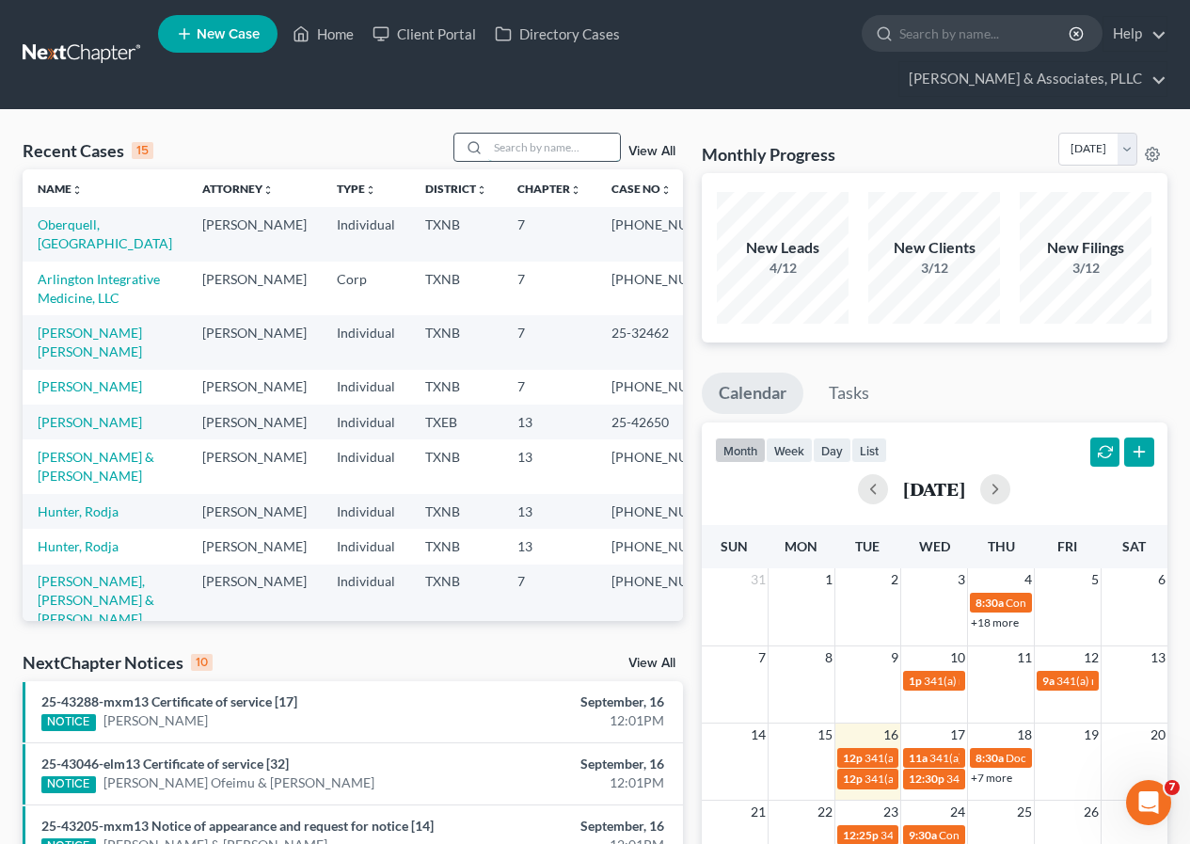
click at [526, 153] on input "search" at bounding box center [554, 147] width 132 height 27
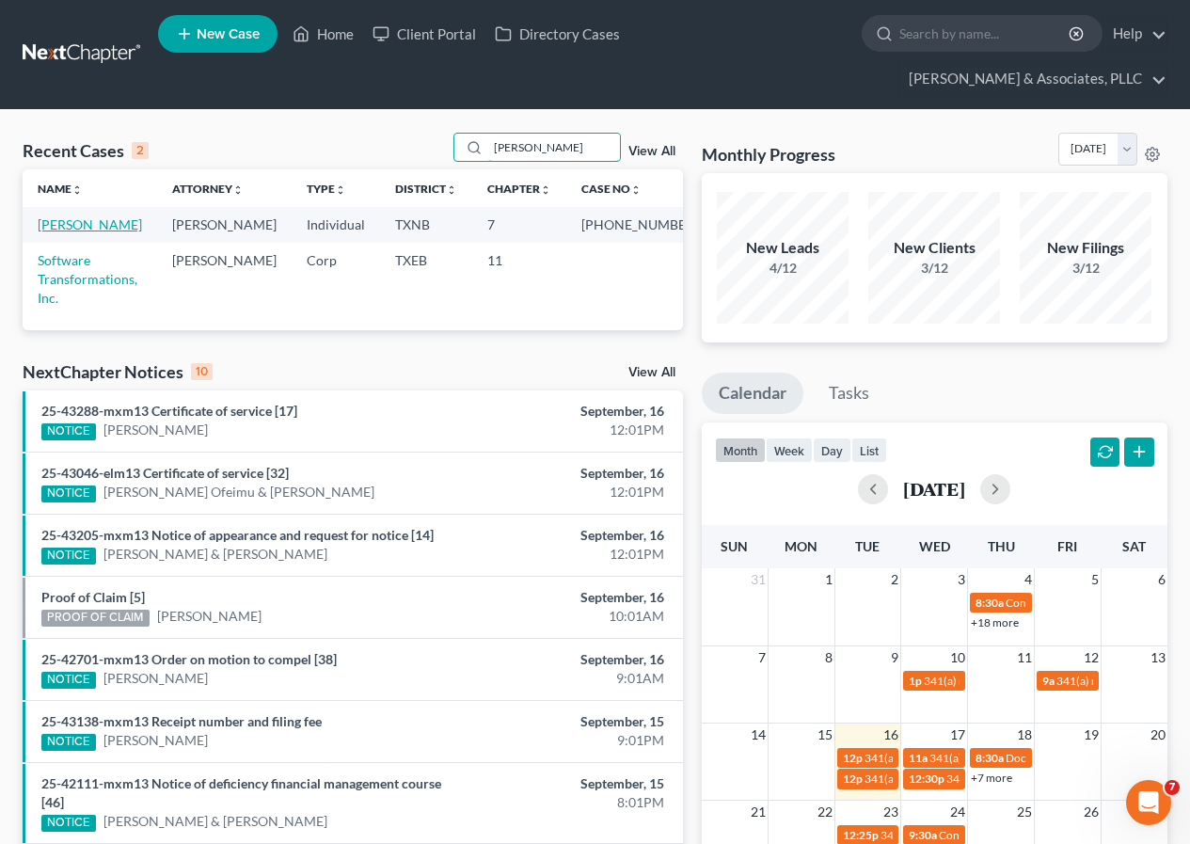
type input "[PERSON_NAME]"
click at [79, 224] on link "[PERSON_NAME]" at bounding box center [90, 224] width 104 height 16
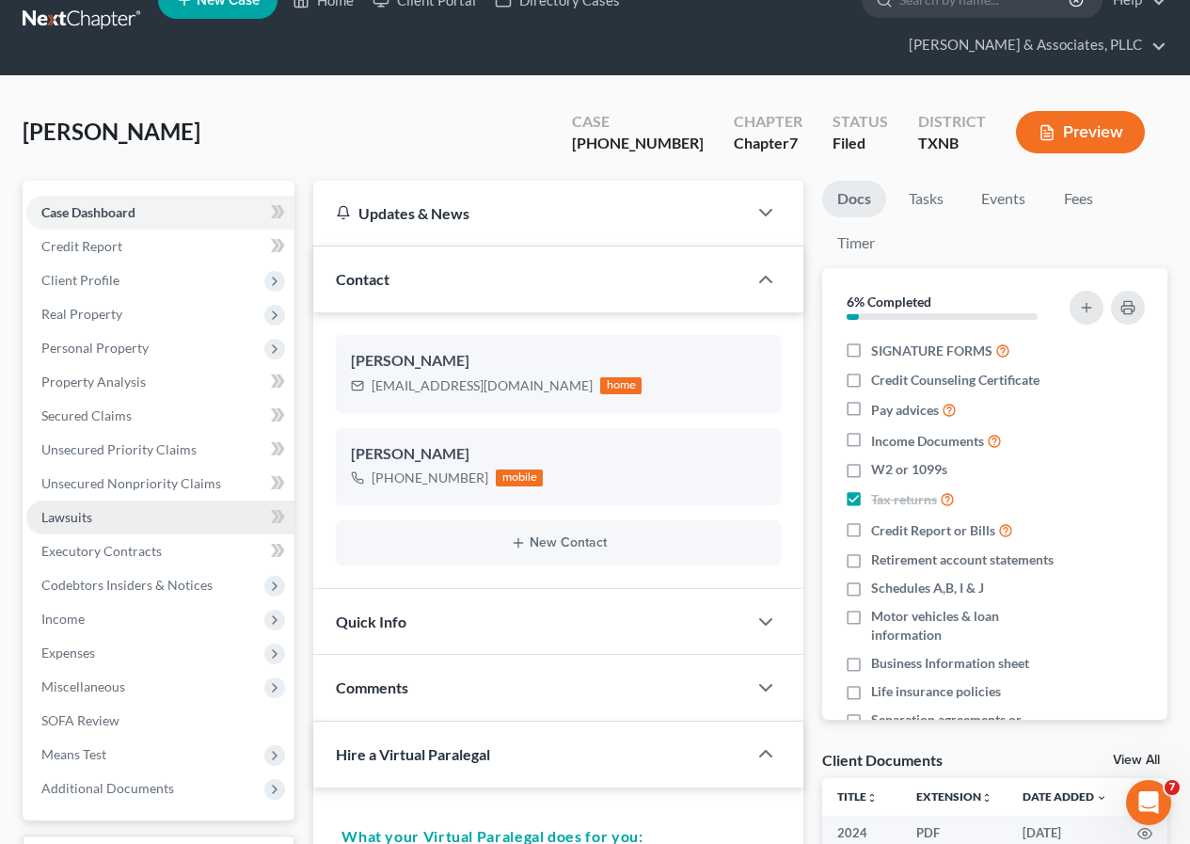
scroll to position [94, 0]
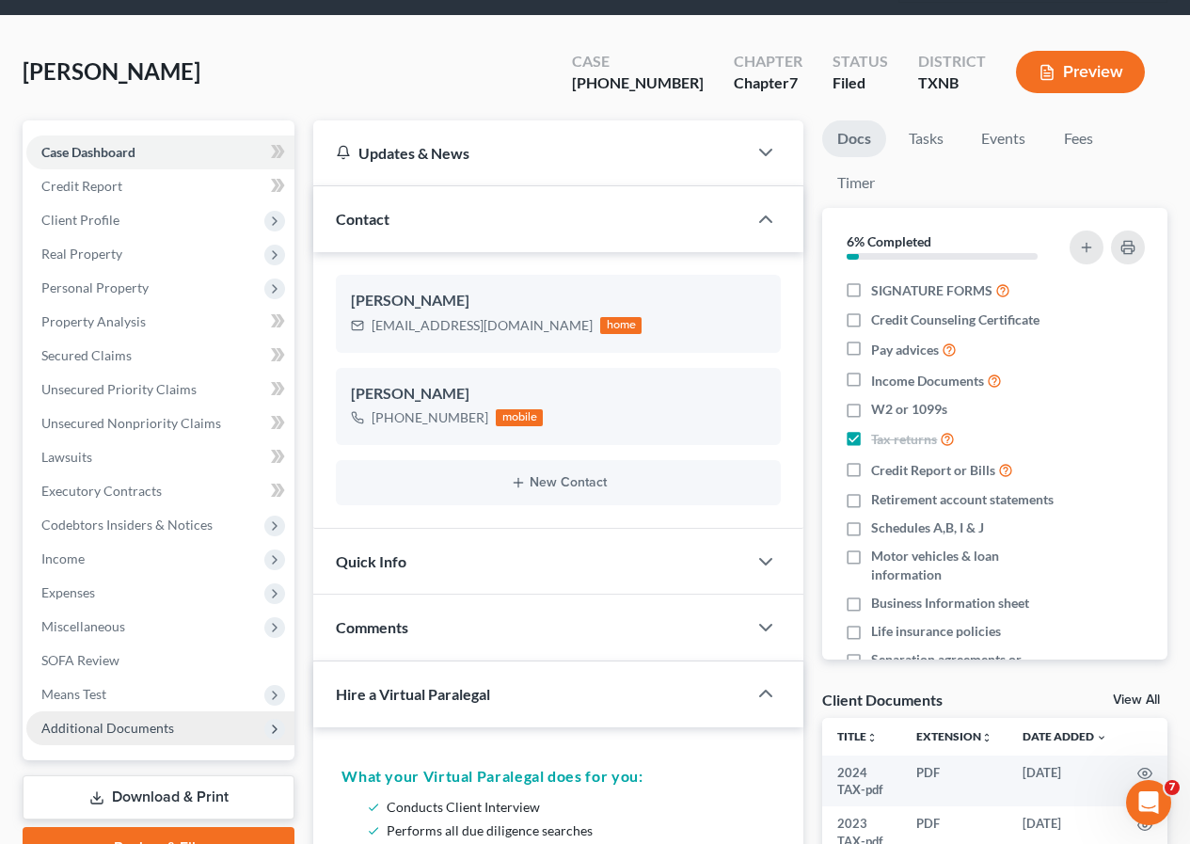
click at [121, 725] on span "Additional Documents" at bounding box center [107, 728] width 133 height 16
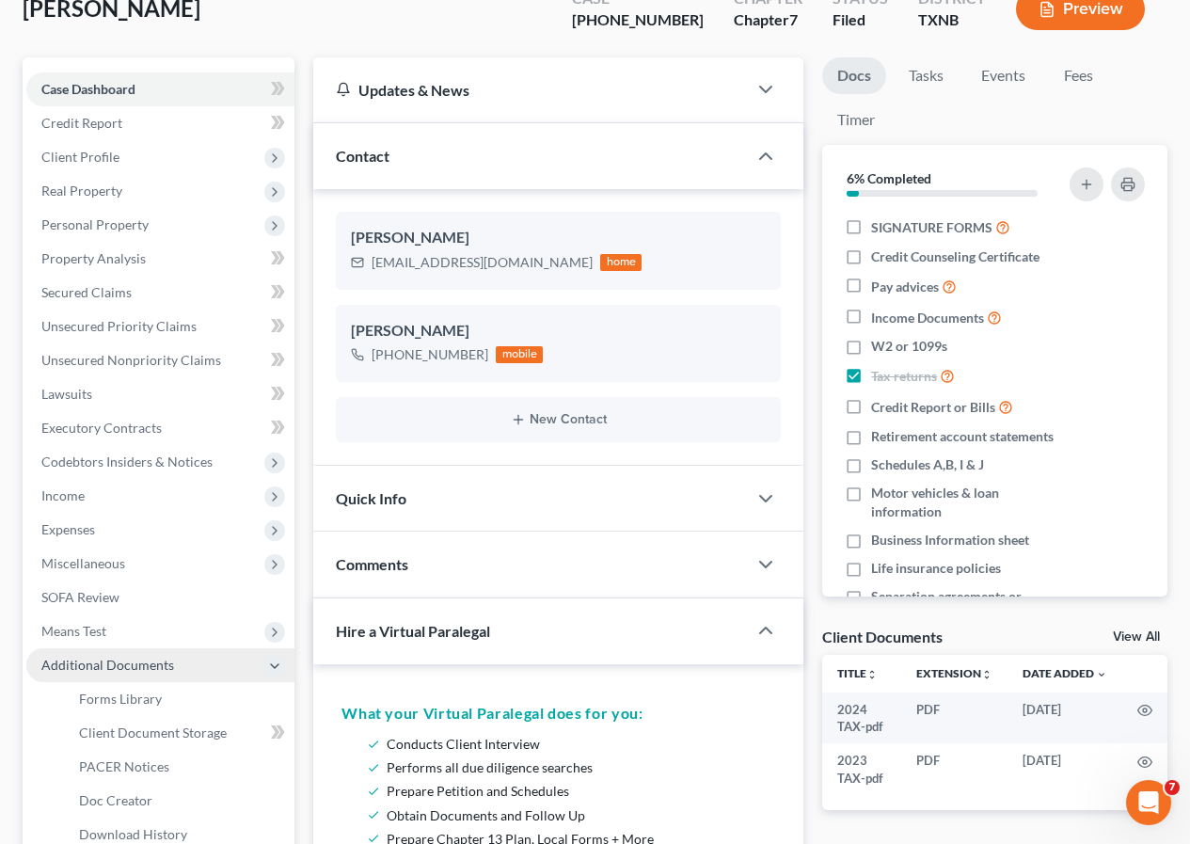
scroll to position [188, 0]
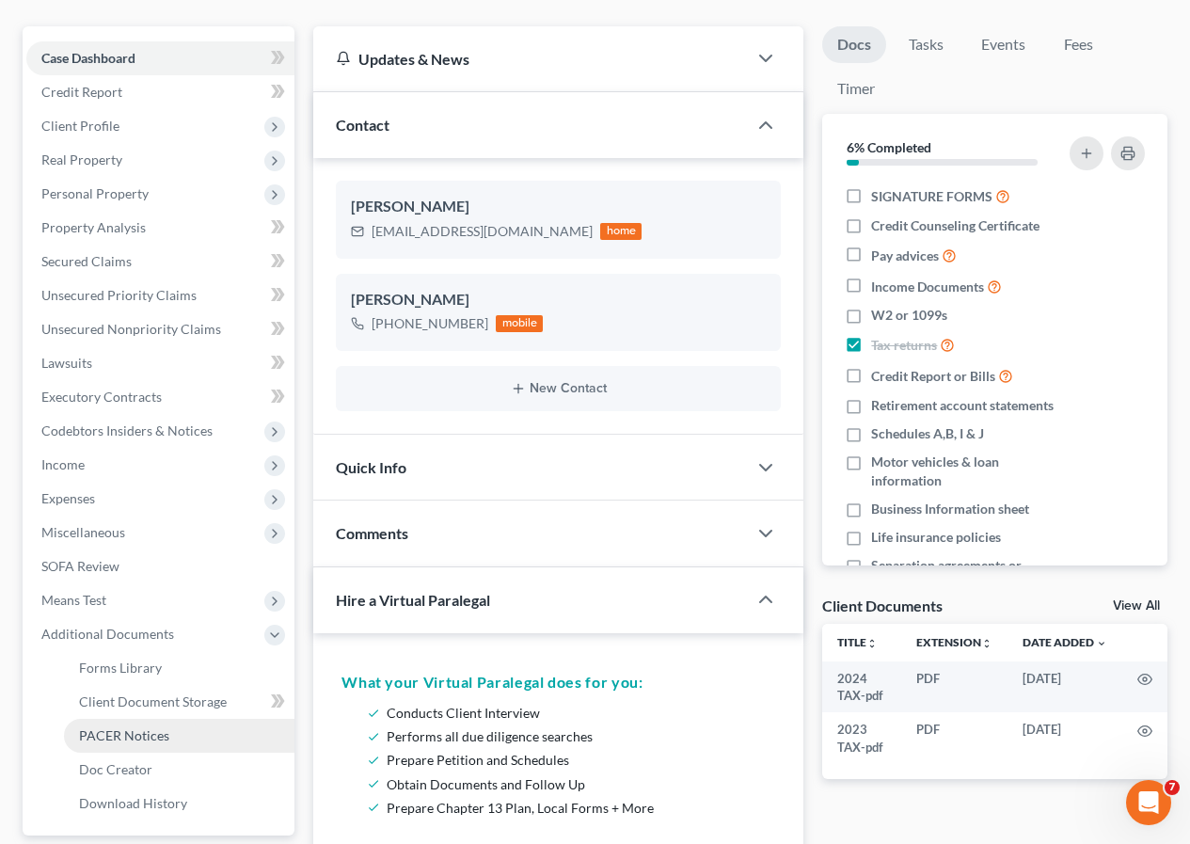
click at [135, 729] on span "PACER Notices" at bounding box center [124, 735] width 90 height 16
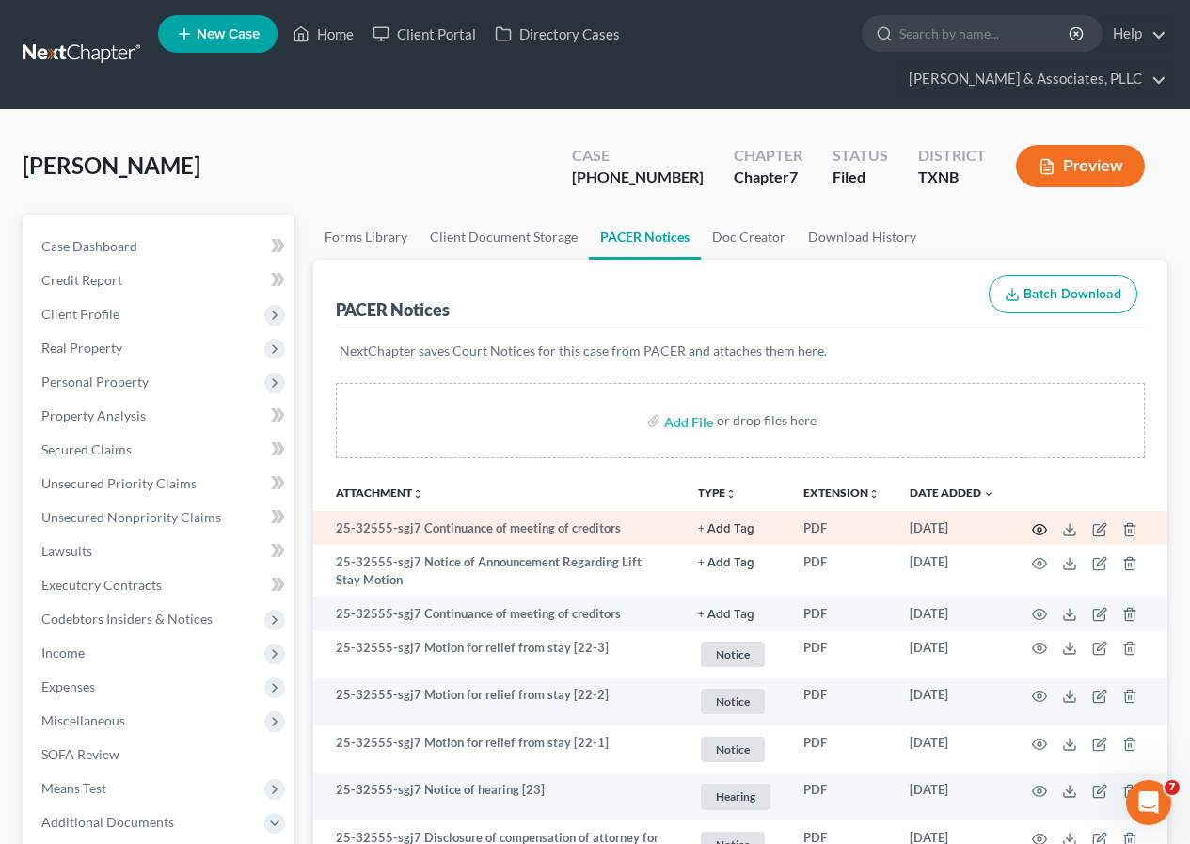
click at [1039, 525] on icon "button" at bounding box center [1040, 529] width 14 height 10
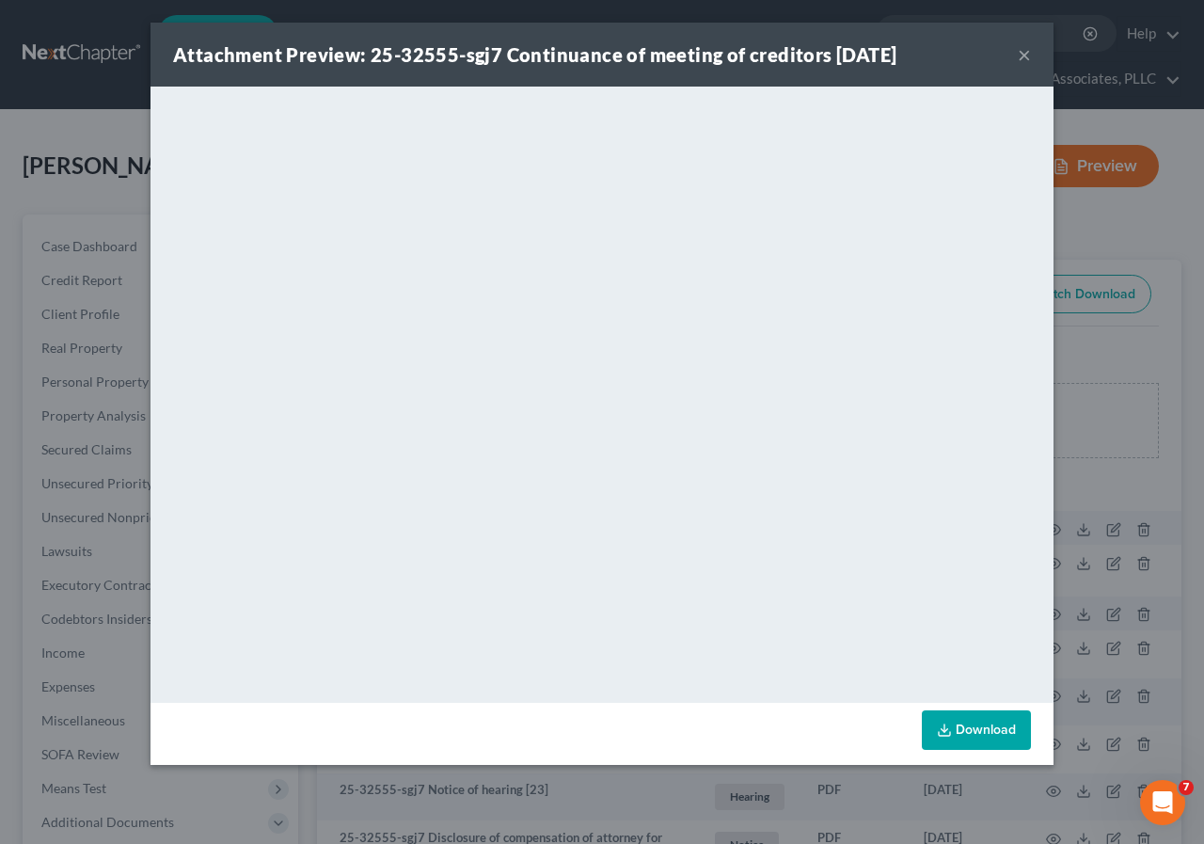
click at [1022, 50] on button "×" at bounding box center [1024, 54] width 13 height 23
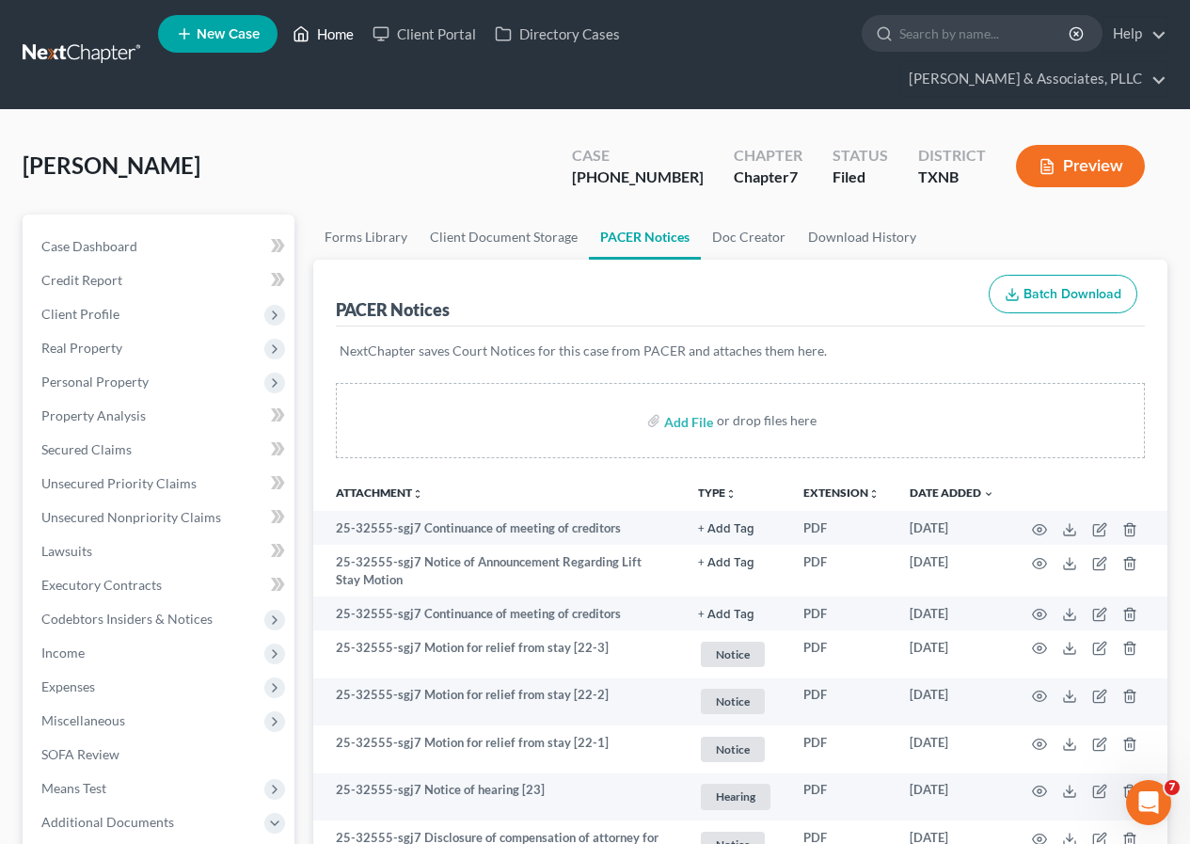
click at [337, 29] on link "Home" at bounding box center [323, 34] width 80 height 34
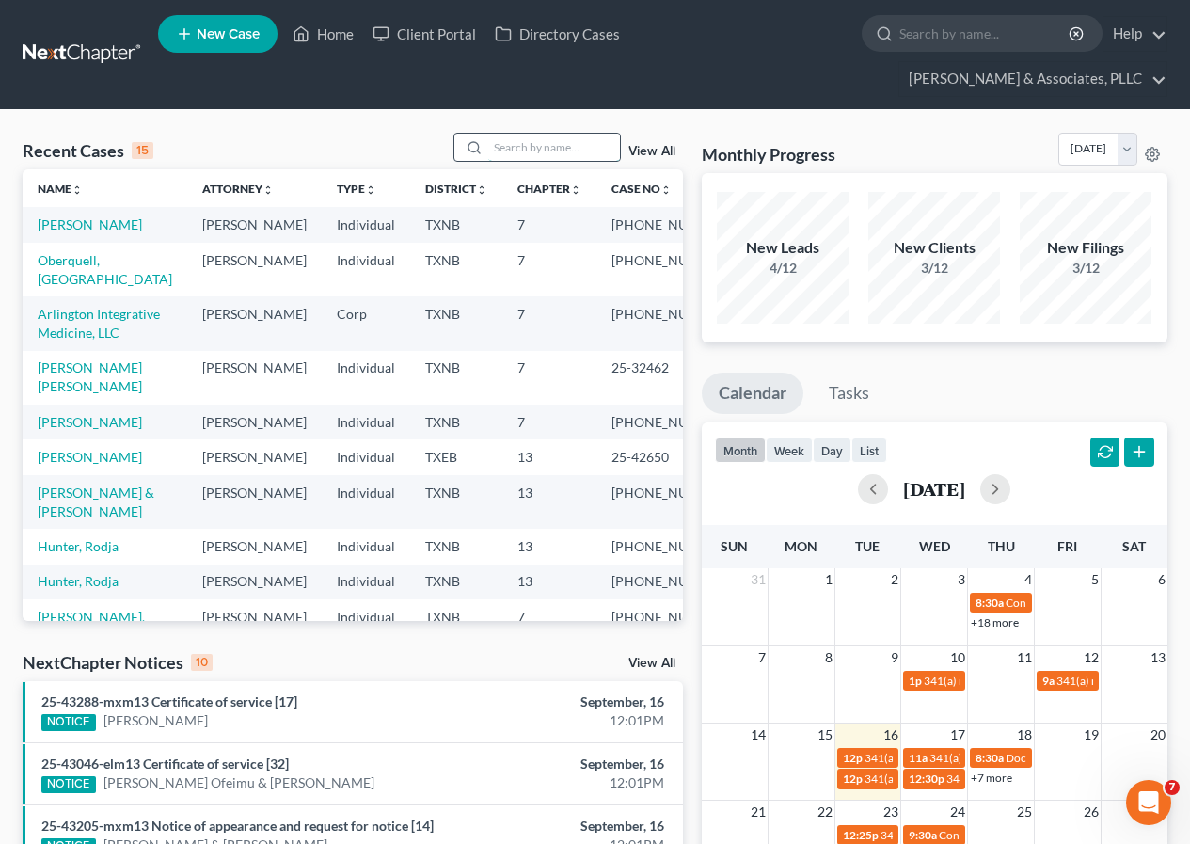
click at [531, 150] on input "search" at bounding box center [554, 147] width 132 height 27
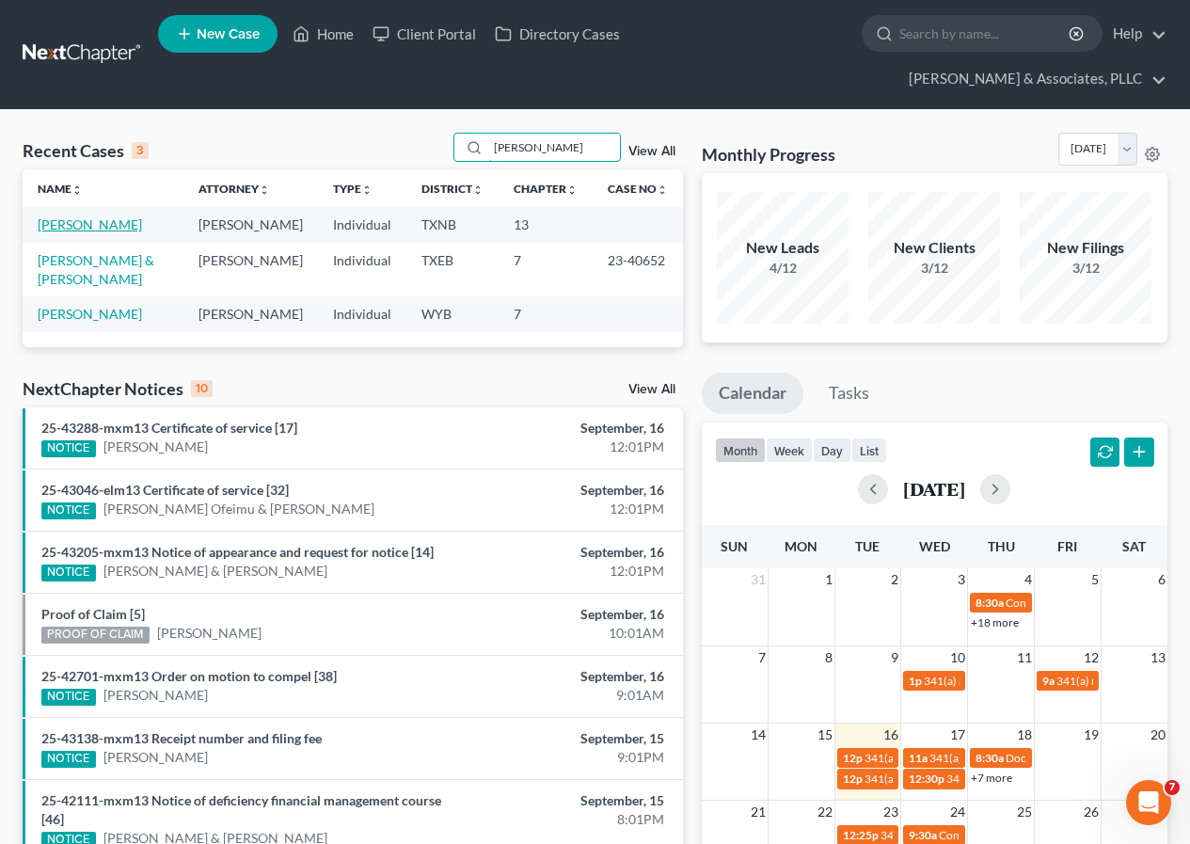
type input "[PERSON_NAME]"
click at [80, 224] on link "[PERSON_NAME]" at bounding box center [90, 224] width 104 height 16
